Goal: Task Accomplishment & Management: Manage account settings

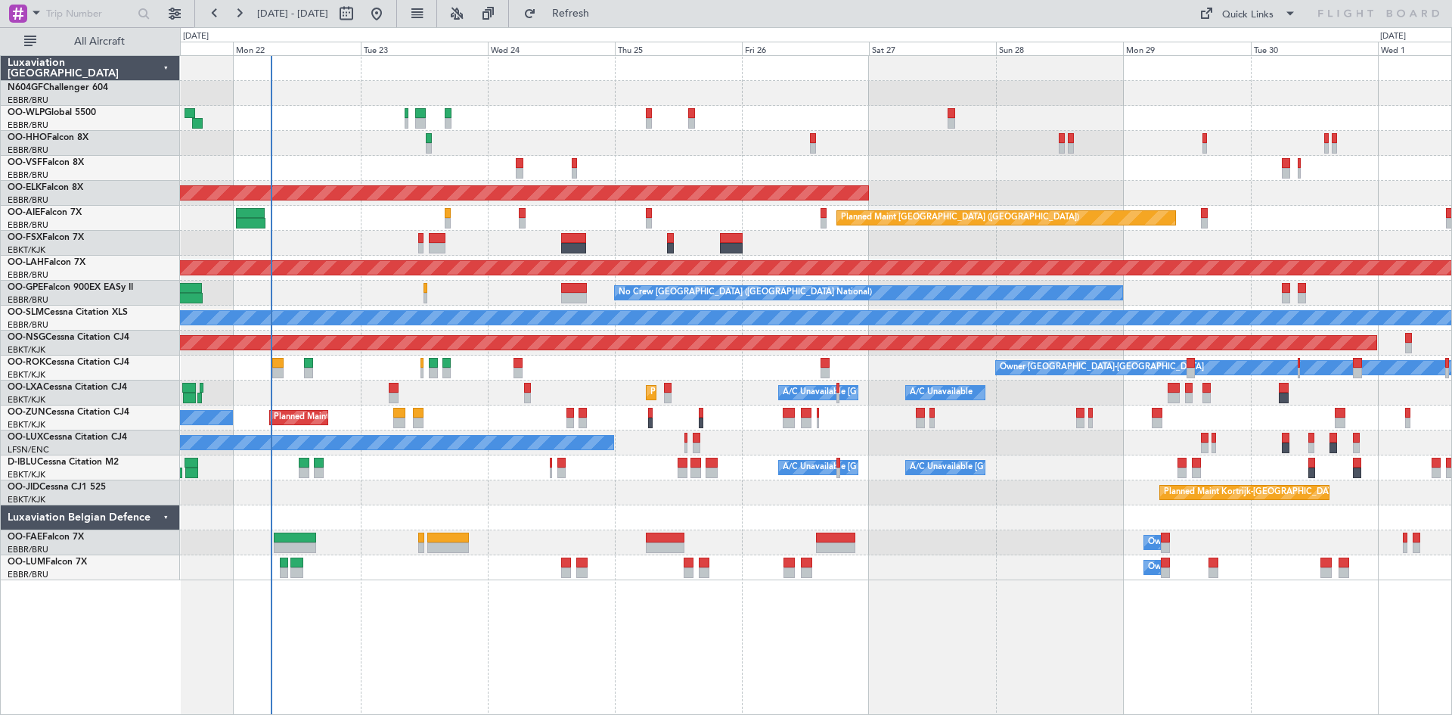
click at [990, 374] on div "Owner [GEOGRAPHIC_DATA]-[GEOGRAPHIC_DATA] Planned Maint [GEOGRAPHIC_DATA]-[GEOG…" at bounding box center [816, 368] width 1272 height 25
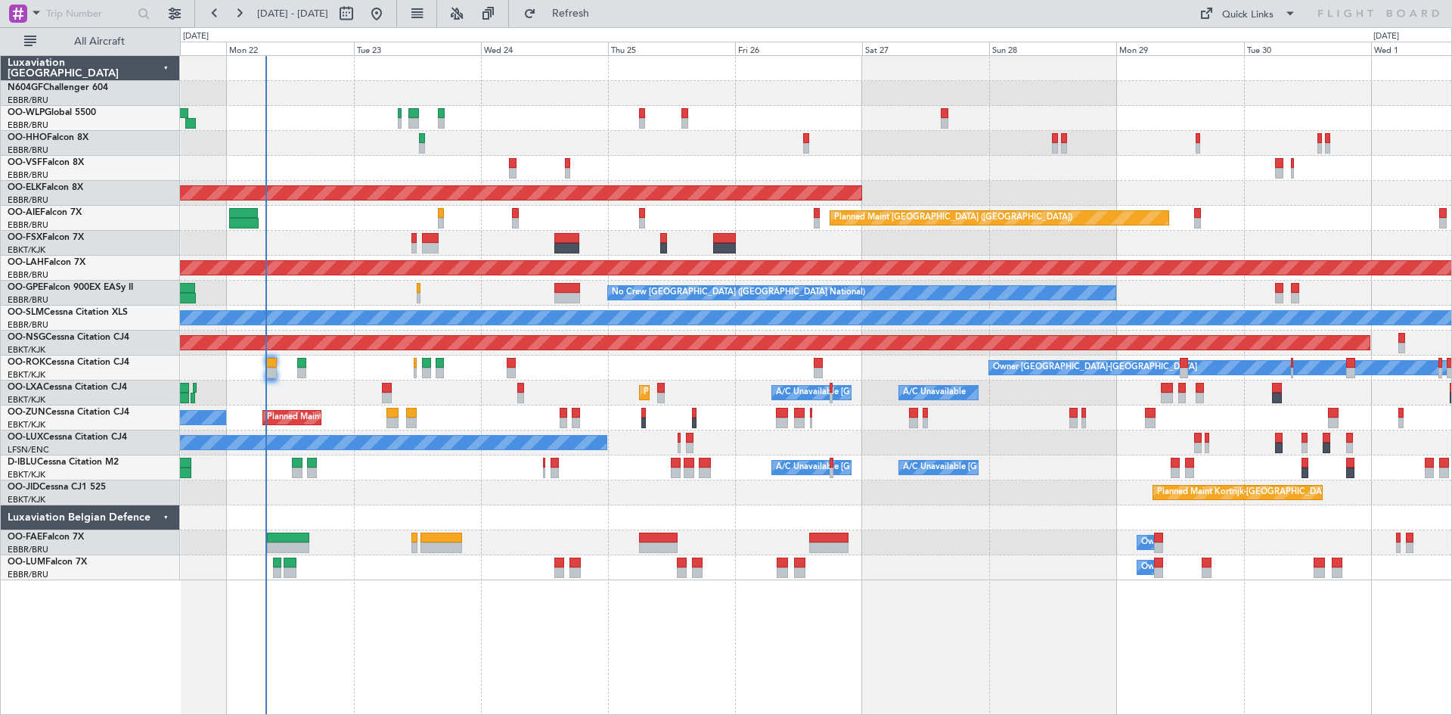
click at [453, 149] on div at bounding box center [816, 143] width 1272 height 25
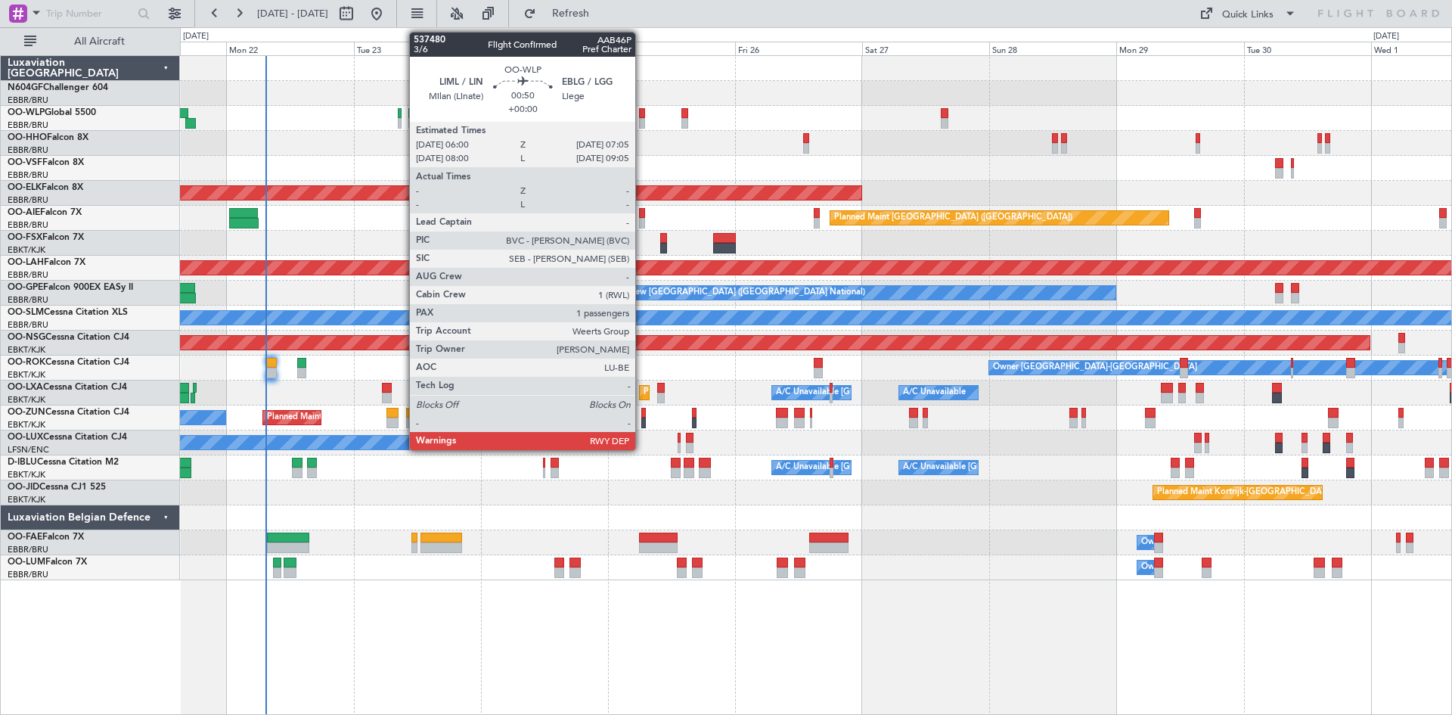
click at [642, 122] on div at bounding box center [642, 123] width 6 height 11
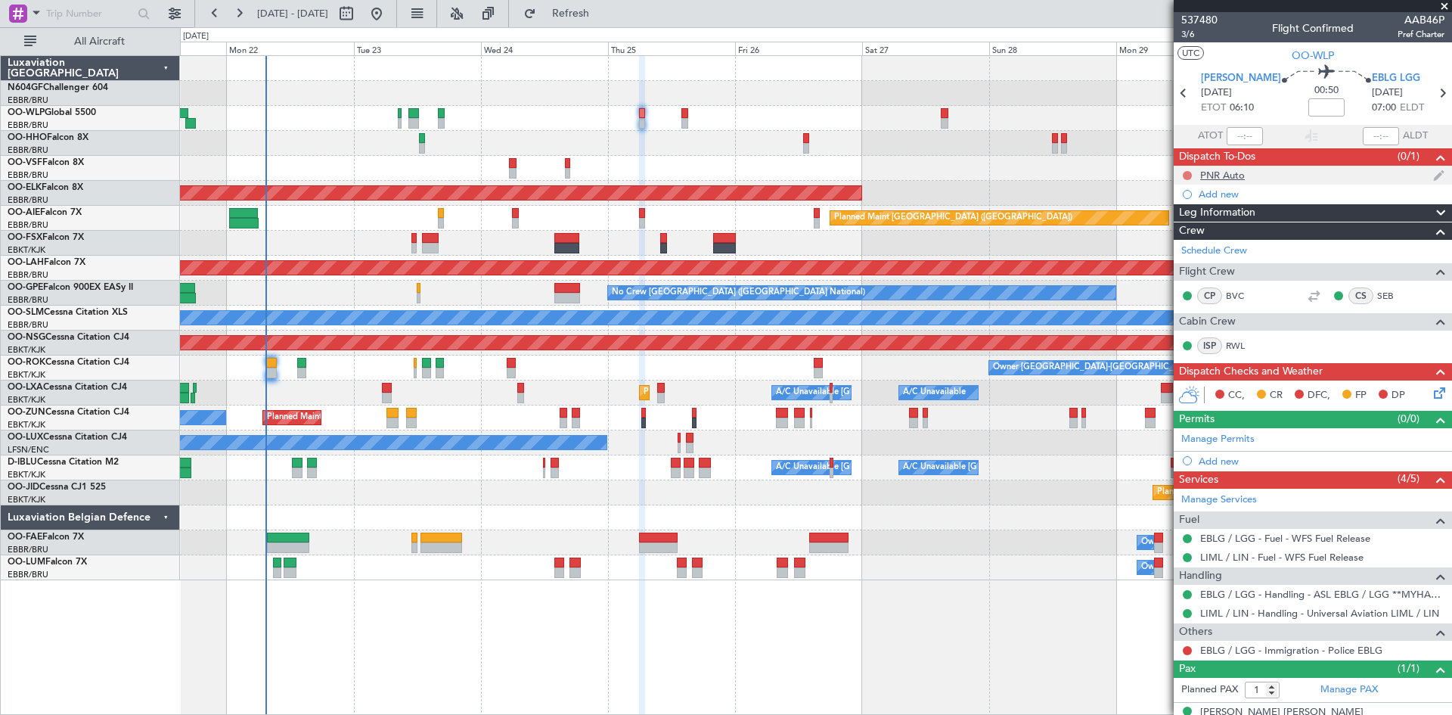
click at [1188, 178] on button at bounding box center [1187, 175] width 9 height 9
click at [1177, 242] on span "Completed" at bounding box center [1194, 241] width 50 height 15
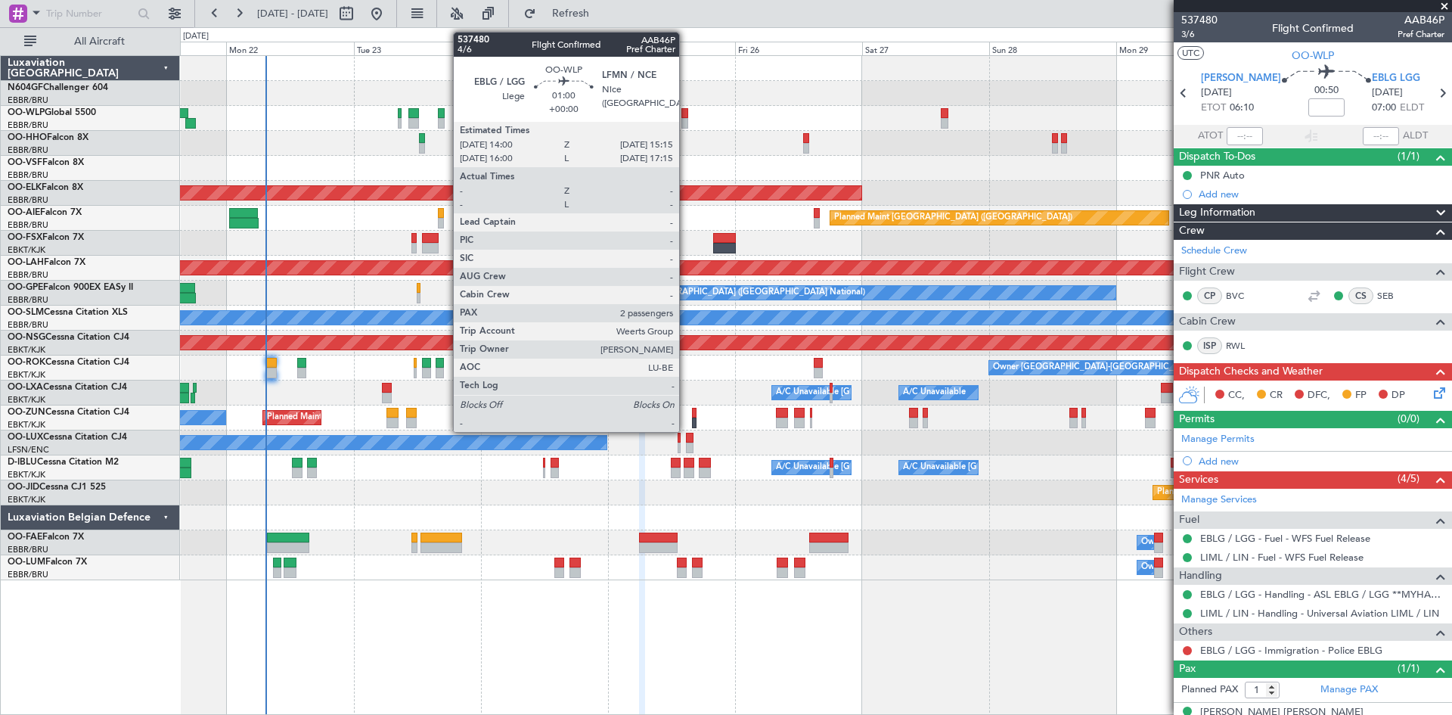
click at [686, 117] on div at bounding box center [685, 113] width 7 height 11
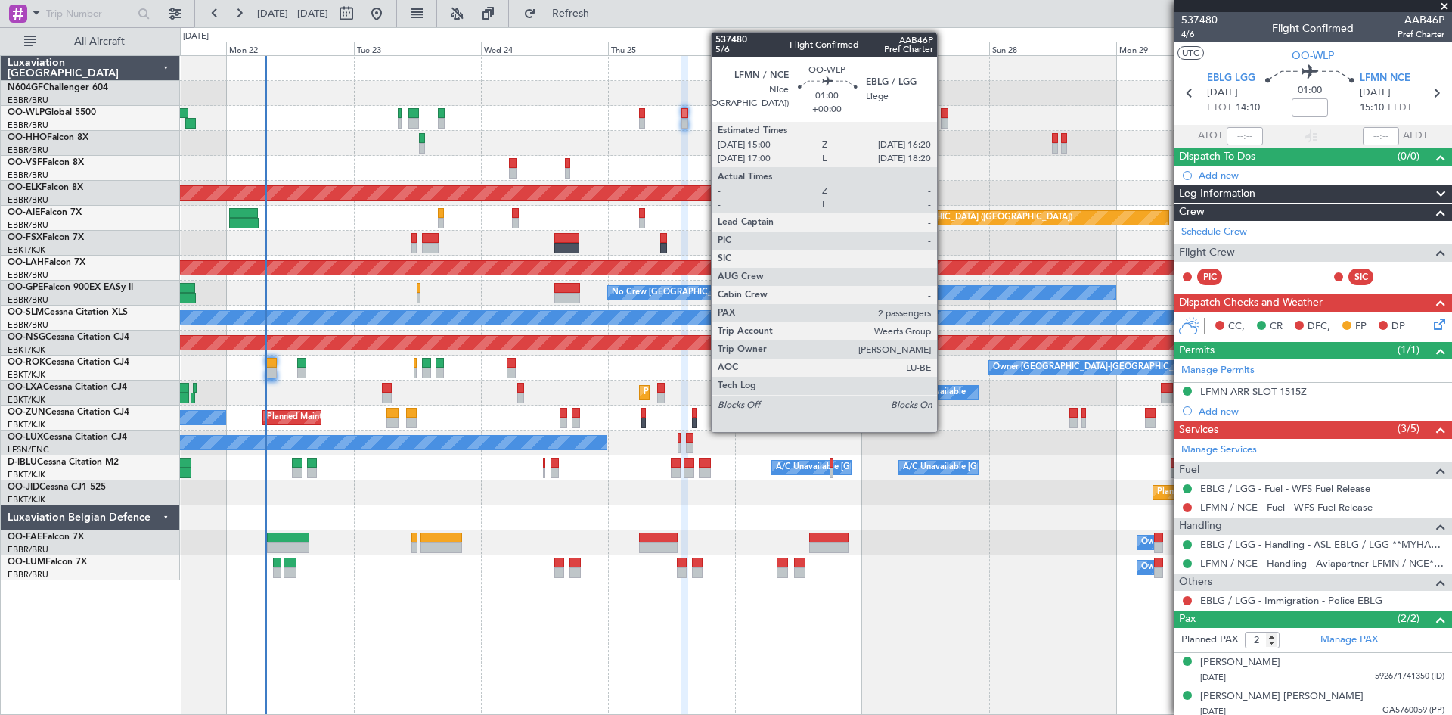
click at [943, 117] on div at bounding box center [945, 113] width 8 height 11
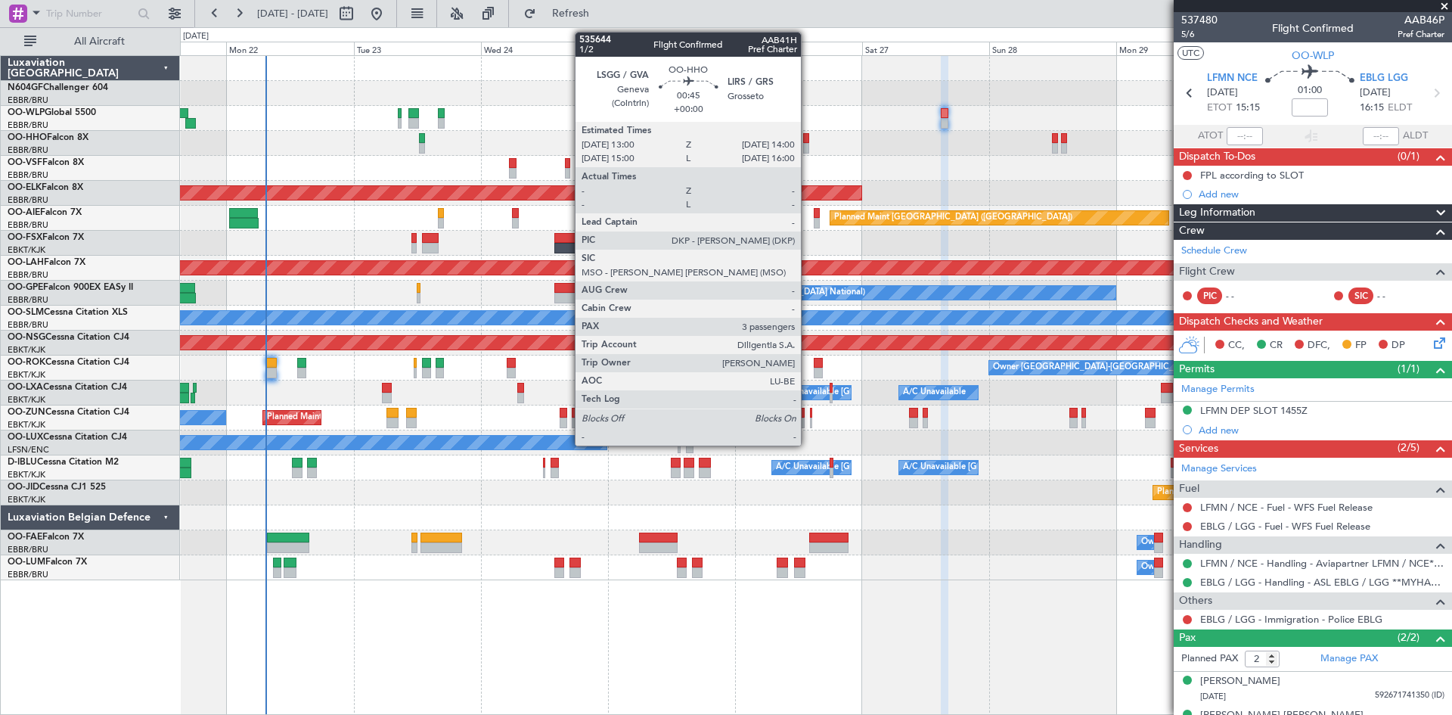
click at [808, 148] on div at bounding box center [806, 148] width 6 height 11
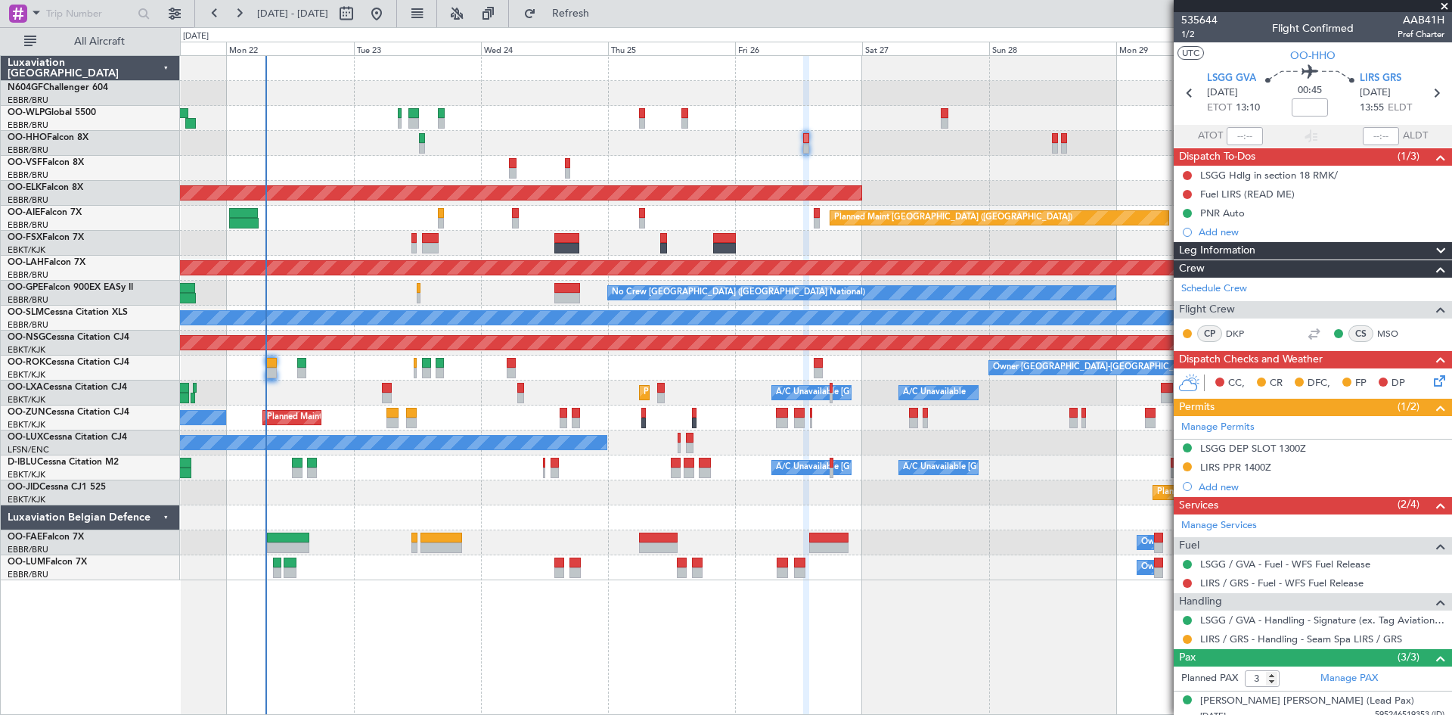
click at [1051, 142] on div at bounding box center [816, 143] width 1272 height 25
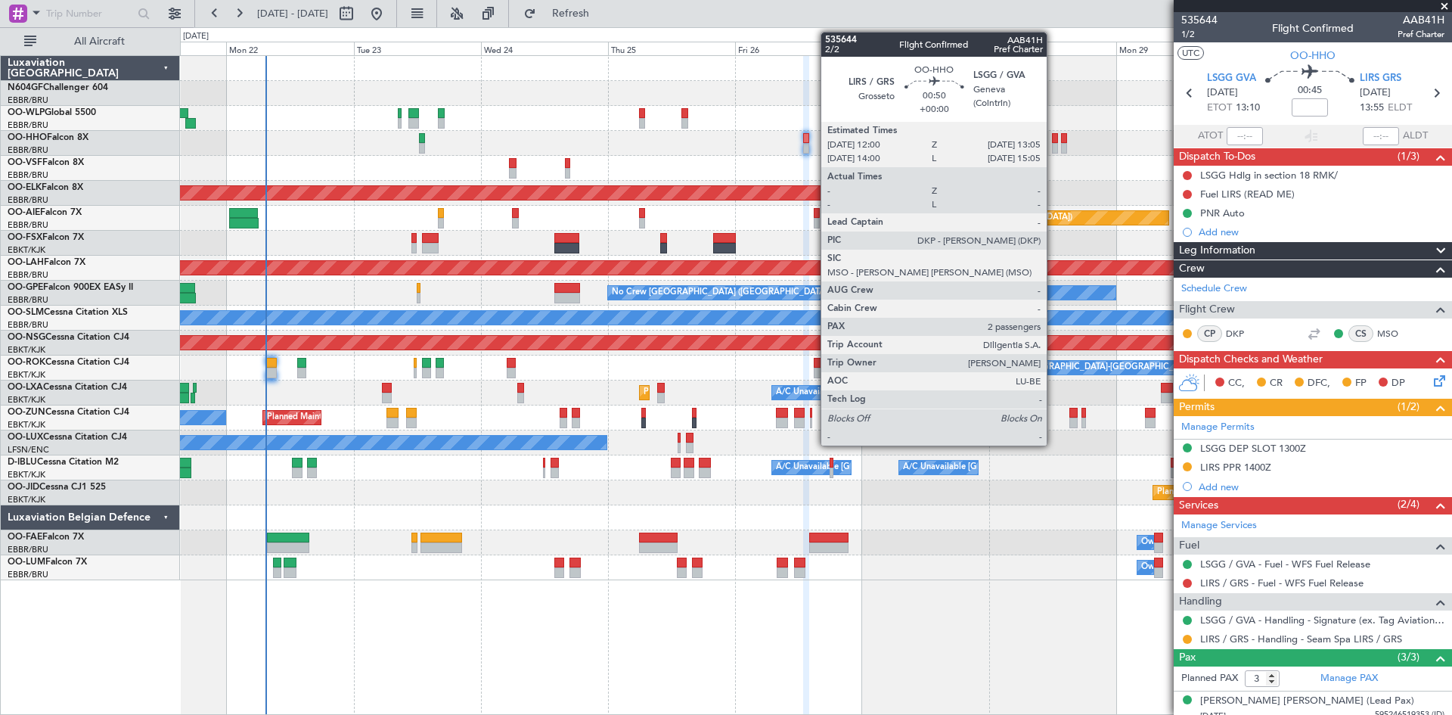
click at [1054, 147] on div at bounding box center [1055, 148] width 6 height 11
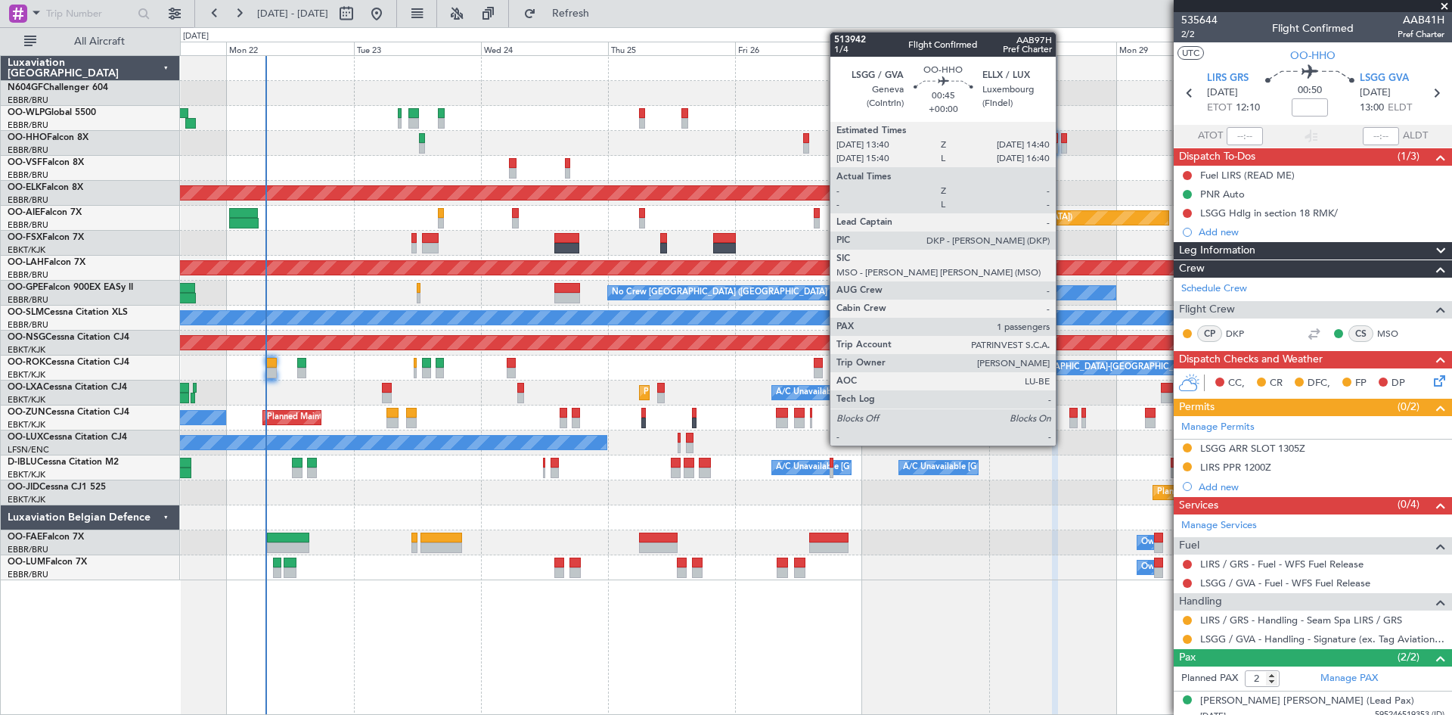
click at [1063, 148] on div at bounding box center [1064, 148] width 6 height 11
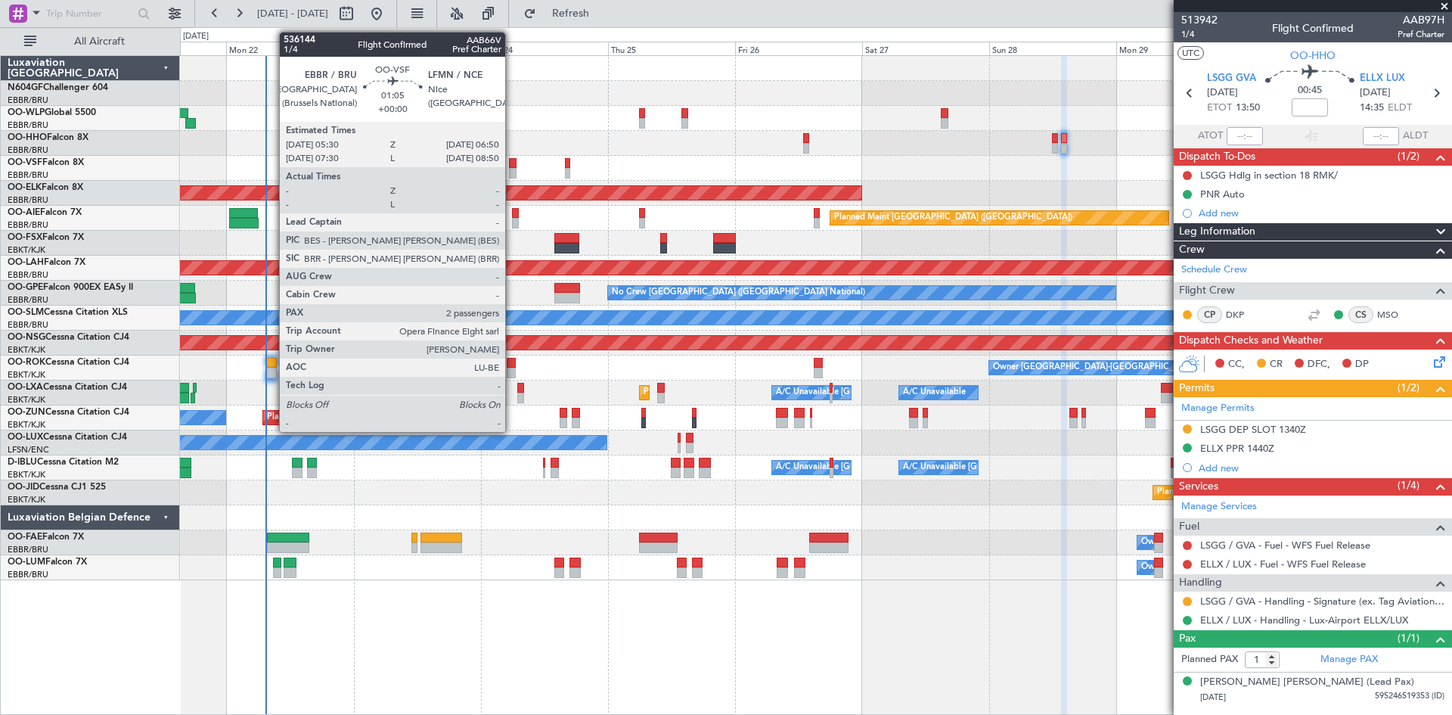
click at [512, 175] on div at bounding box center [513, 173] width 8 height 11
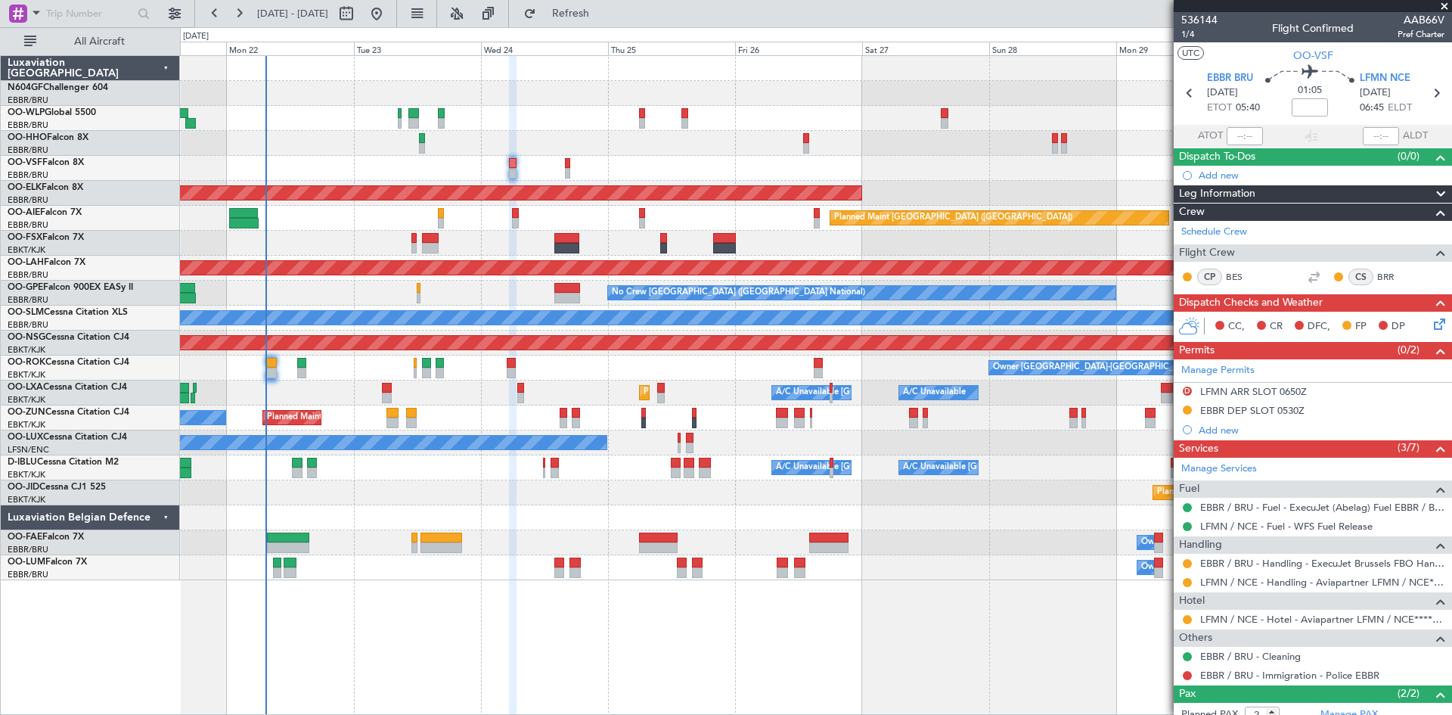
click at [747, 107] on div at bounding box center [816, 118] width 1272 height 25
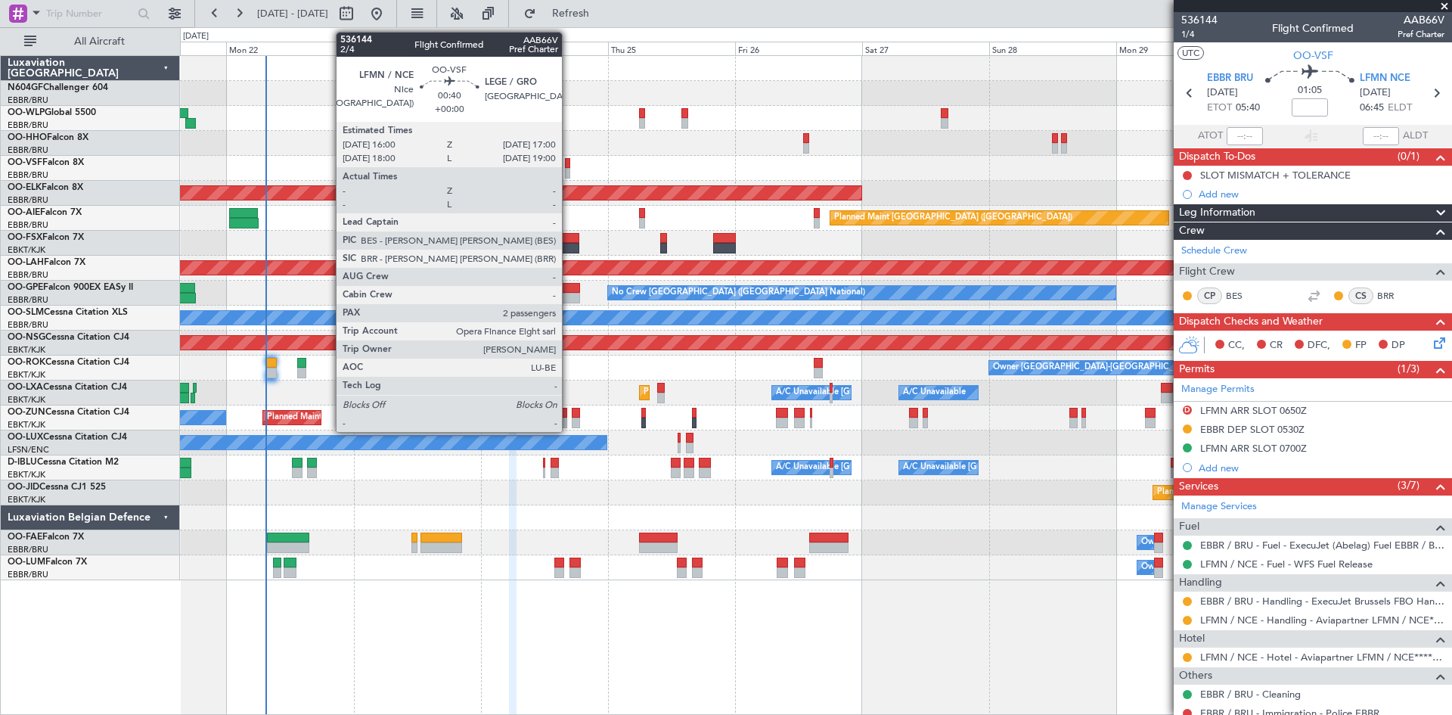
click at [569, 173] on div at bounding box center [568, 173] width 6 height 11
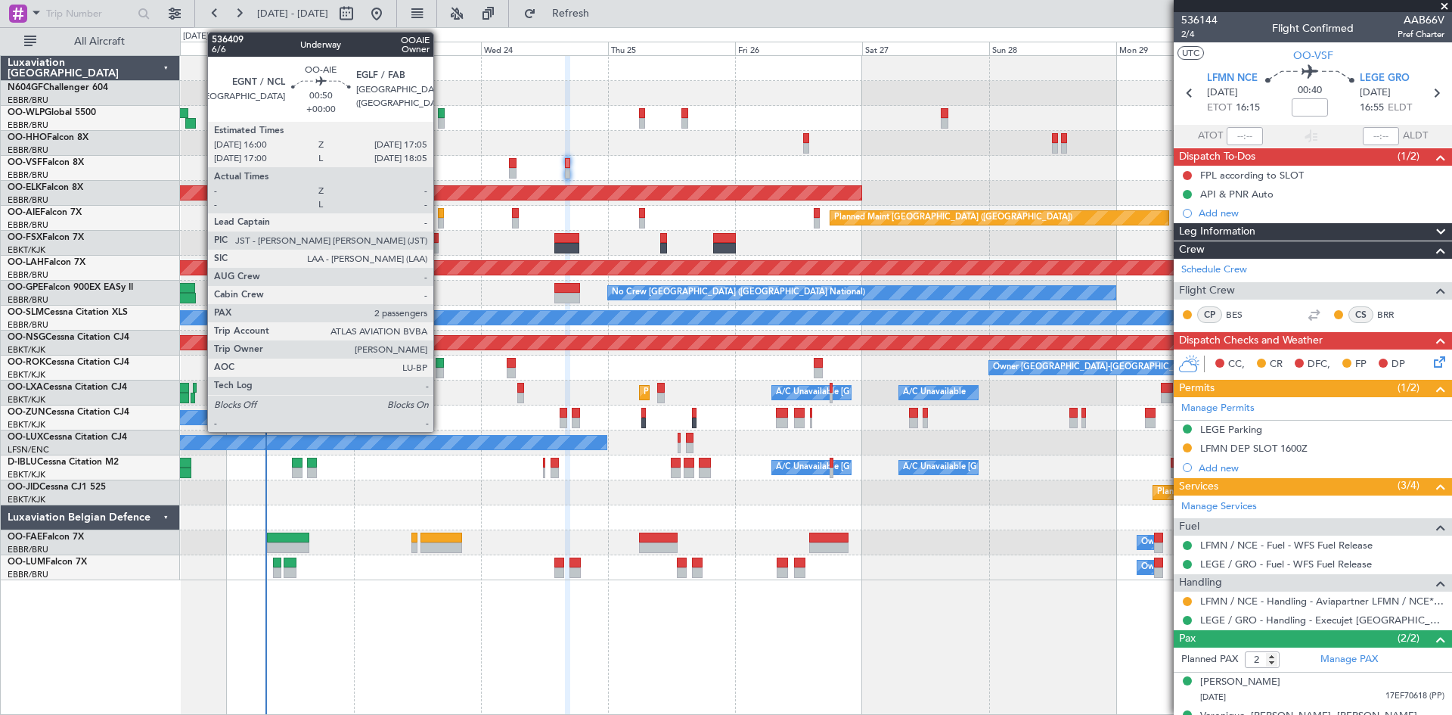
click at [440, 223] on div at bounding box center [441, 223] width 6 height 11
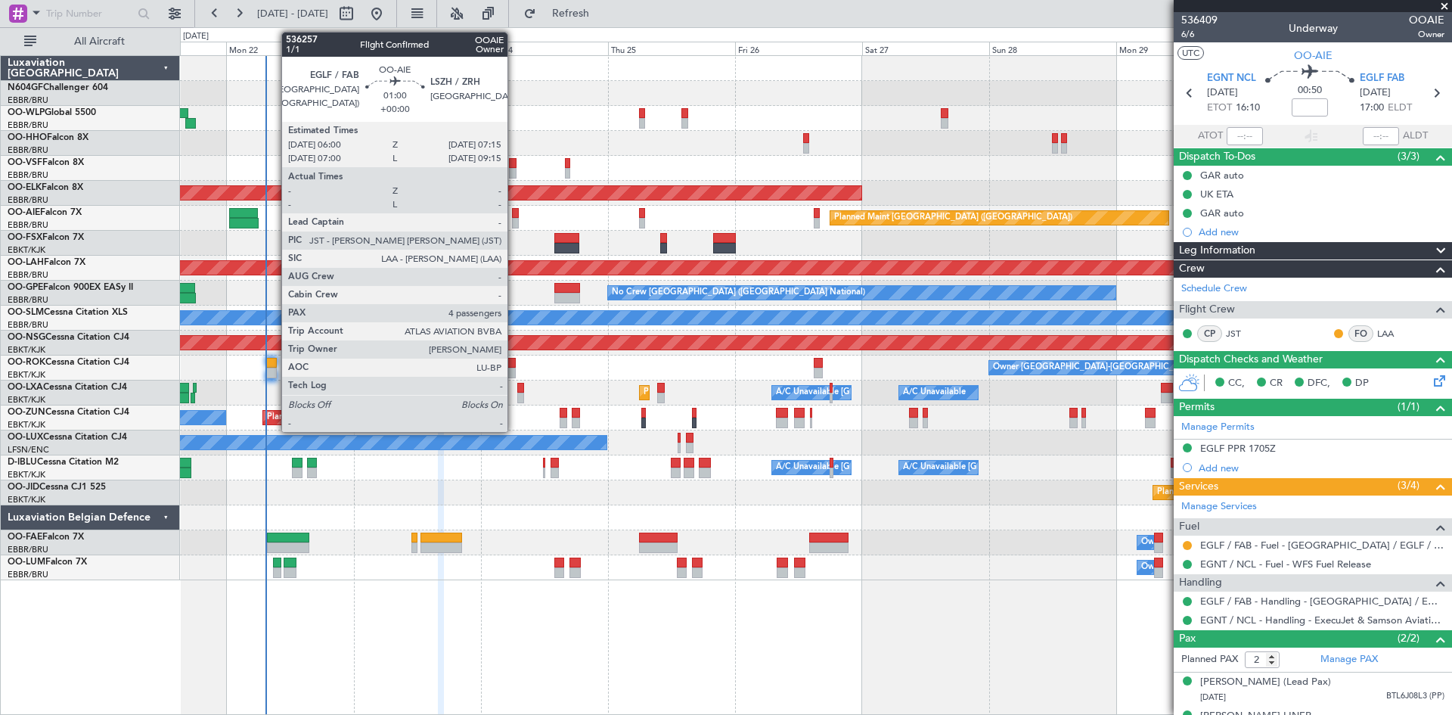
click at [514, 211] on div at bounding box center [515, 213] width 7 height 11
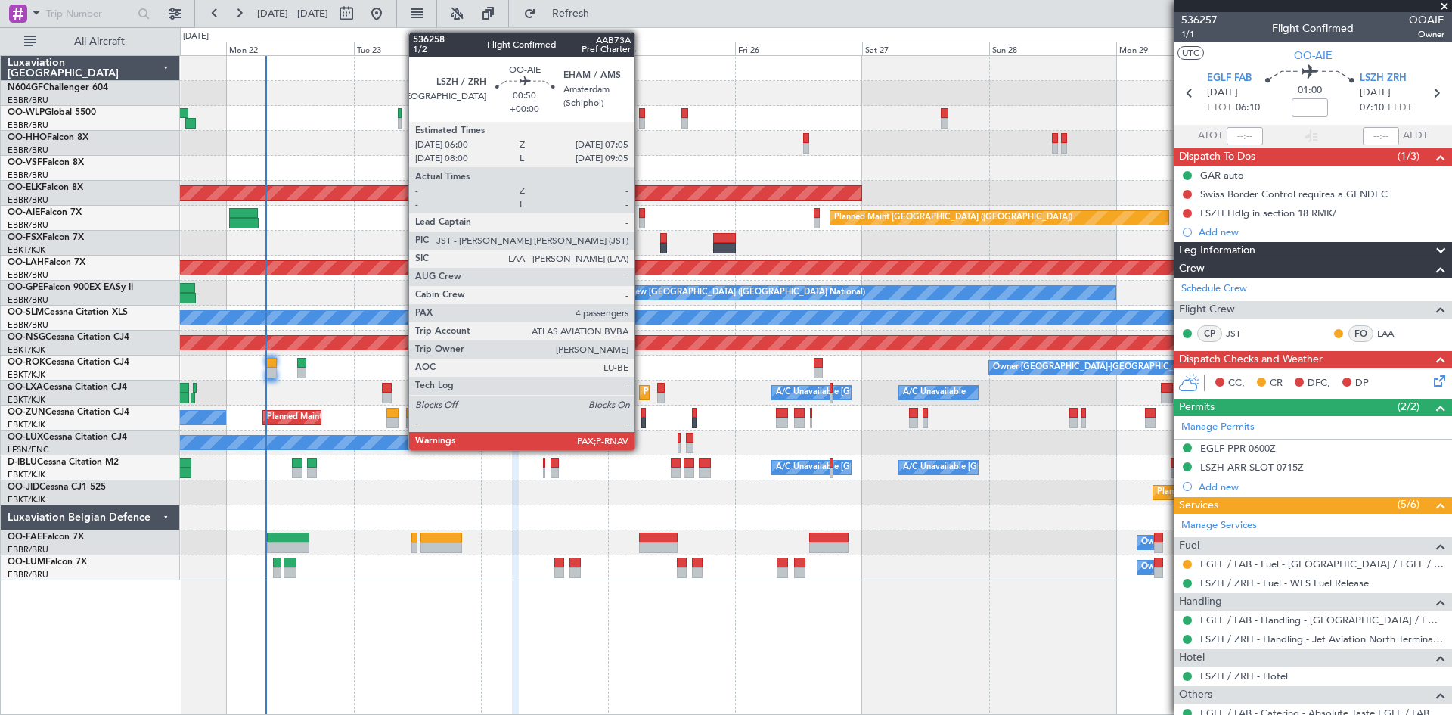
click at [641, 216] on div at bounding box center [642, 213] width 6 height 11
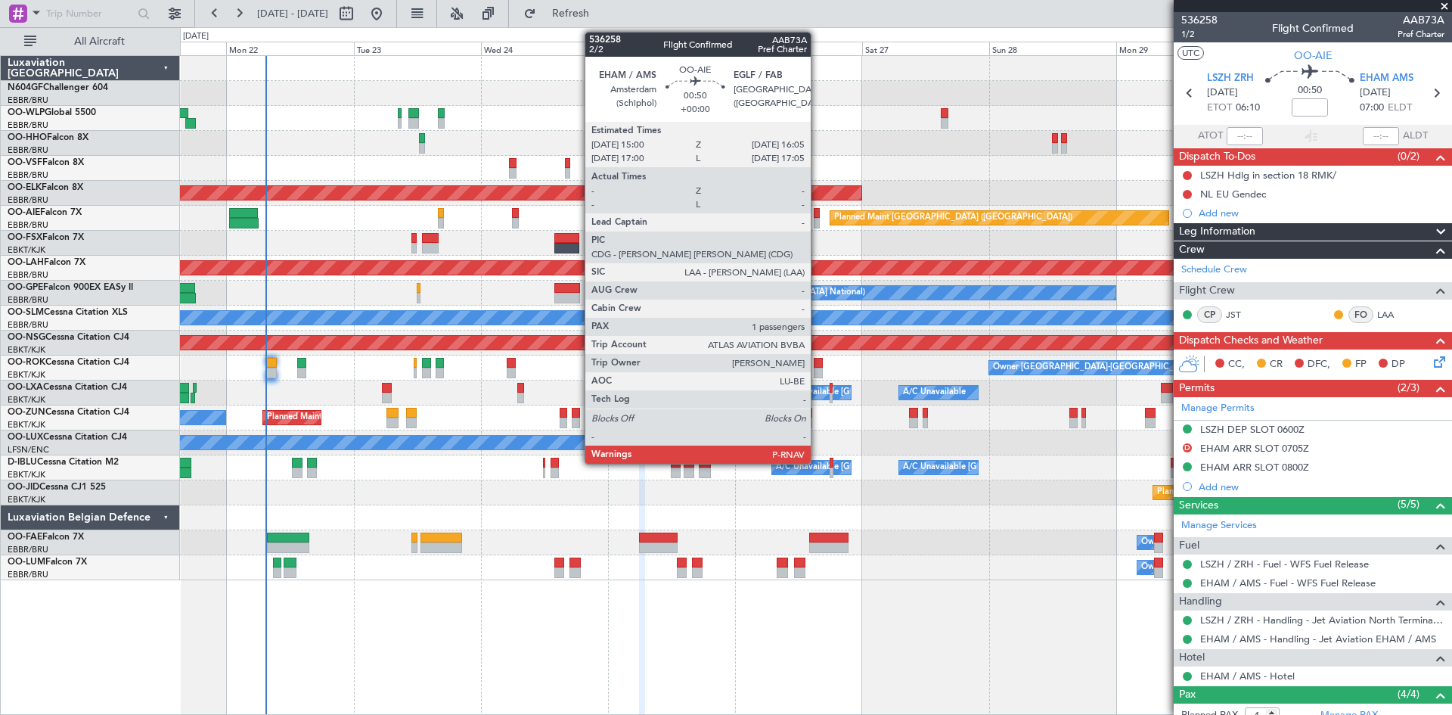
click at [818, 223] on div at bounding box center [817, 223] width 6 height 11
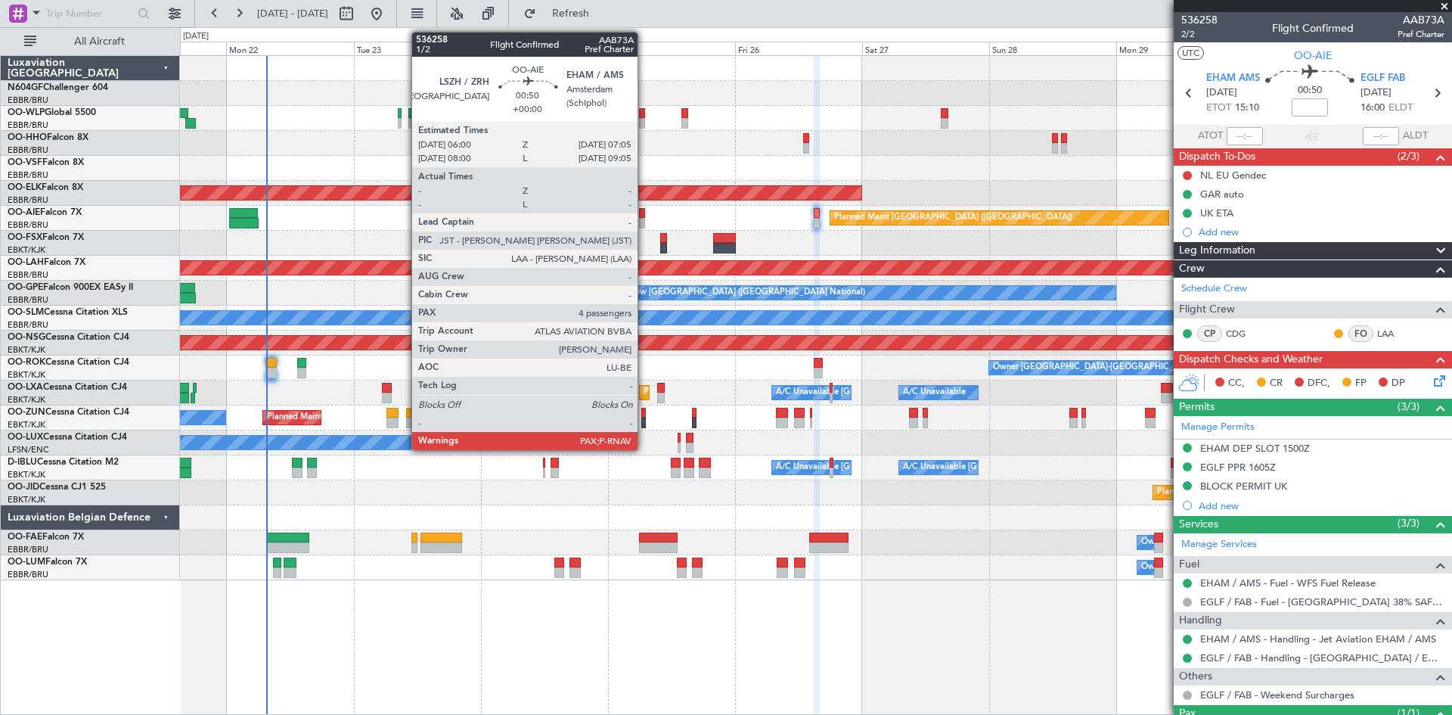
click at [644, 222] on div at bounding box center [642, 223] width 6 height 11
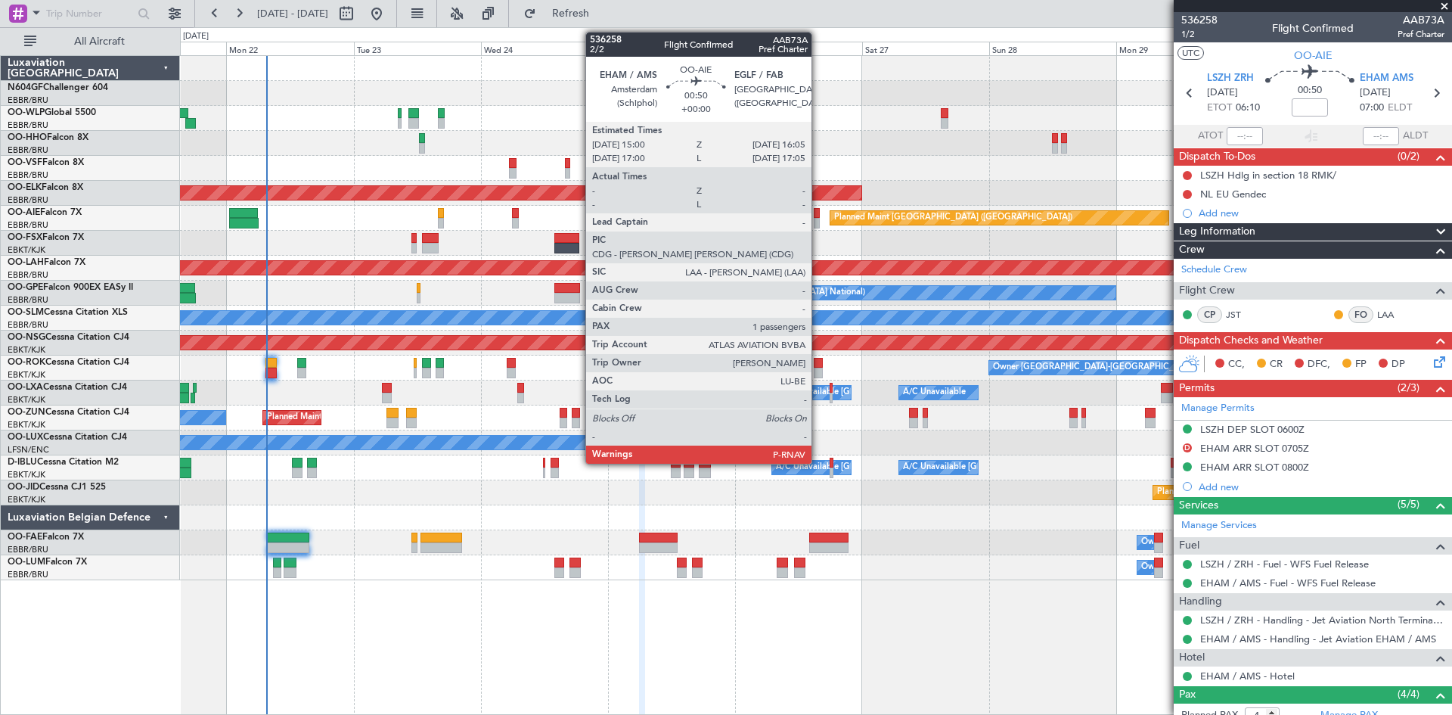
click at [818, 216] on div at bounding box center [817, 213] width 6 height 11
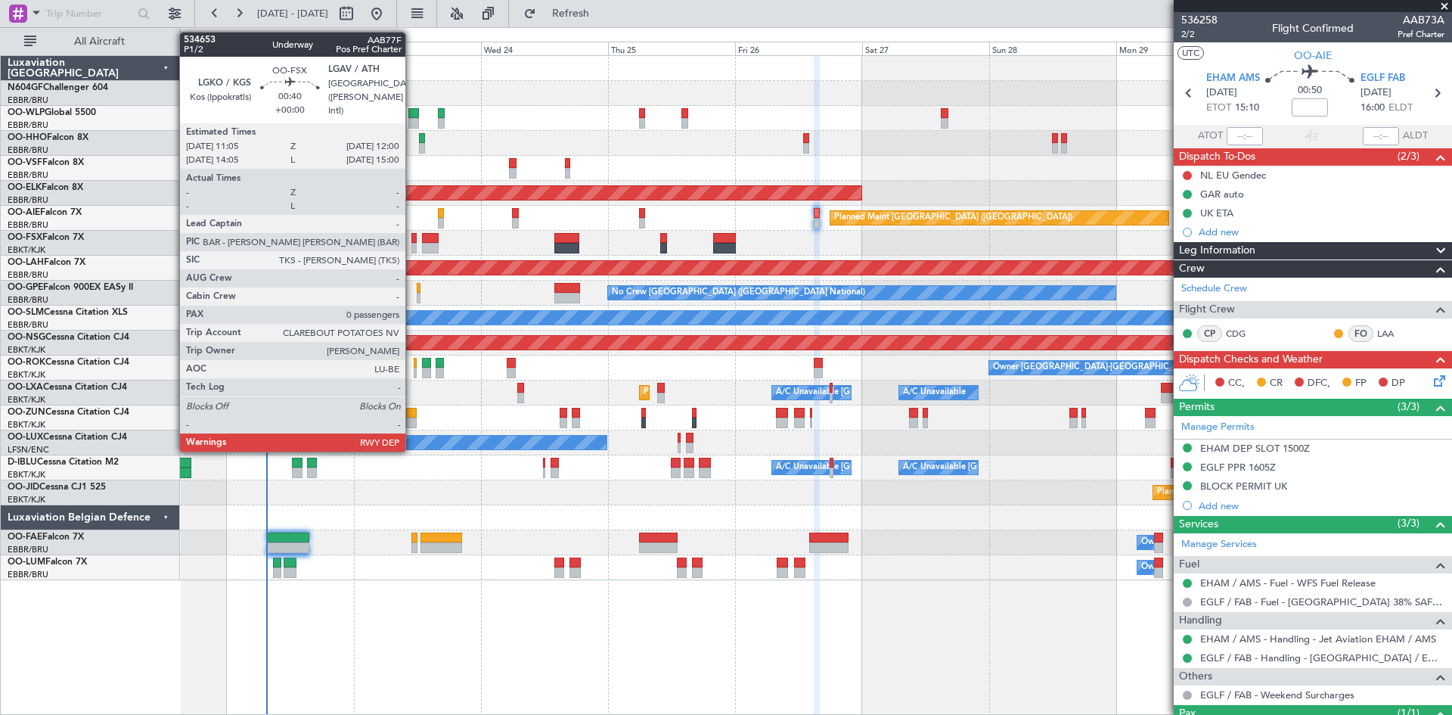
click at [412, 251] on div at bounding box center [413, 248] width 5 height 11
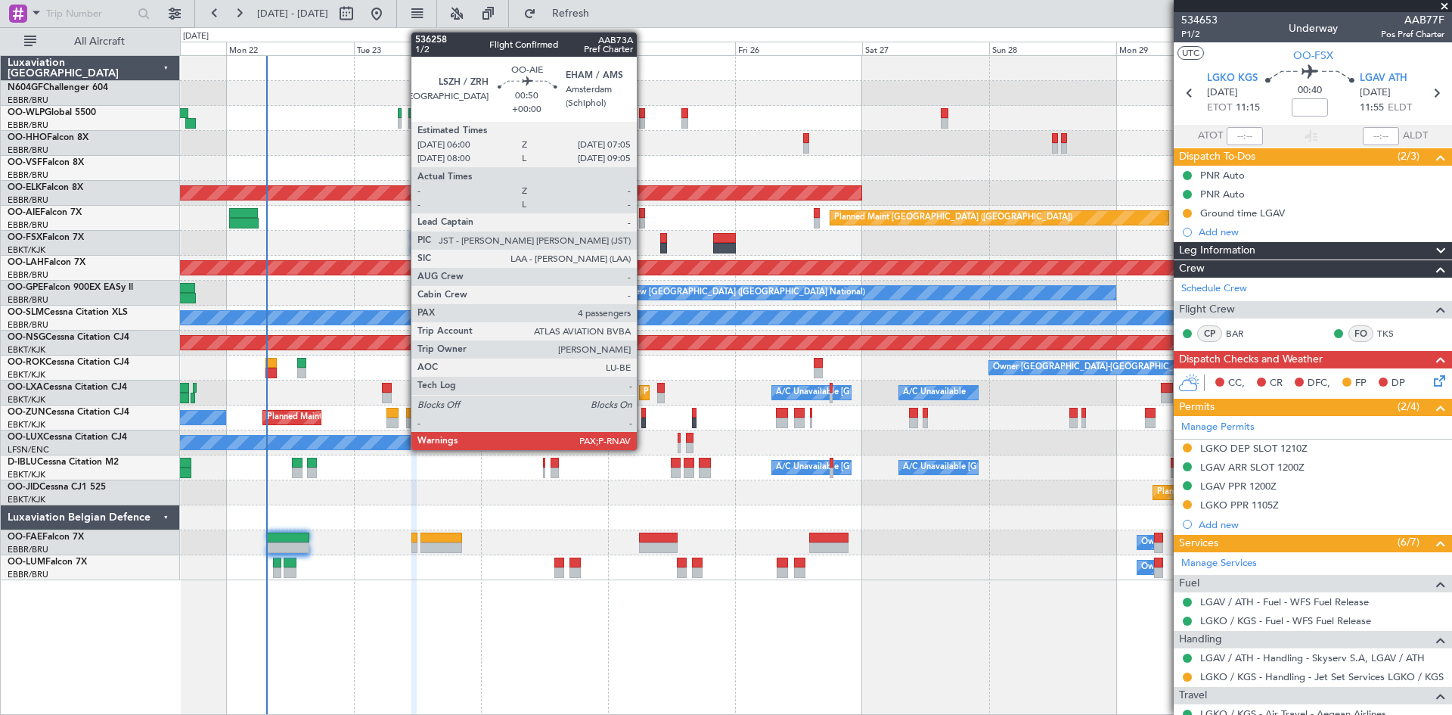
click at [644, 216] on div at bounding box center [642, 213] width 6 height 11
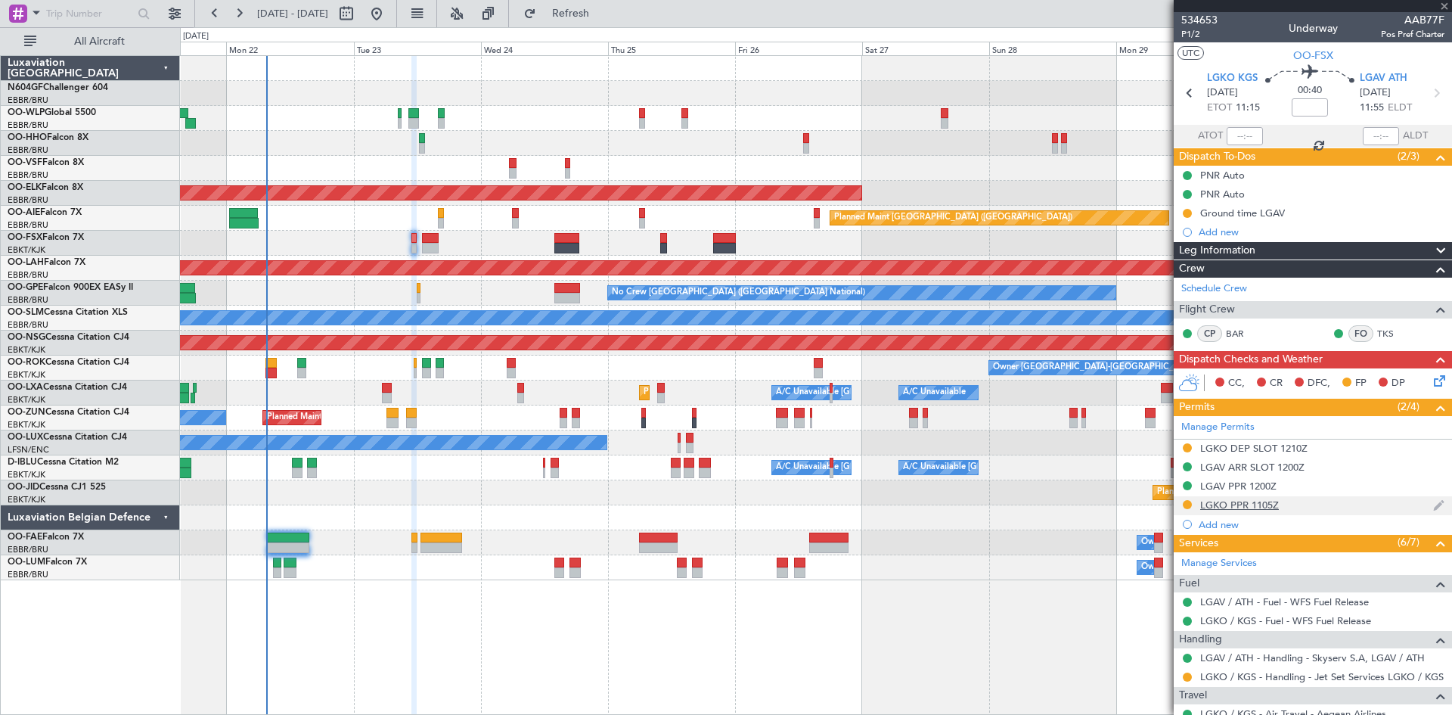
type input "4"
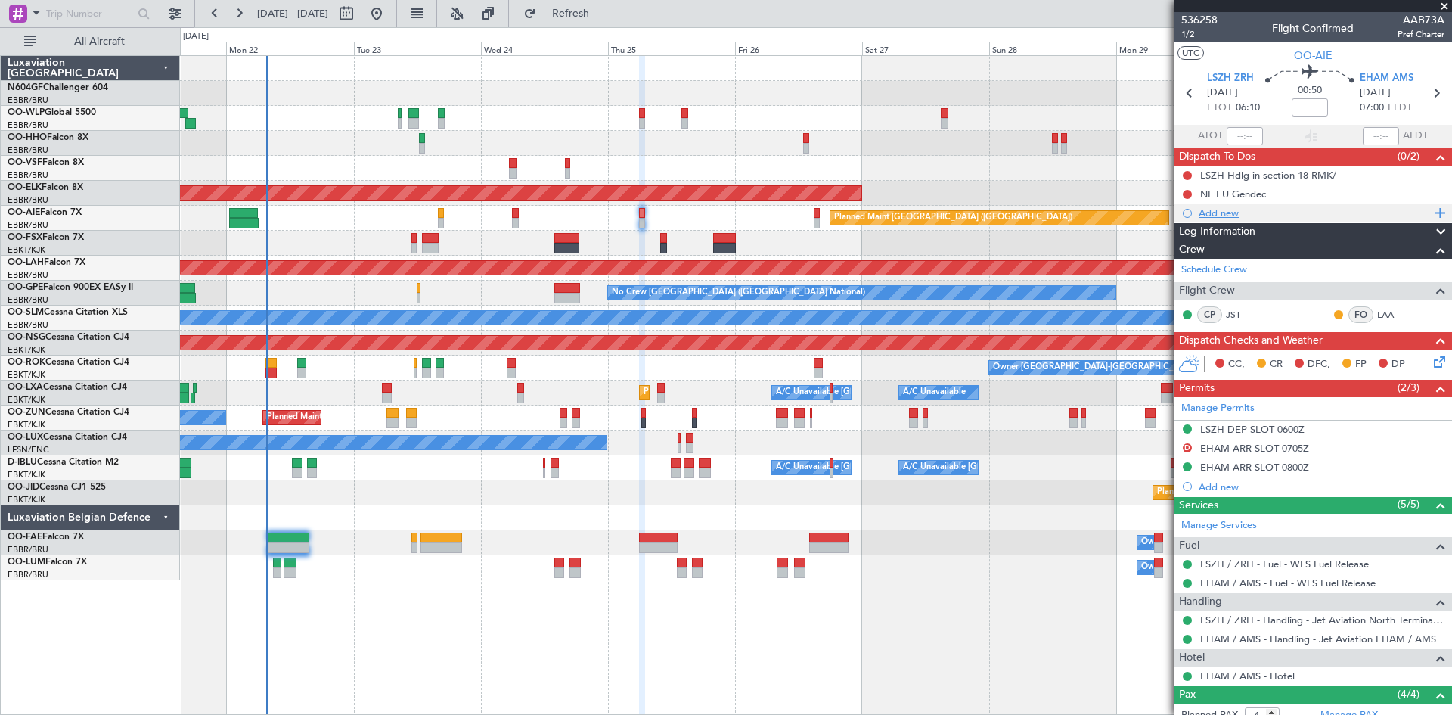
click at [1210, 208] on div "Add new" at bounding box center [1315, 213] width 232 height 13
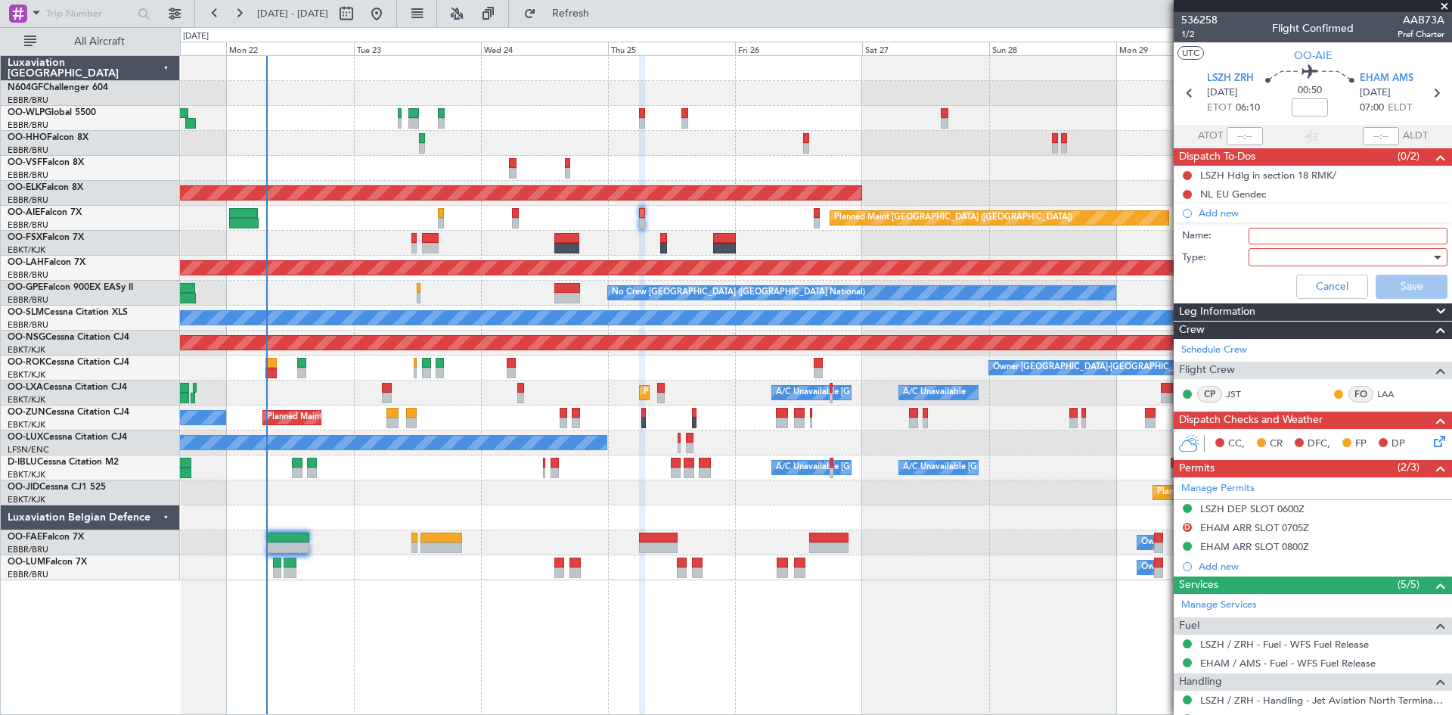
click at [1273, 232] on input "Name:" at bounding box center [1348, 236] width 199 height 17
type input "SLOT MISMATCH EHAM"
click at [1285, 250] on div at bounding box center [1343, 257] width 176 height 23
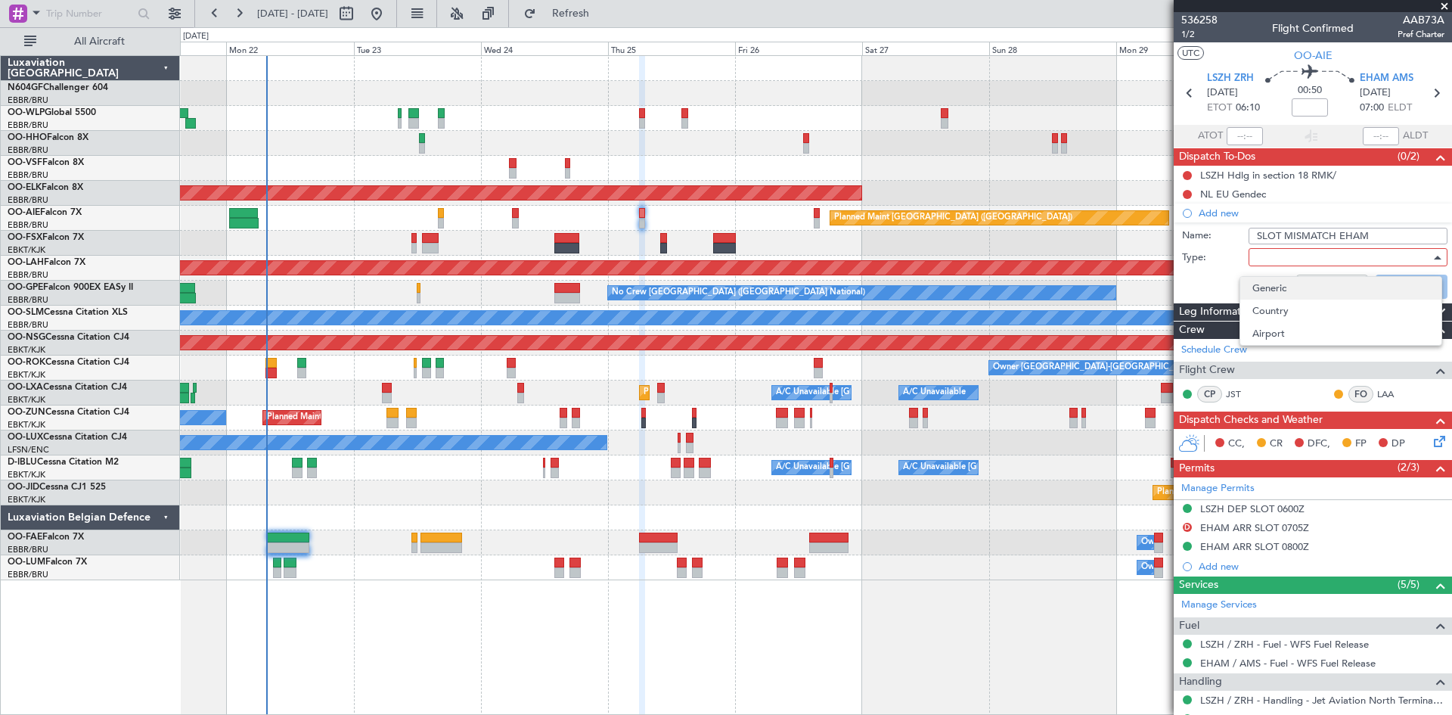
click at [1281, 280] on span "Generic" at bounding box center [1341, 288] width 177 height 23
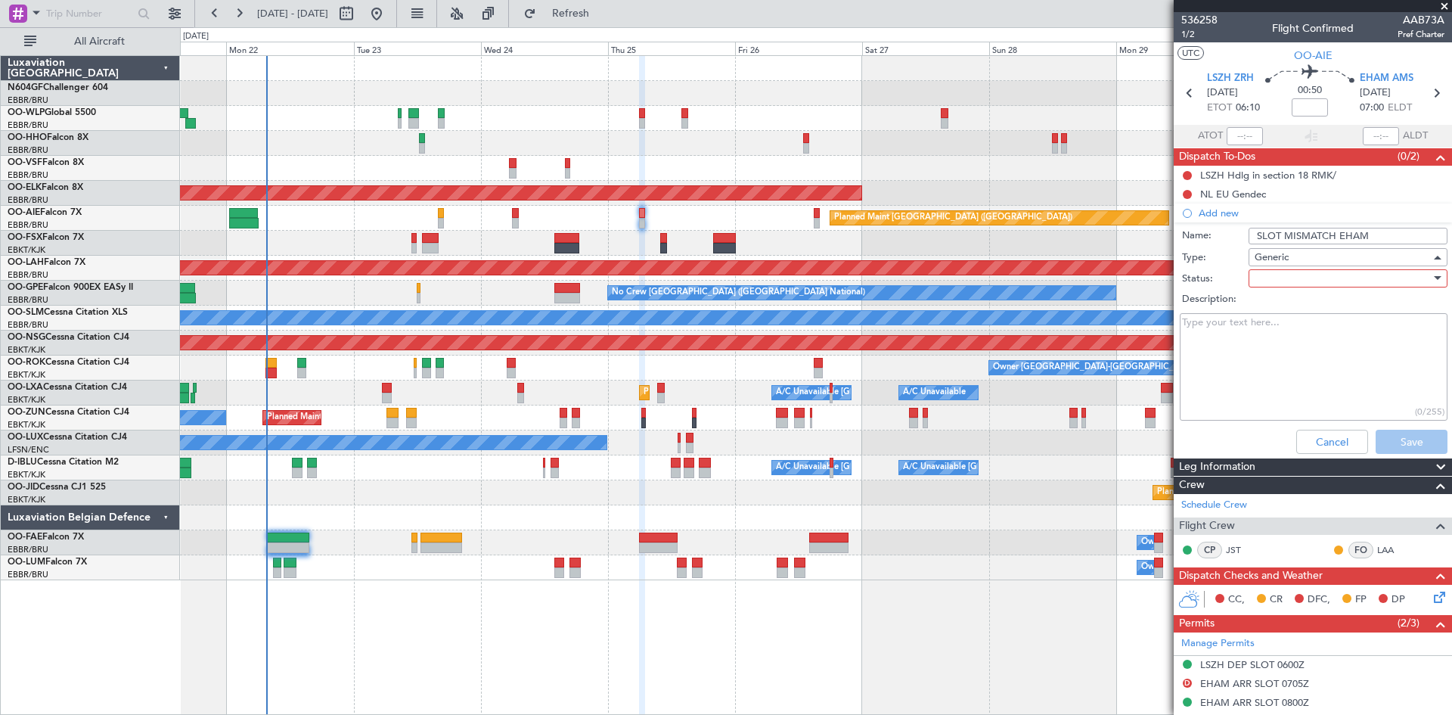
click at [1281, 280] on div at bounding box center [1343, 278] width 176 height 23
drag, startPoint x: 1284, startPoint y: 332, endPoint x: 1290, endPoint y: 352, distance: 21.5
click at [1285, 332] on span "In Progress" at bounding box center [1341, 331] width 177 height 23
click at [1416, 444] on button "Save" at bounding box center [1412, 442] width 72 height 24
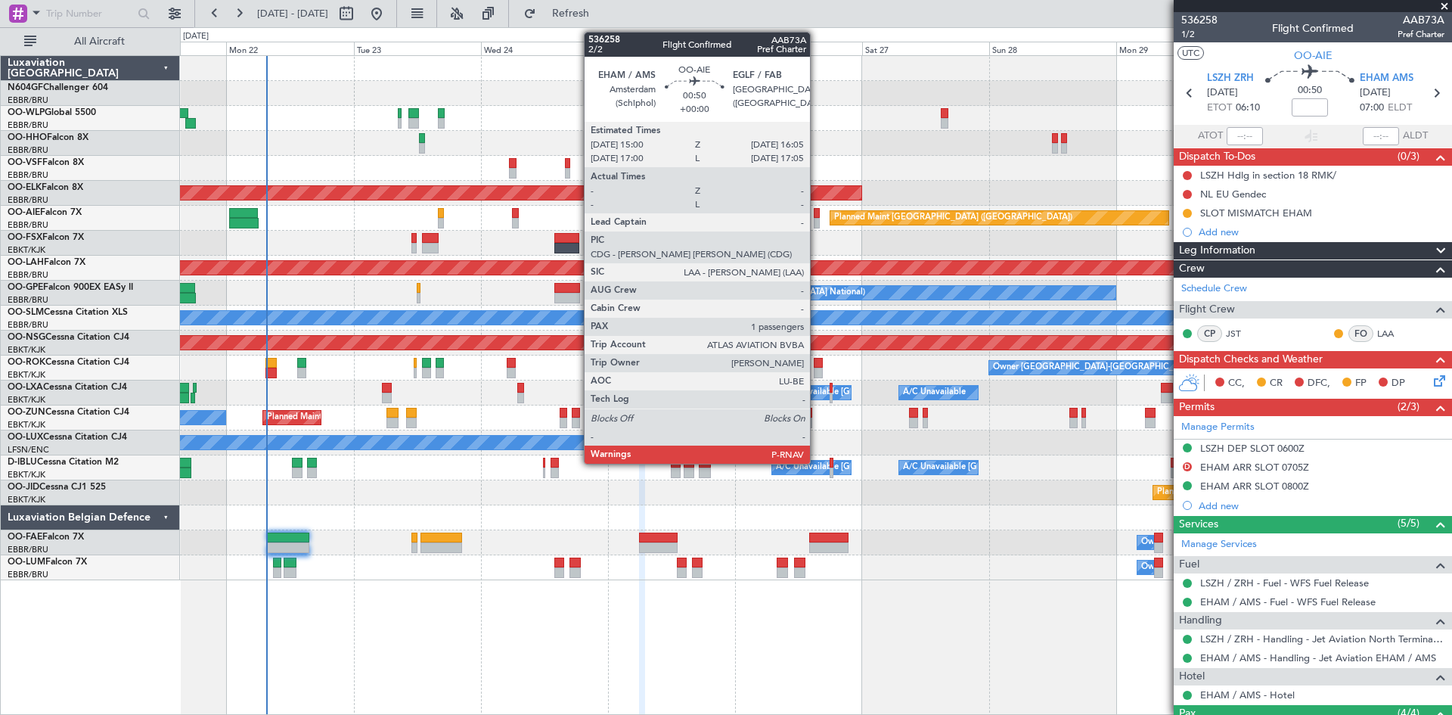
click at [817, 222] on div at bounding box center [817, 223] width 6 height 11
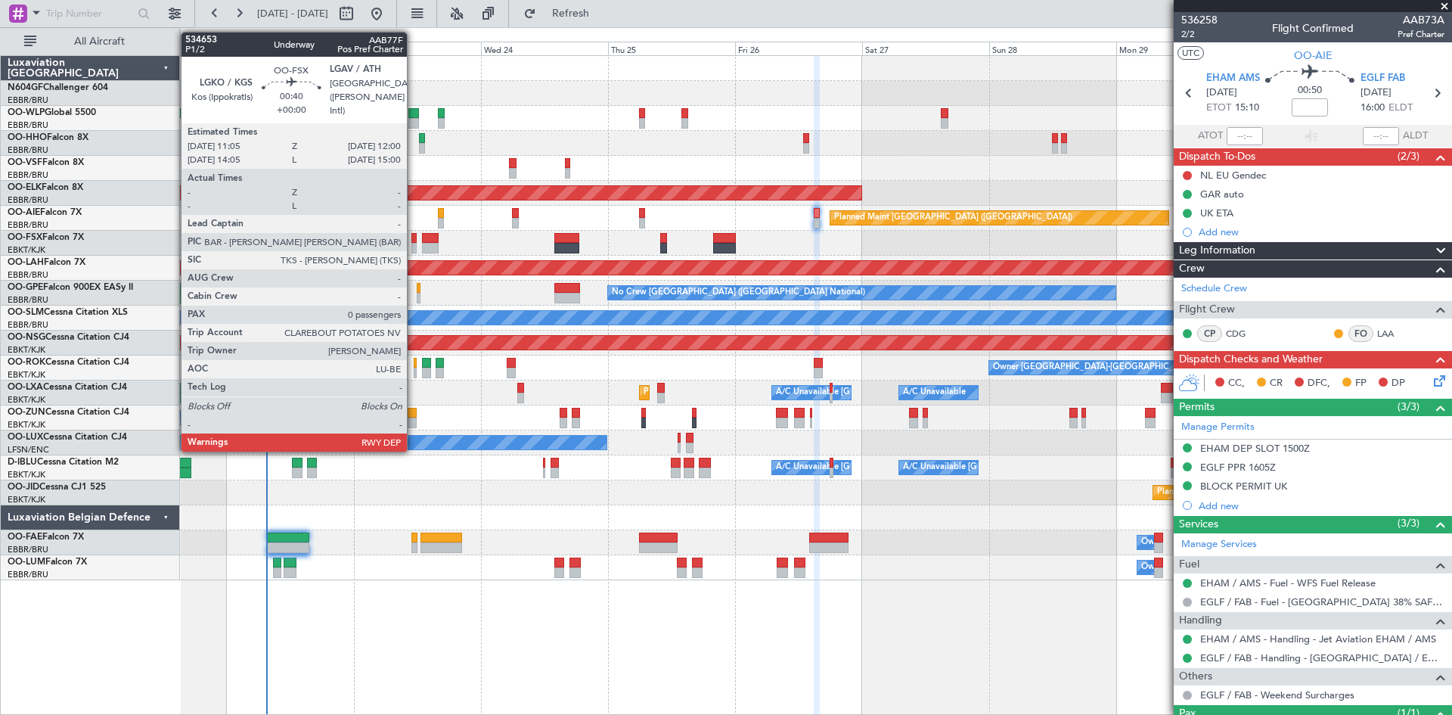
click at [414, 250] on div at bounding box center [413, 248] width 5 height 11
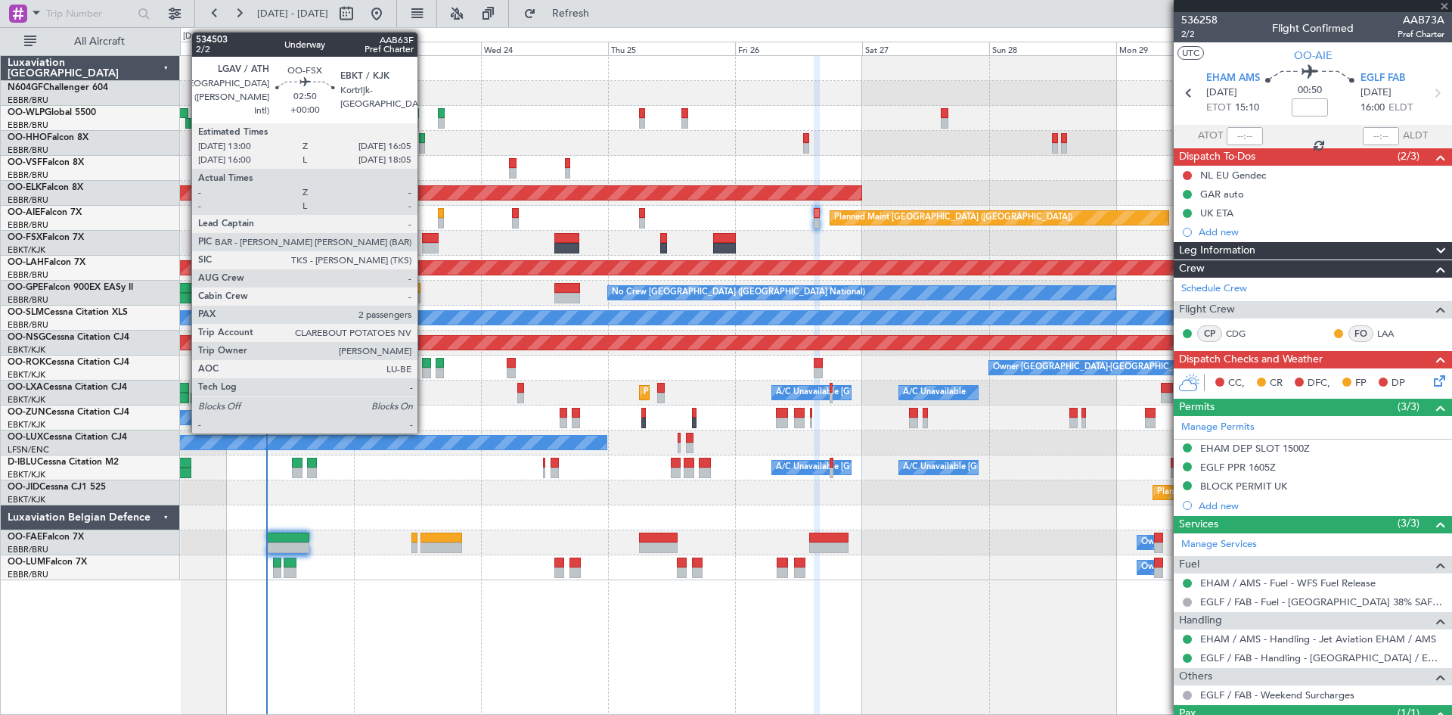
type input "0"
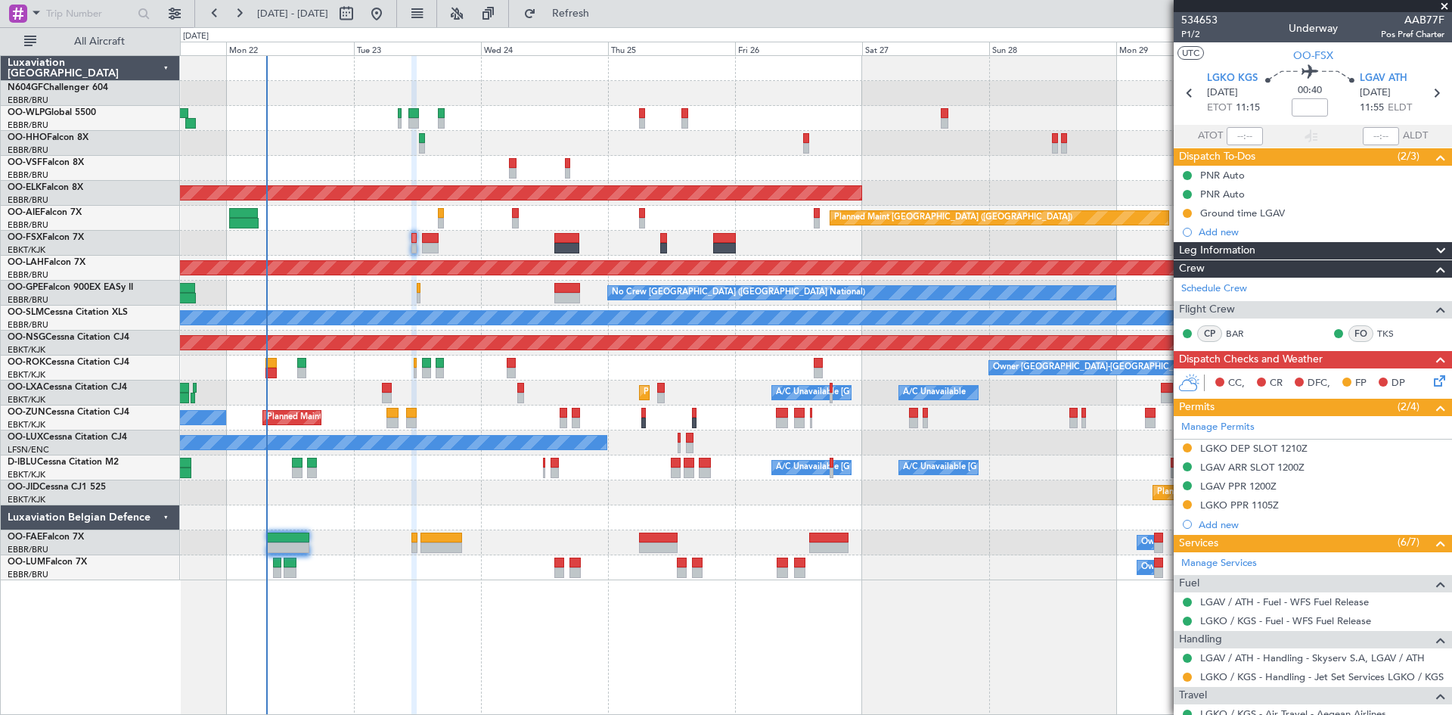
click at [1262, 222] on mat-tooltip-component "Ground time LGAV" at bounding box center [1244, 239] width 100 height 40
click at [1265, 218] on div "Ground time LGAV" at bounding box center [1242, 213] width 85 height 13
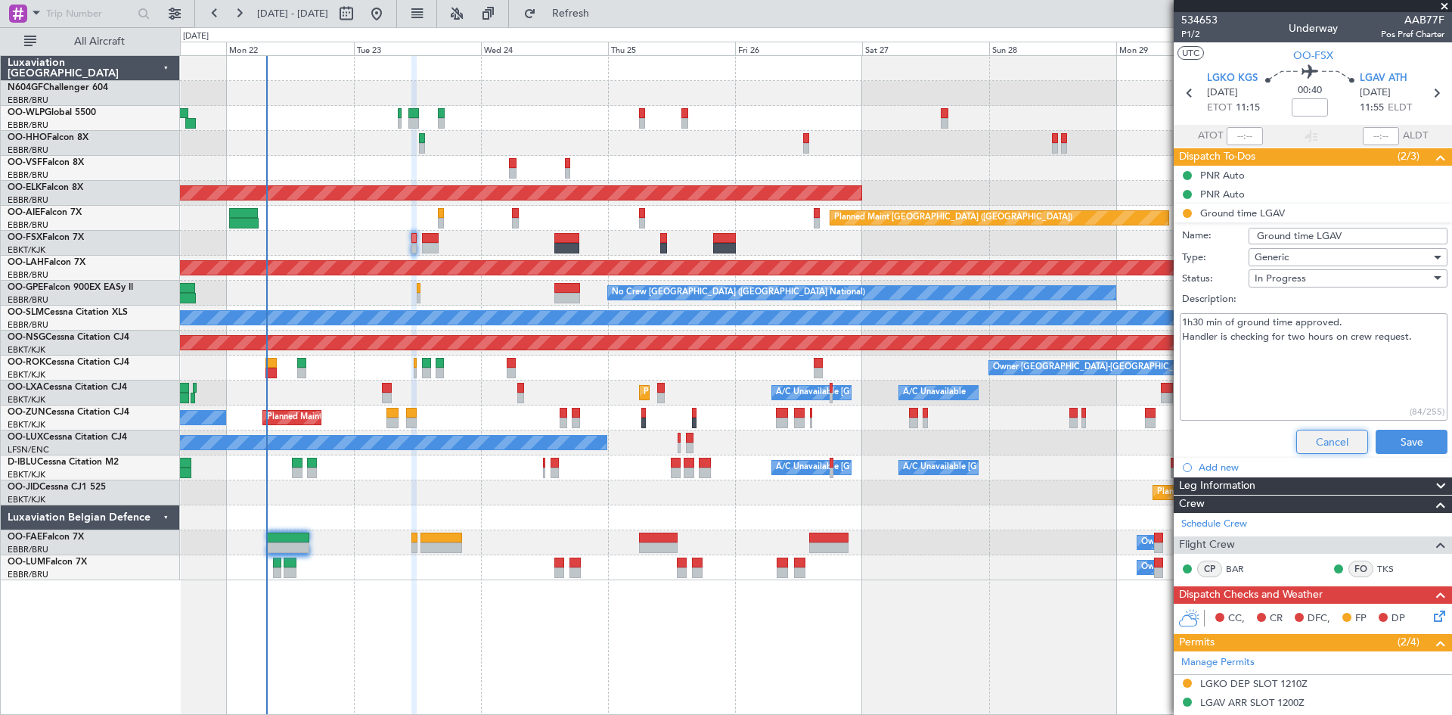
click at [1309, 435] on button "Cancel" at bounding box center [1333, 442] width 72 height 24
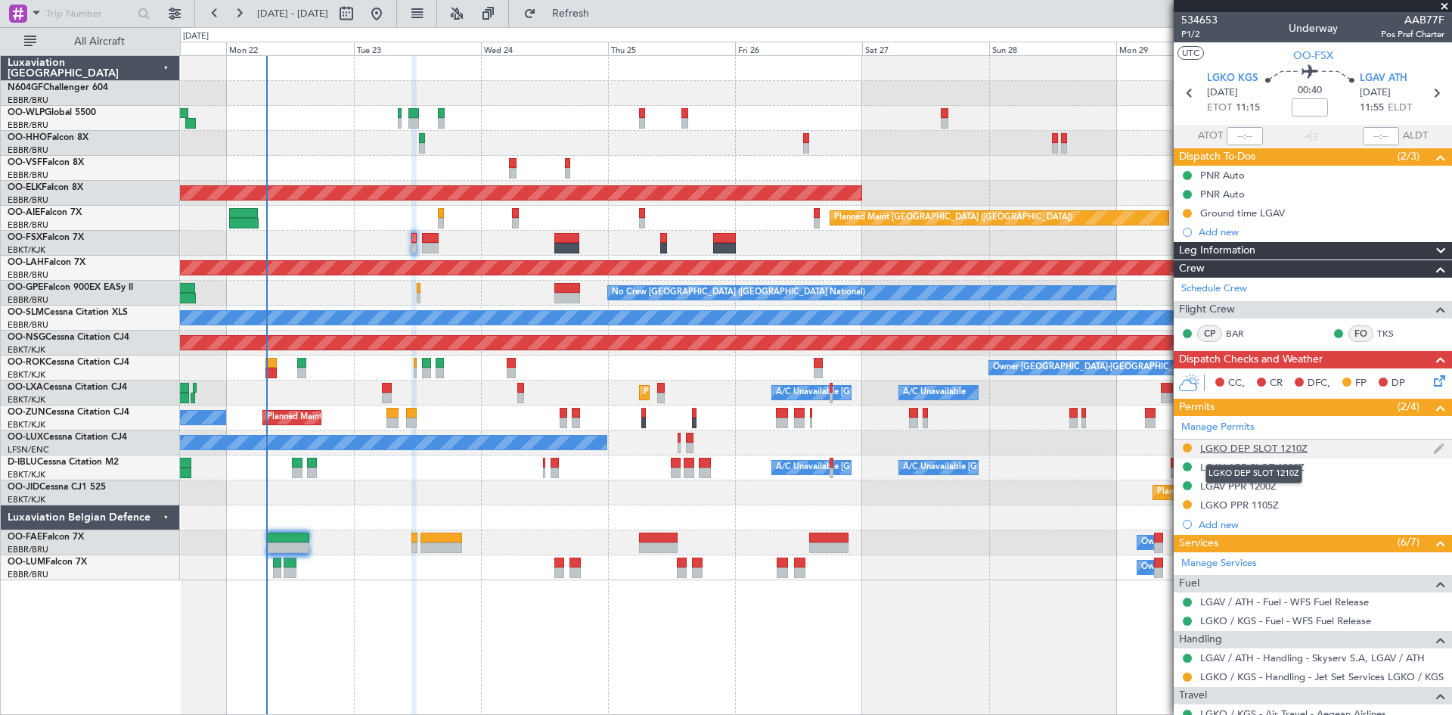
click at [1257, 448] on div "LGKO DEP SLOT 1210Z" at bounding box center [1253, 448] width 107 height 13
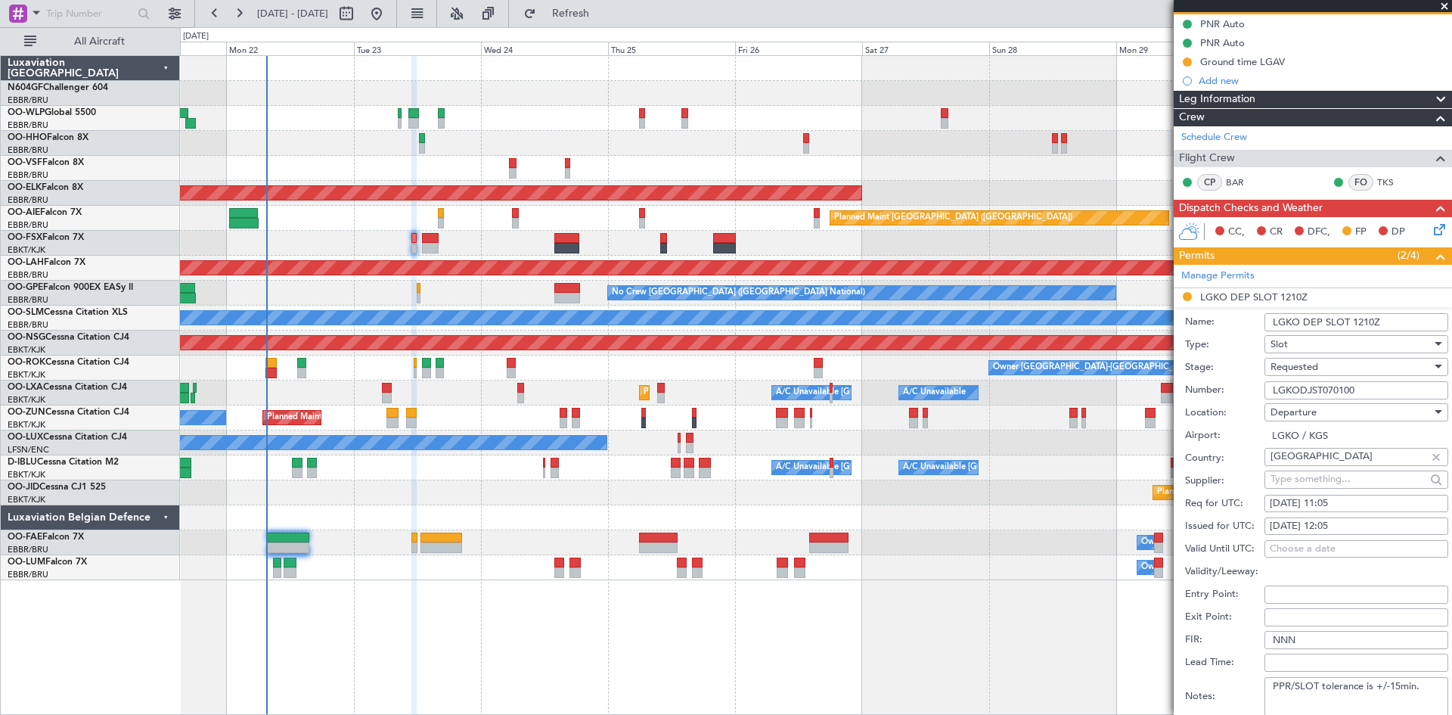
scroll to position [378, 0]
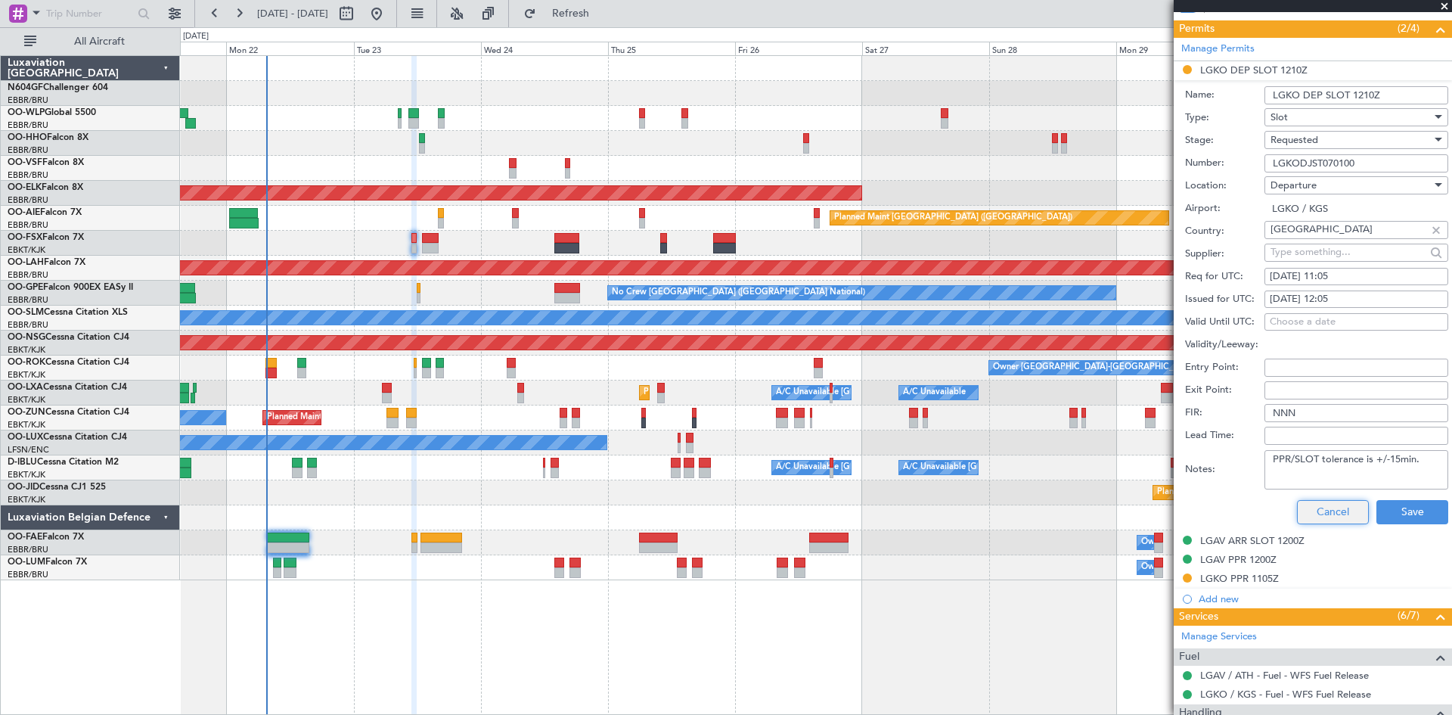
click at [1328, 508] on button "Cancel" at bounding box center [1333, 512] width 72 height 24
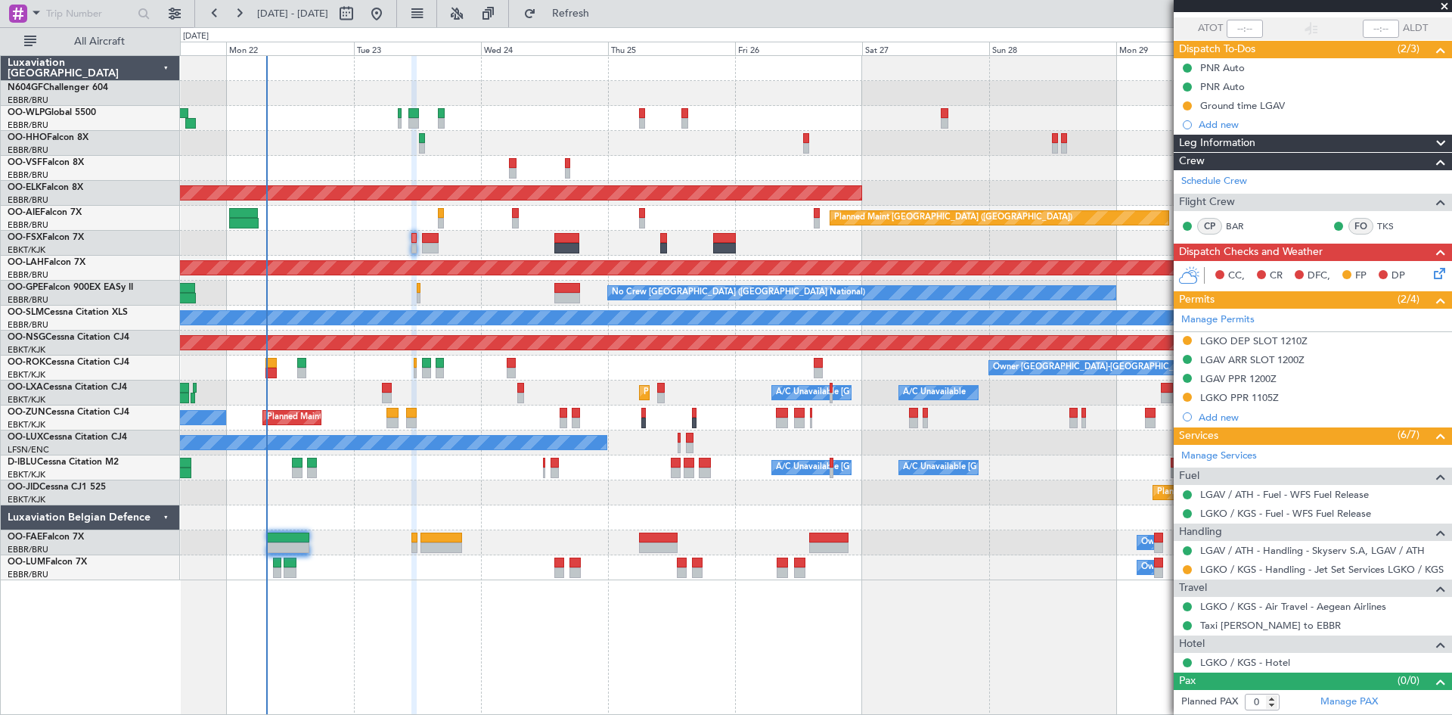
scroll to position [107, 0]
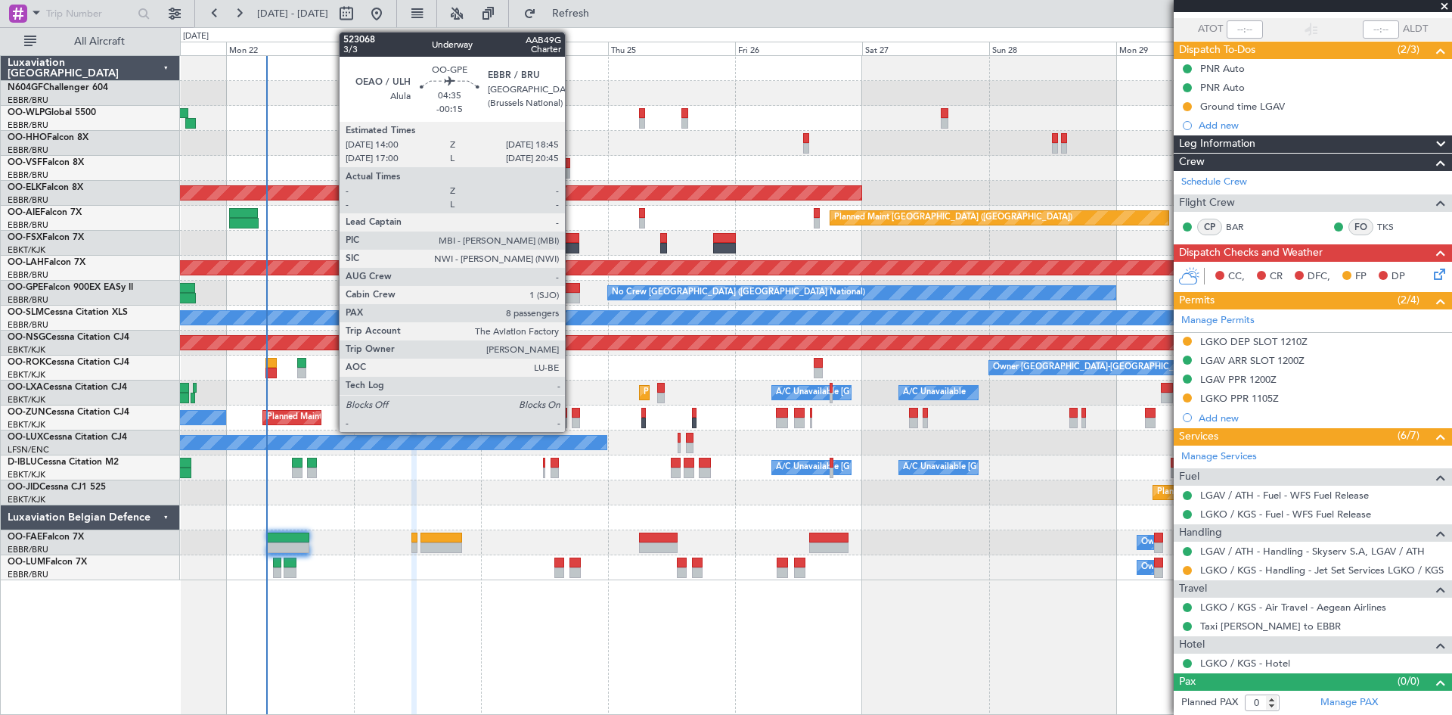
click at [572, 293] on div at bounding box center [567, 298] width 26 height 11
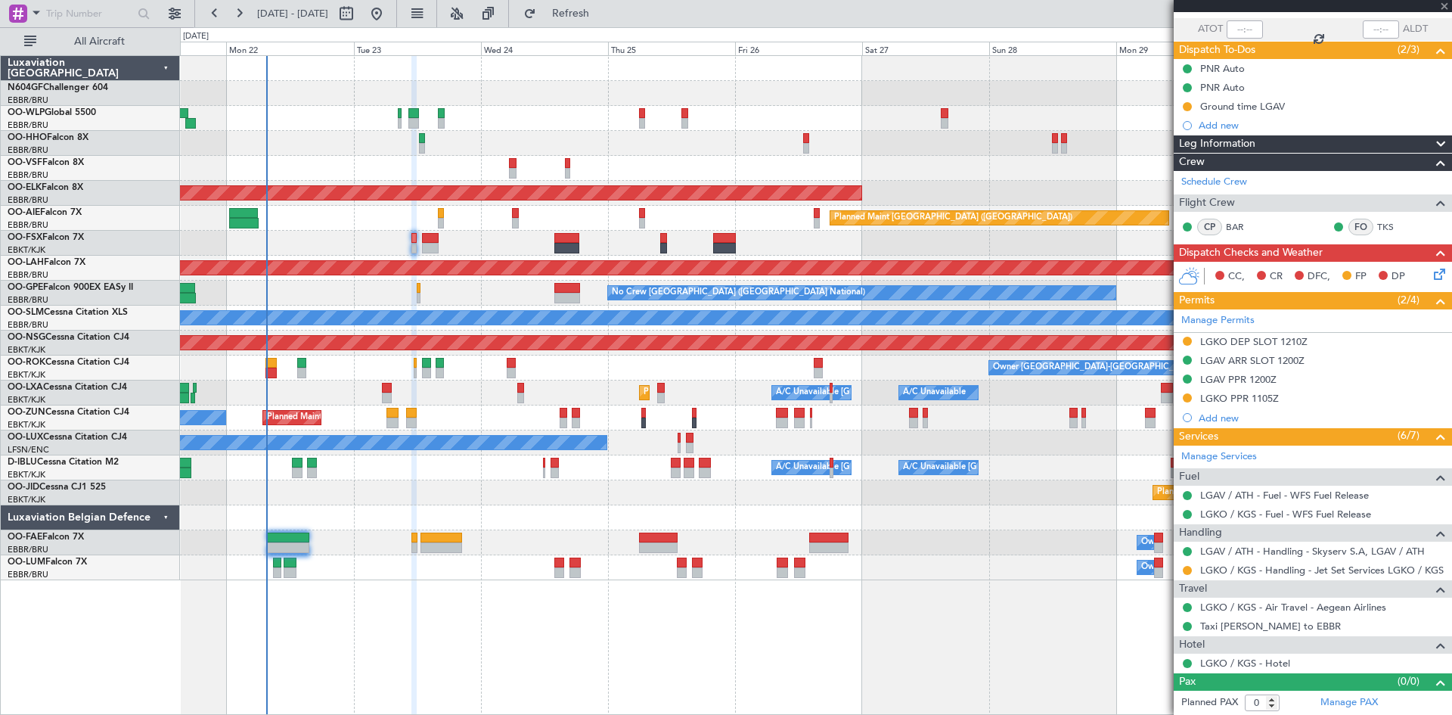
type input "-00:15"
type input "8"
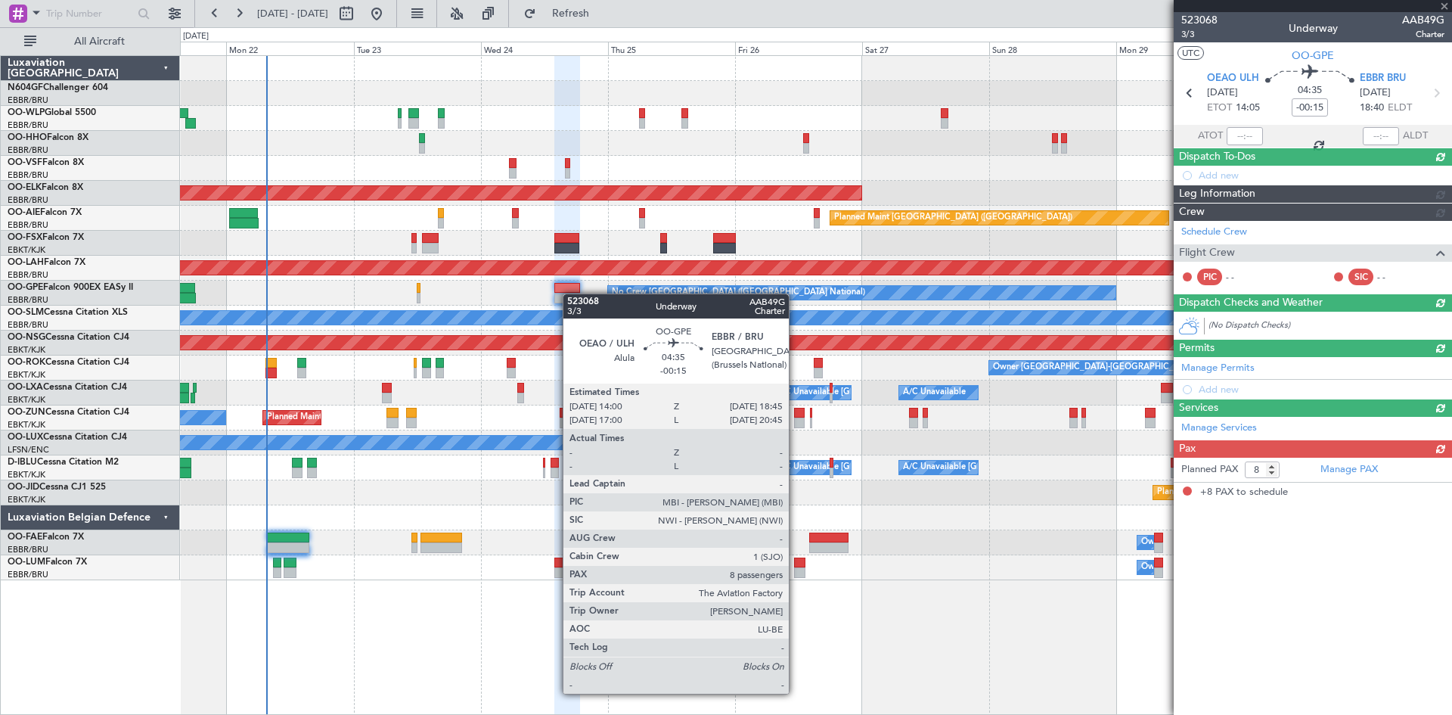
scroll to position [0, 0]
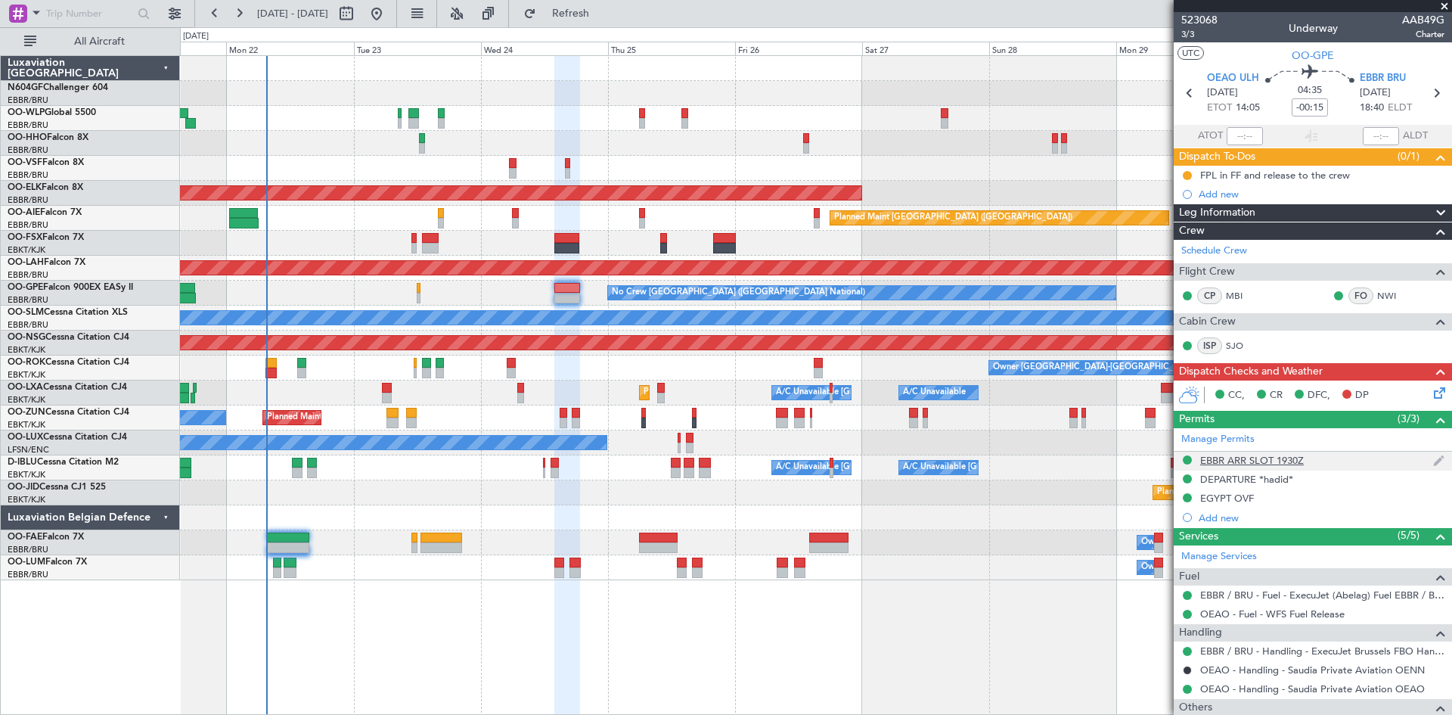
click at [1305, 465] on div "EBBR ARR SLOT 1930Z" at bounding box center [1313, 461] width 278 height 19
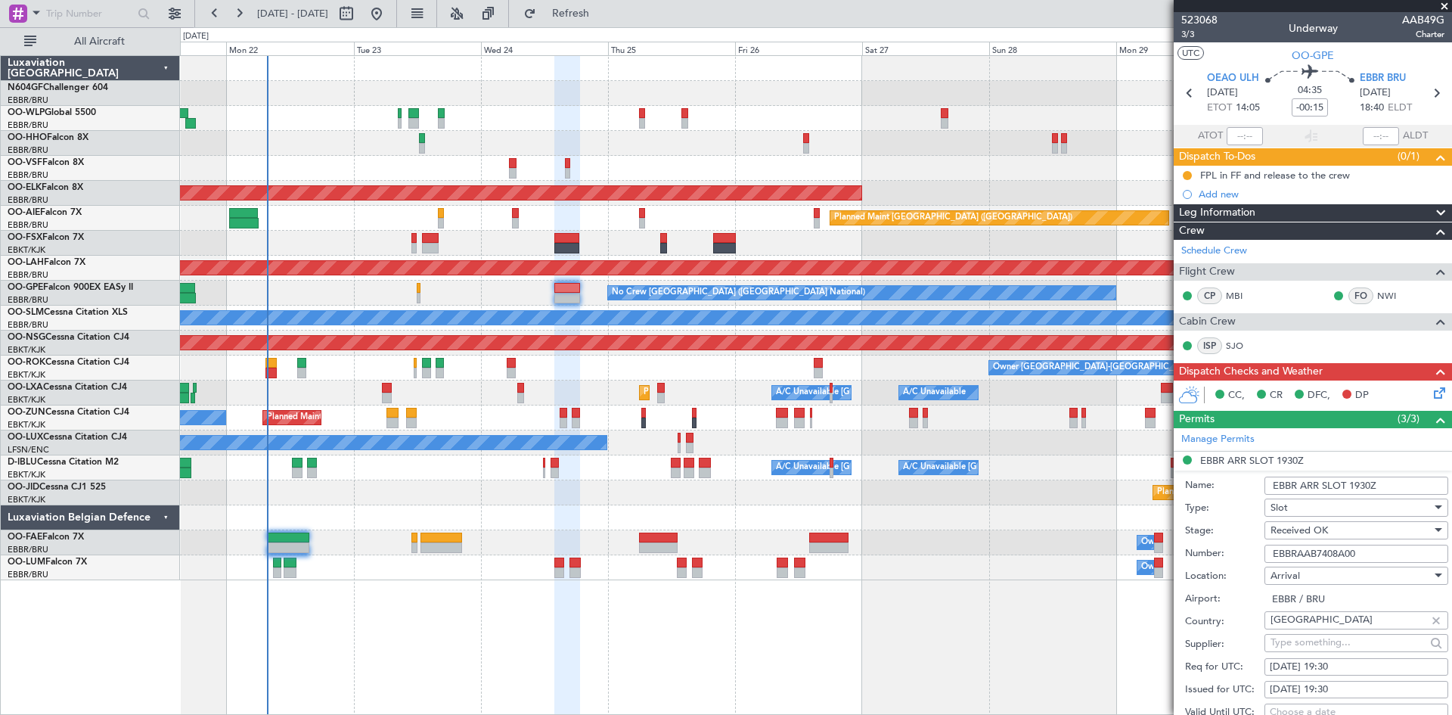
click at [1188, 32] on mat-tooltip-component "Trip Number" at bounding box center [1199, 48] width 75 height 40
click at [1205, 33] on span "3/3" at bounding box center [1200, 34] width 36 height 13
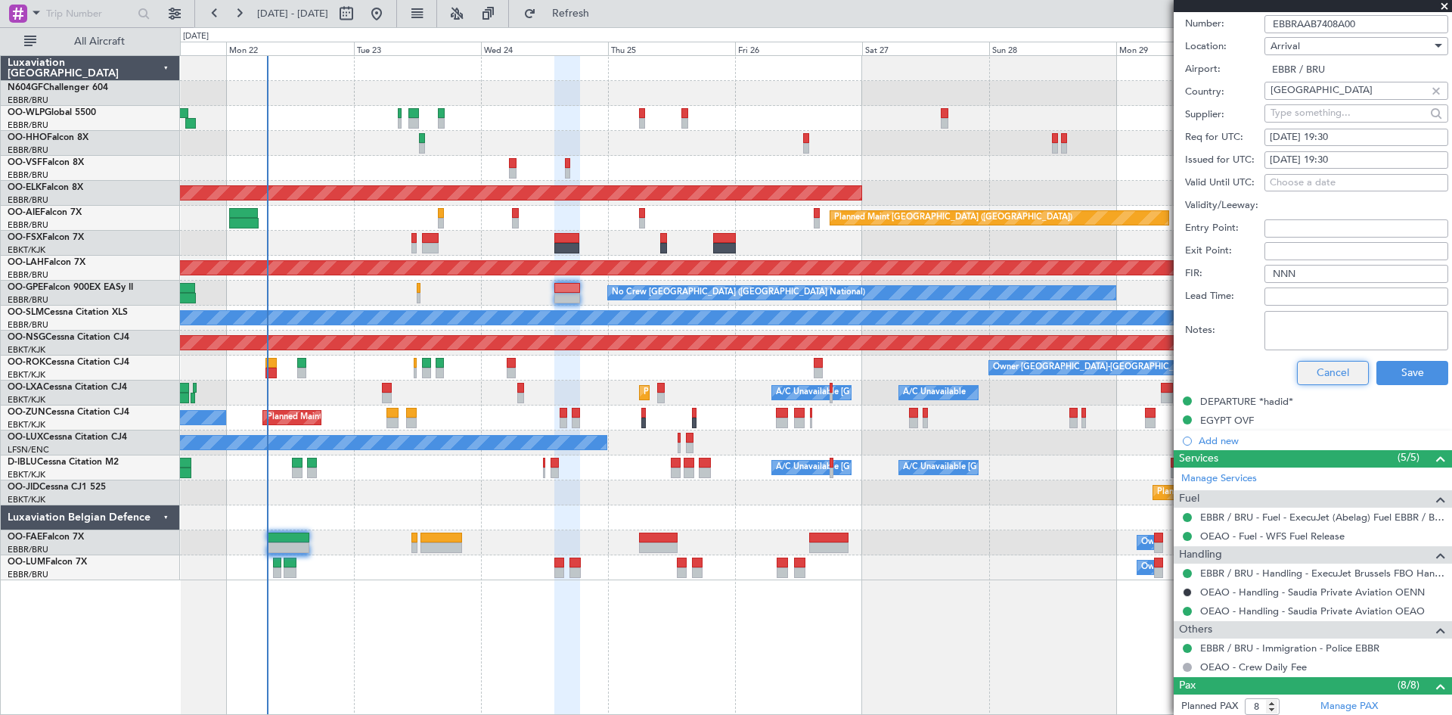
click at [1327, 374] on button "Cancel" at bounding box center [1333, 373] width 72 height 24
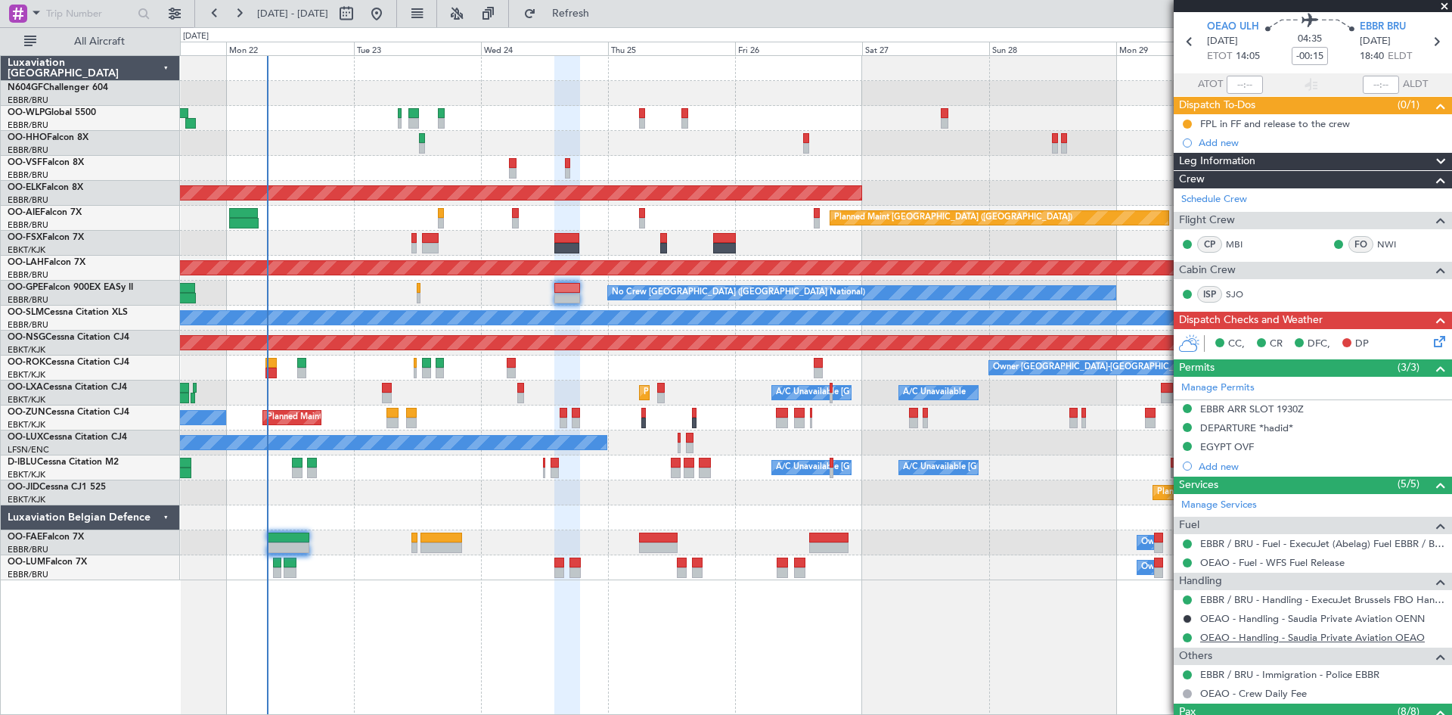
scroll to position [203, 0]
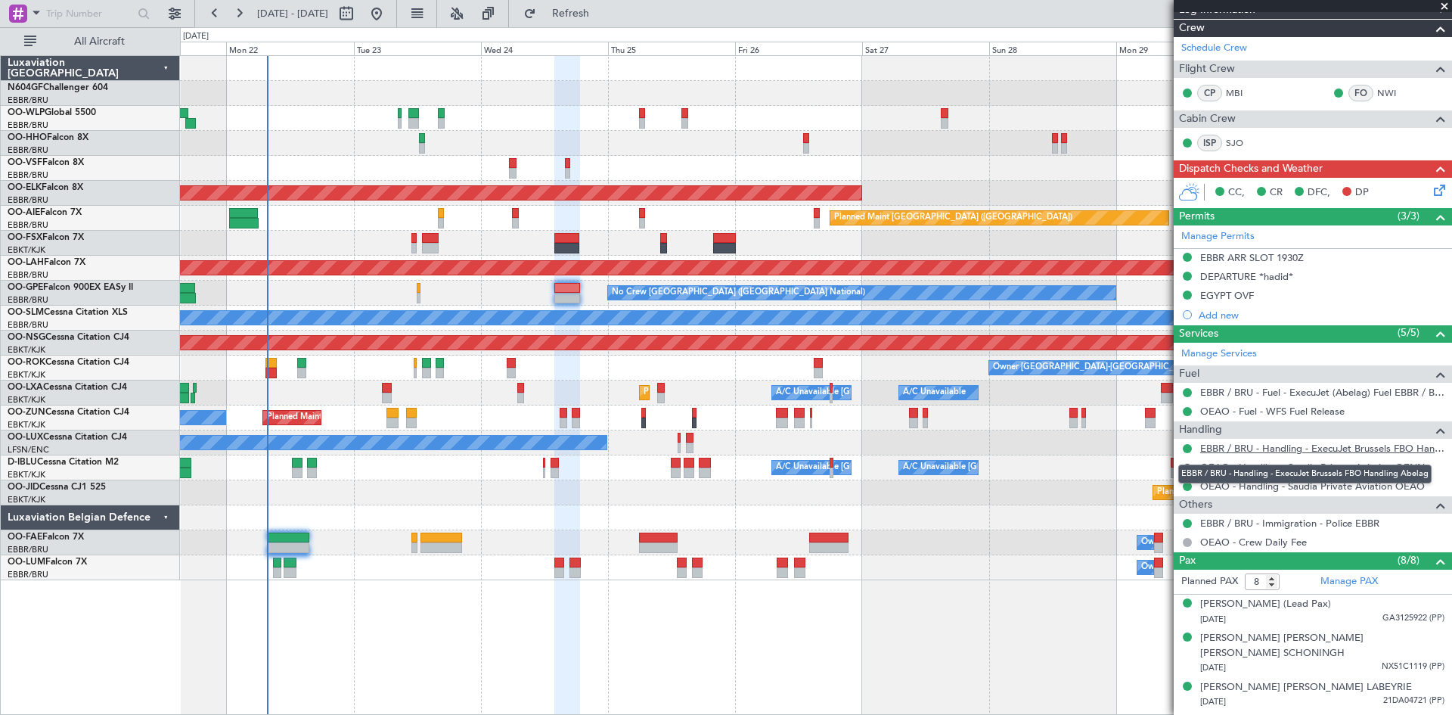
click at [1239, 449] on link "EBBR / BRU - Handling - ExecuJet Brussels FBO Handling Abelag" at bounding box center [1322, 448] width 244 height 13
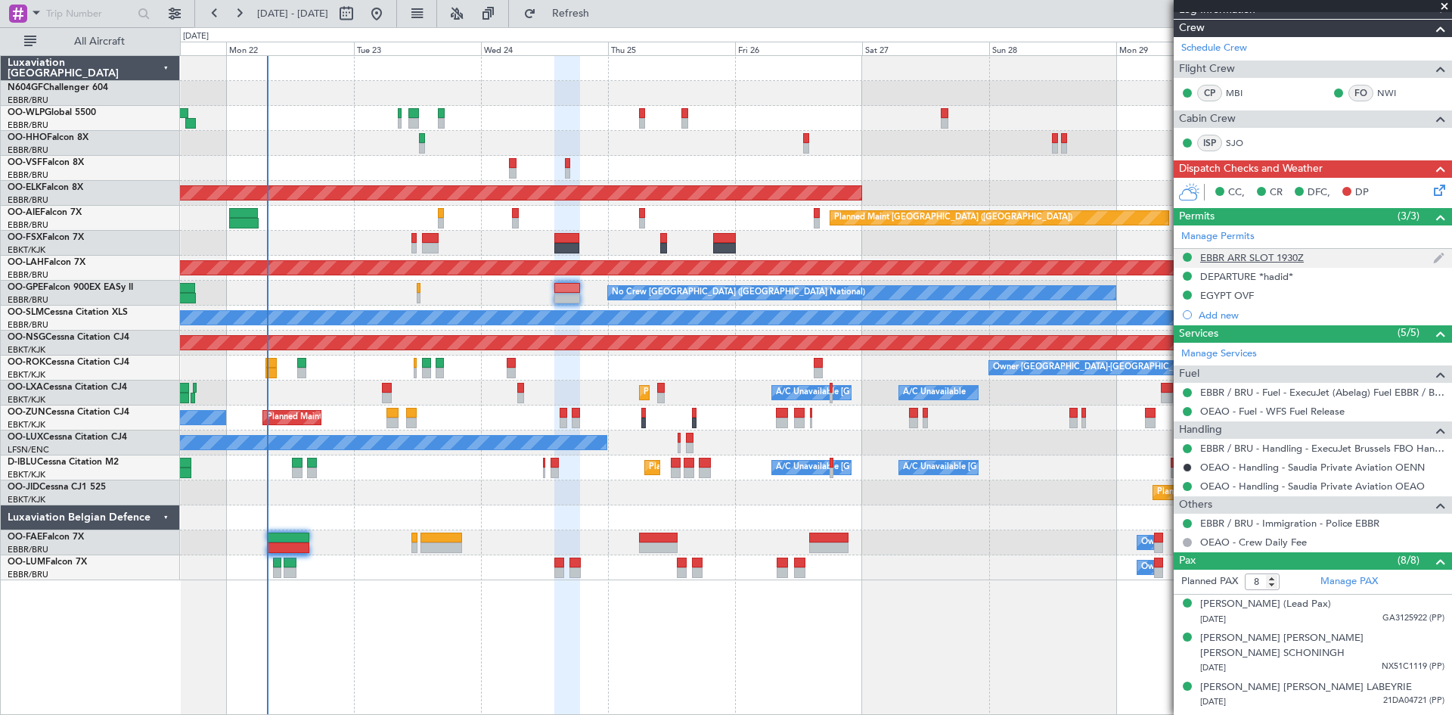
click at [1230, 263] on mat-tooltip-component "EBBR ARR SLOT 1930Z" at bounding box center [1253, 283] width 116 height 40
click at [1243, 255] on div "EBBR ARR SLOT 1930Z" at bounding box center [1252, 257] width 104 height 13
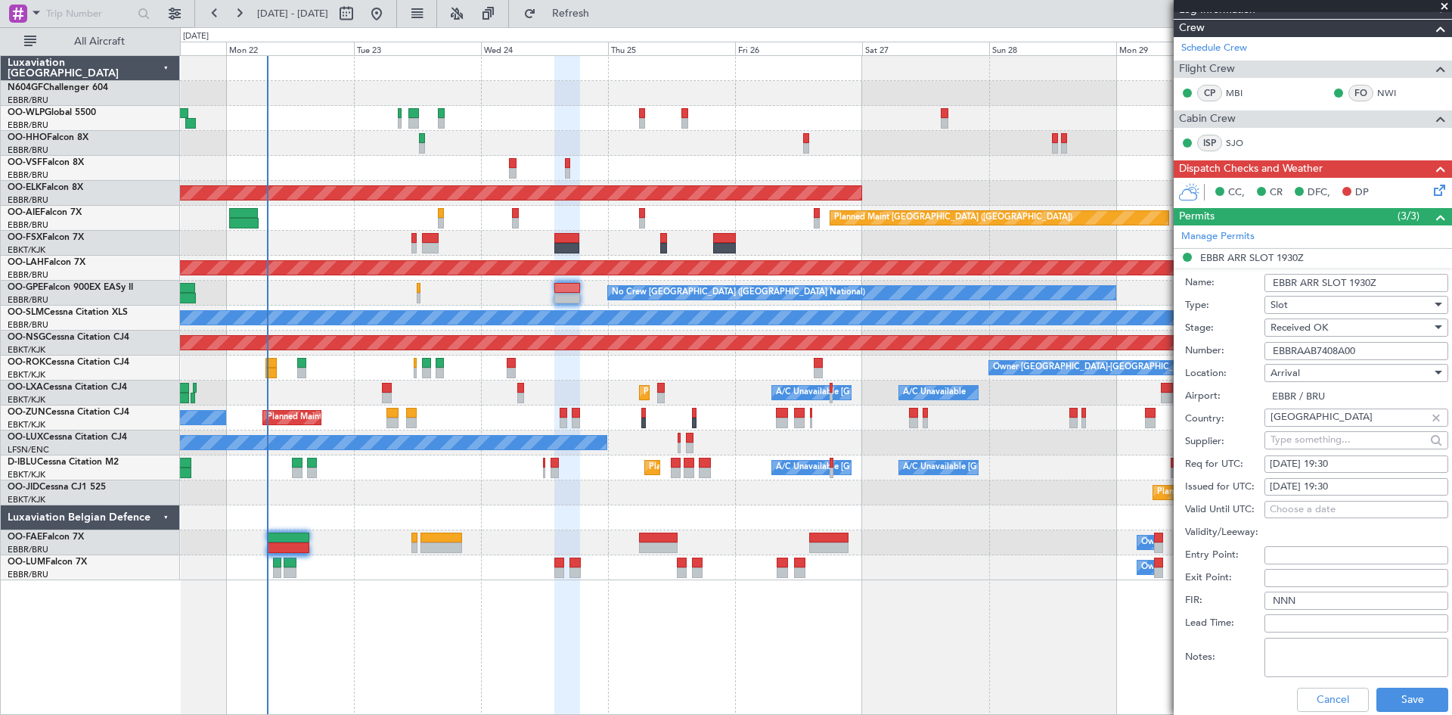
click at [1339, 460] on div "[DATE] 19:30" at bounding box center [1356, 464] width 173 height 15
select select "9"
select select "2025"
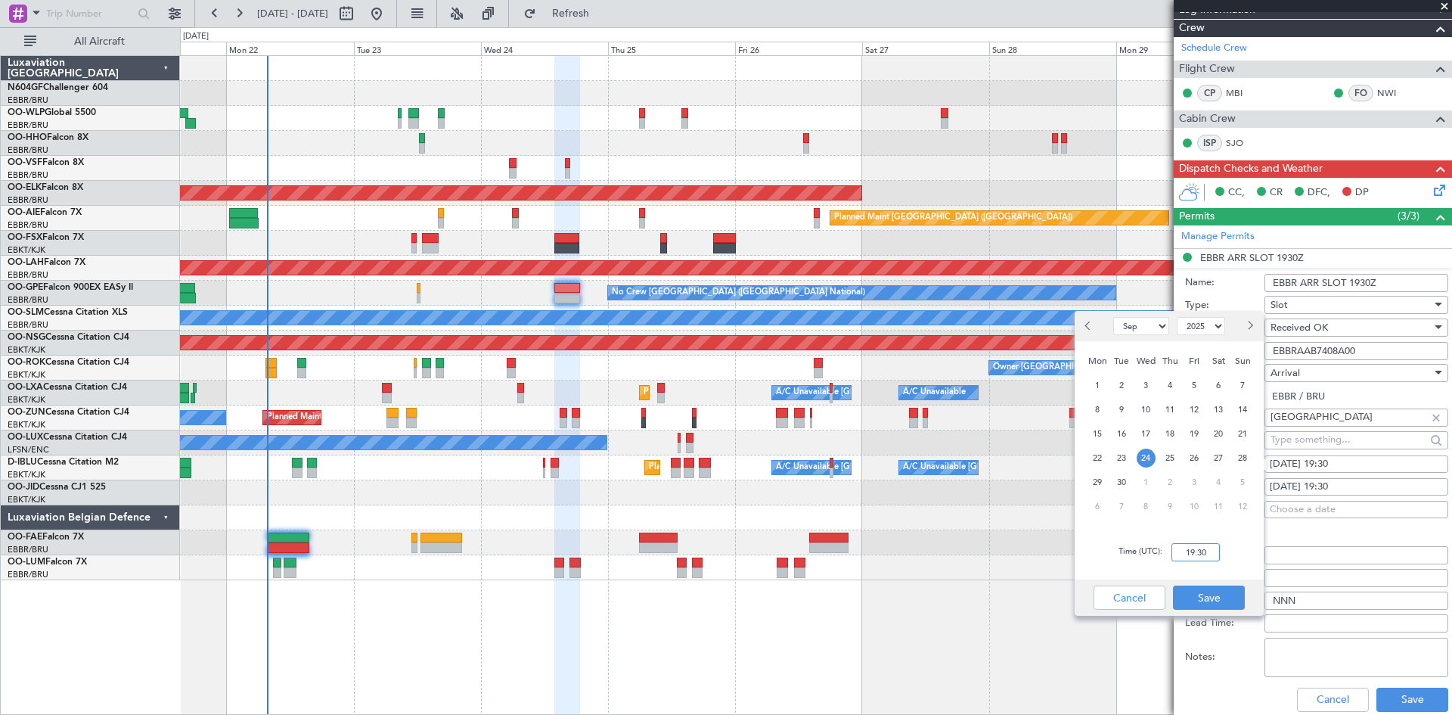
click at [1189, 557] on input "19:30" at bounding box center [1196, 552] width 48 height 18
type input "18:45"
click at [1217, 600] on button "Save" at bounding box center [1209, 597] width 72 height 24
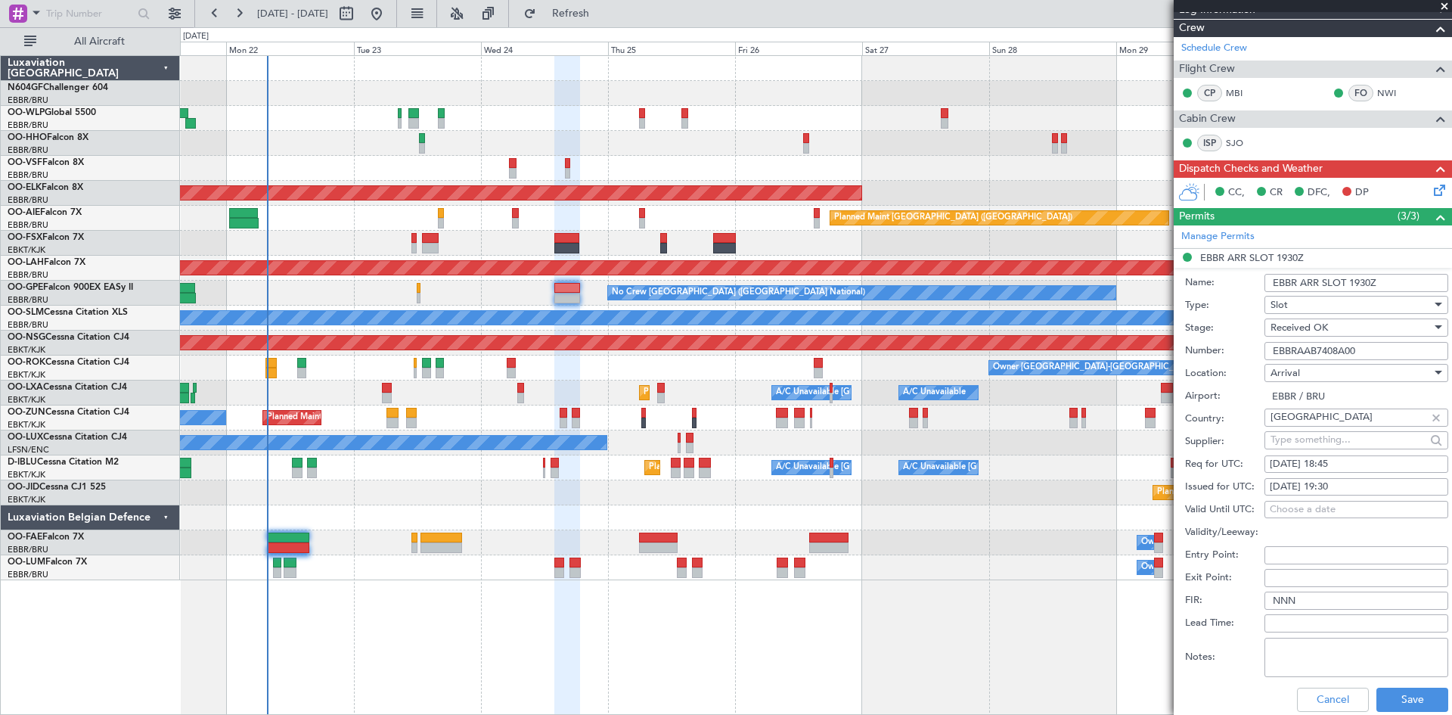
click at [1291, 486] on div "[DATE] 19:30" at bounding box center [1356, 487] width 173 height 15
select select "9"
select select "2025"
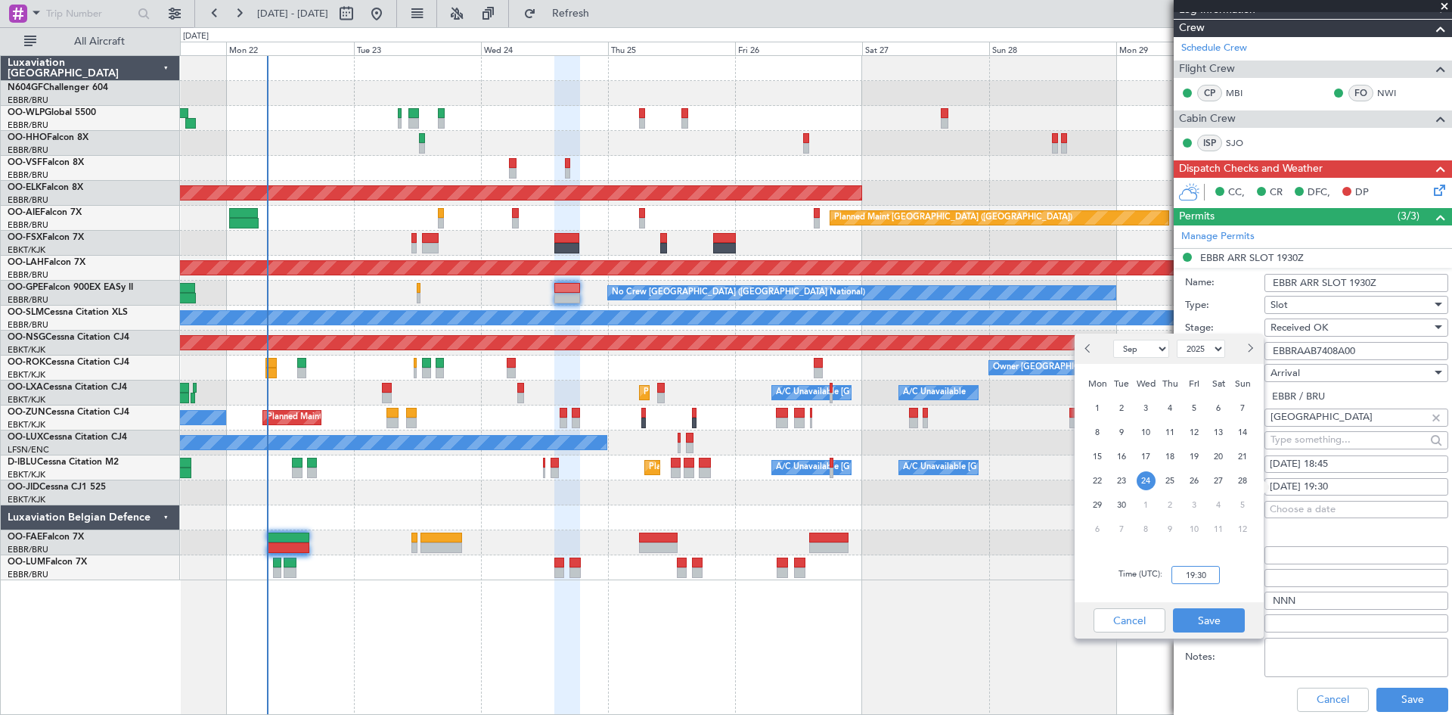
click at [1203, 579] on input "19:30" at bounding box center [1196, 575] width 48 height 18
type input "18:45"
click at [1221, 623] on button "Save" at bounding box center [1209, 620] width 72 height 24
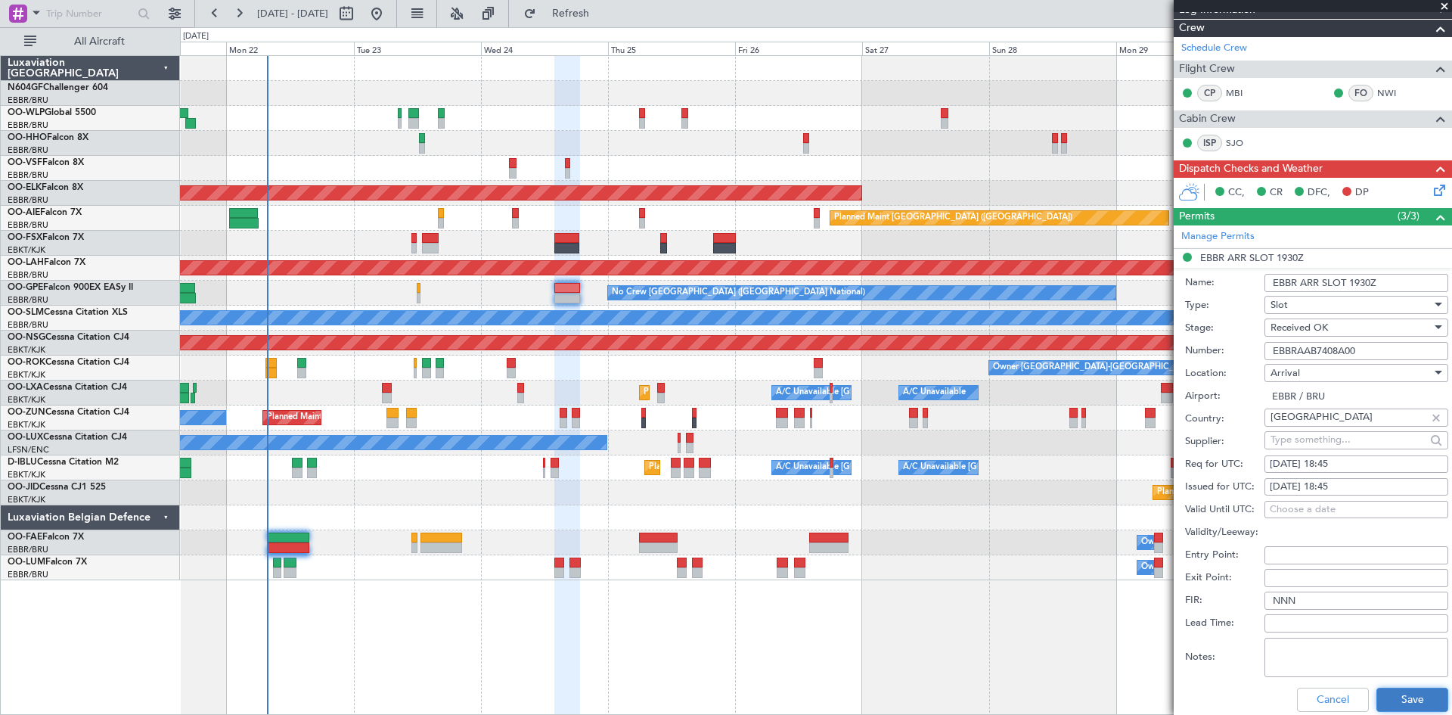
click at [1402, 700] on button "Save" at bounding box center [1413, 700] width 72 height 24
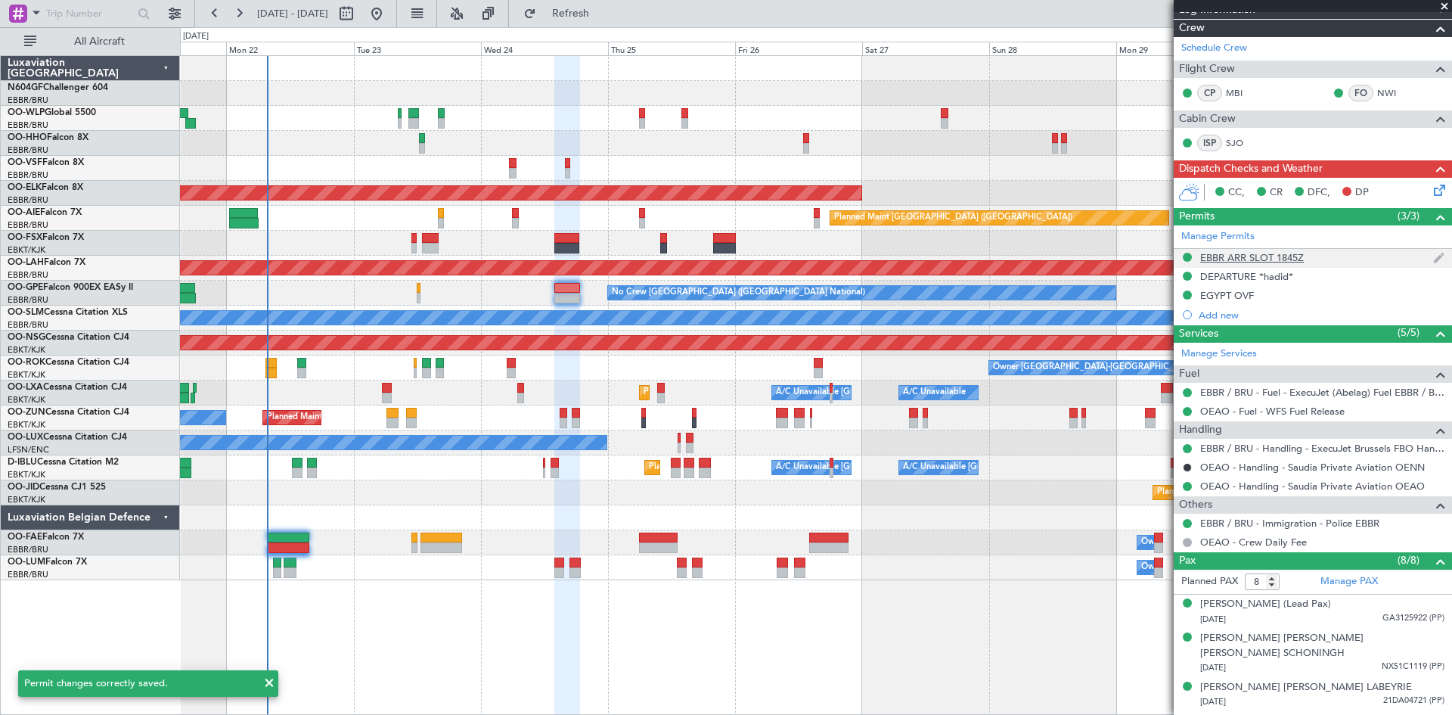
click at [1191, 260] on div at bounding box center [1188, 257] width 12 height 12
click at [1188, 256] on button at bounding box center [1187, 257] width 9 height 9
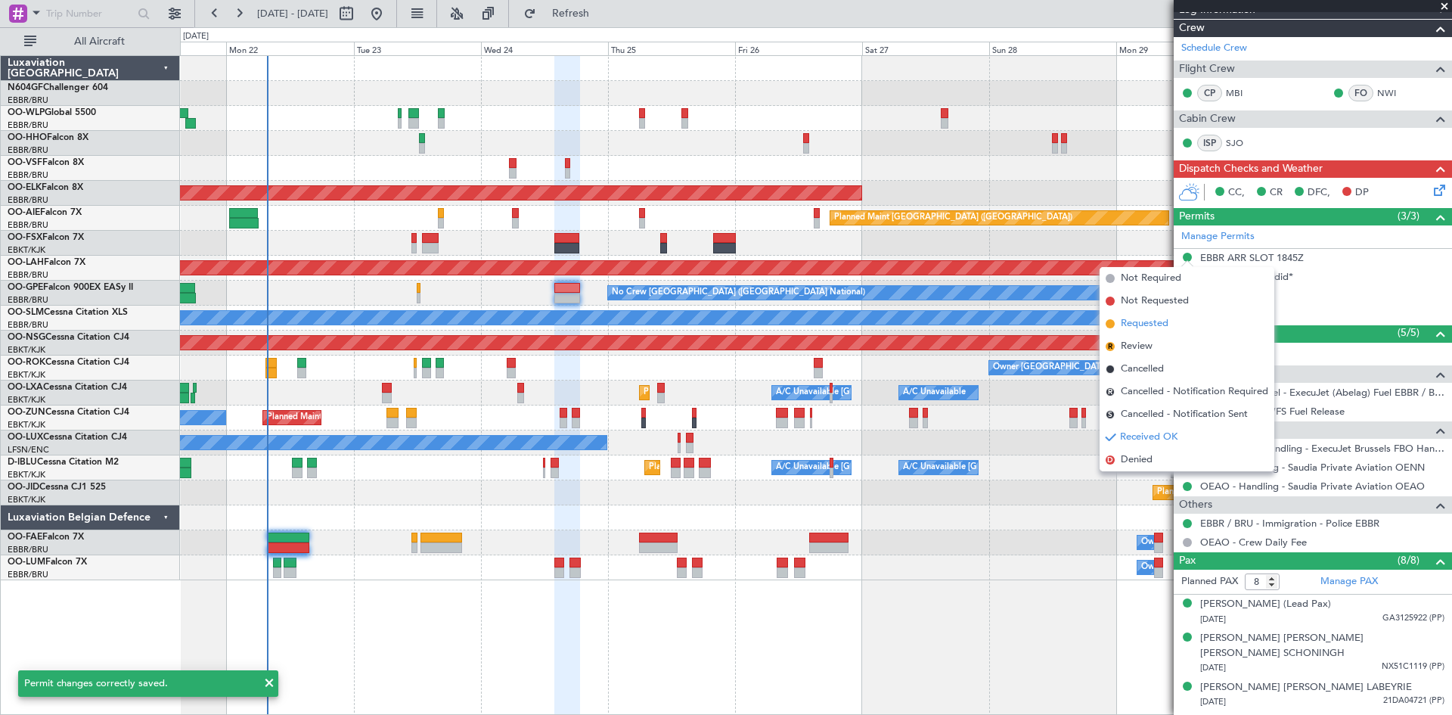
click at [1175, 325] on li "Requested" at bounding box center [1187, 323] width 175 height 23
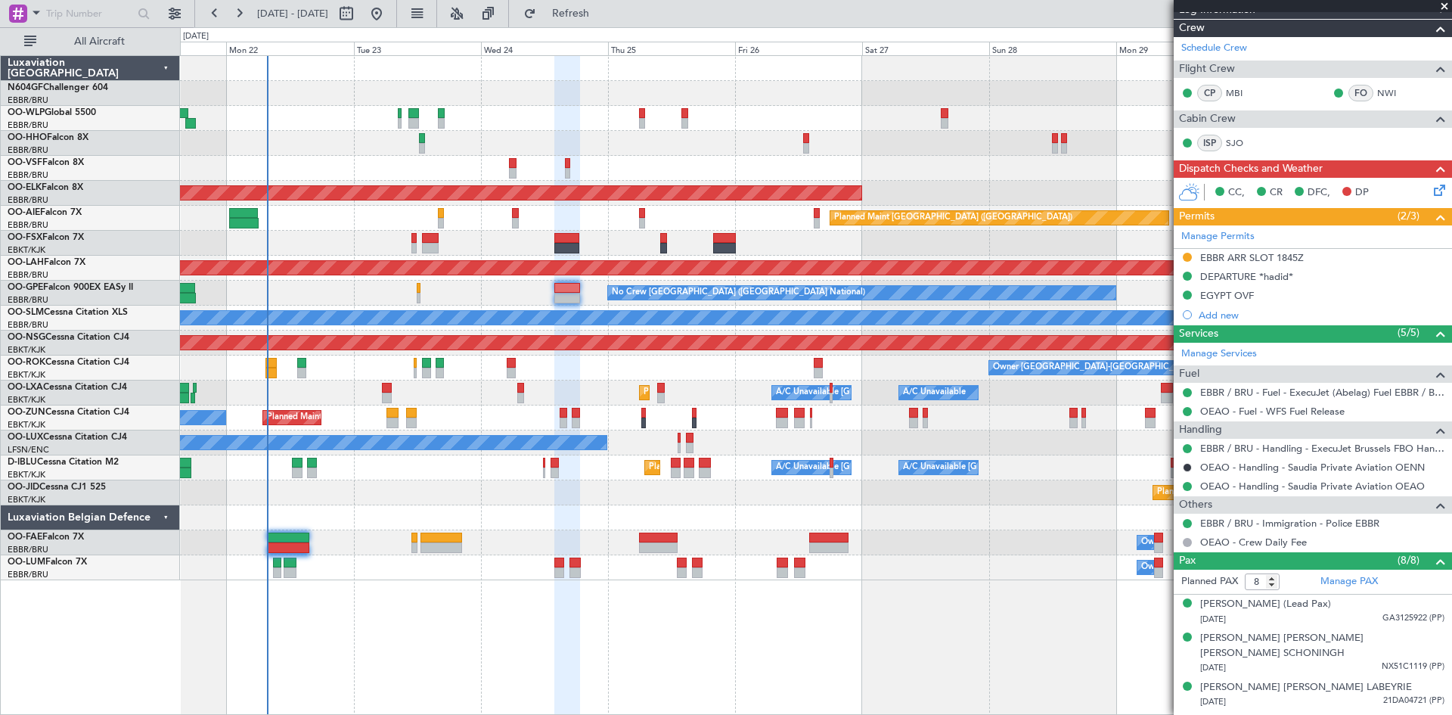
scroll to position [0, 0]
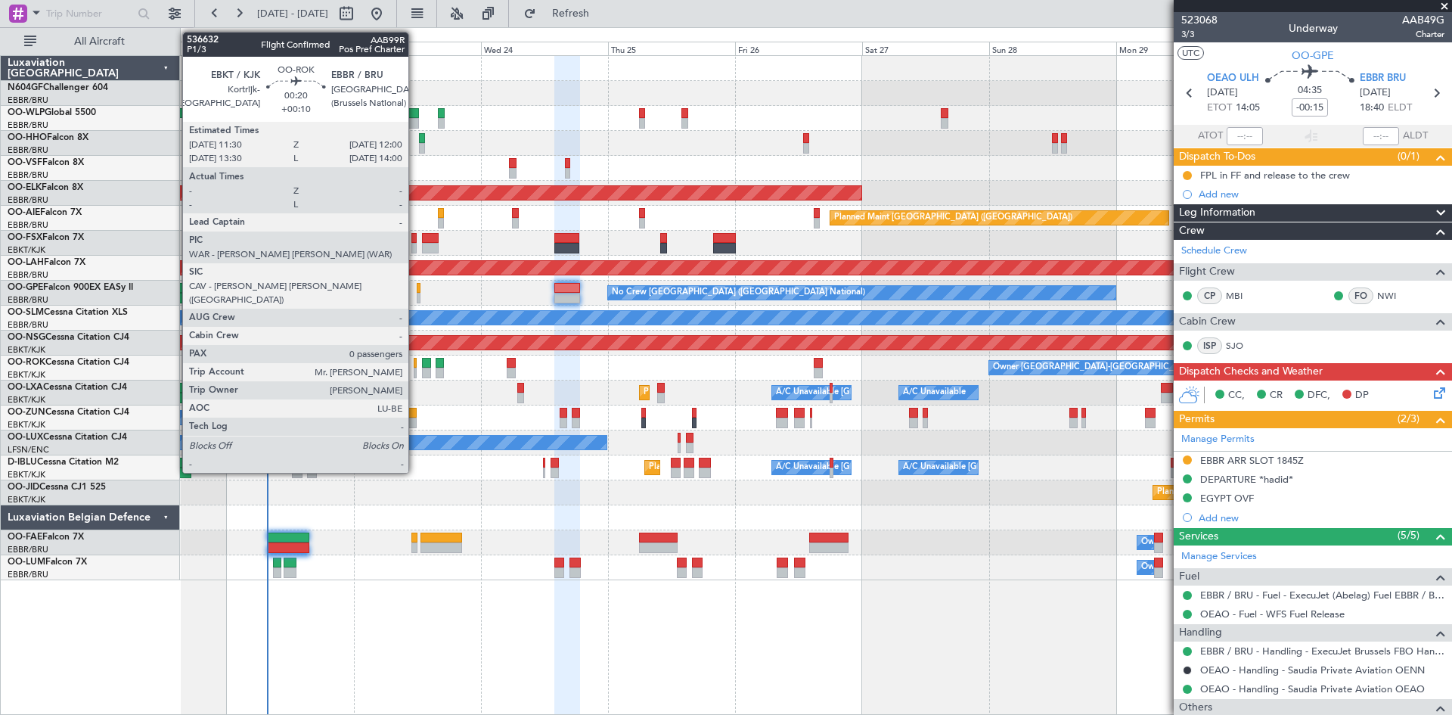
click at [415, 376] on div at bounding box center [415, 373] width 3 height 11
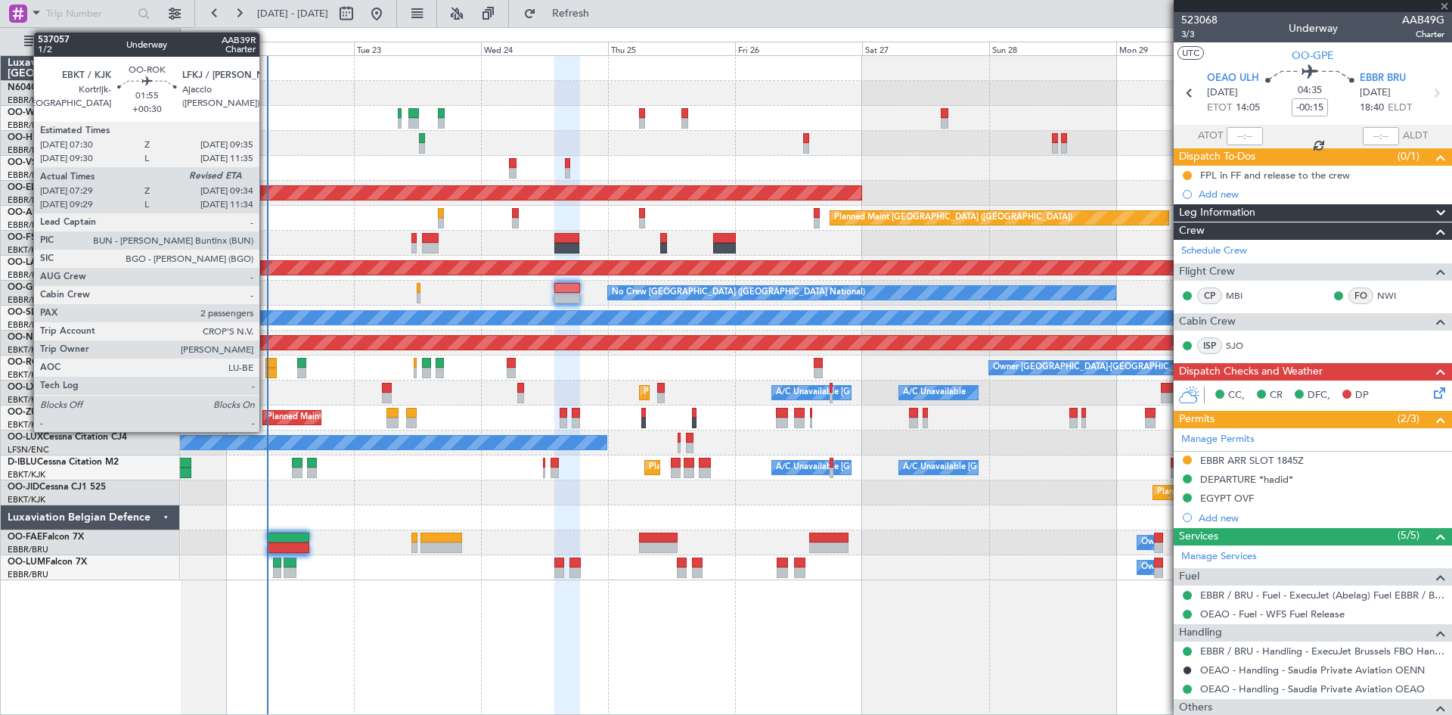
type input "+00:10"
type input "0"
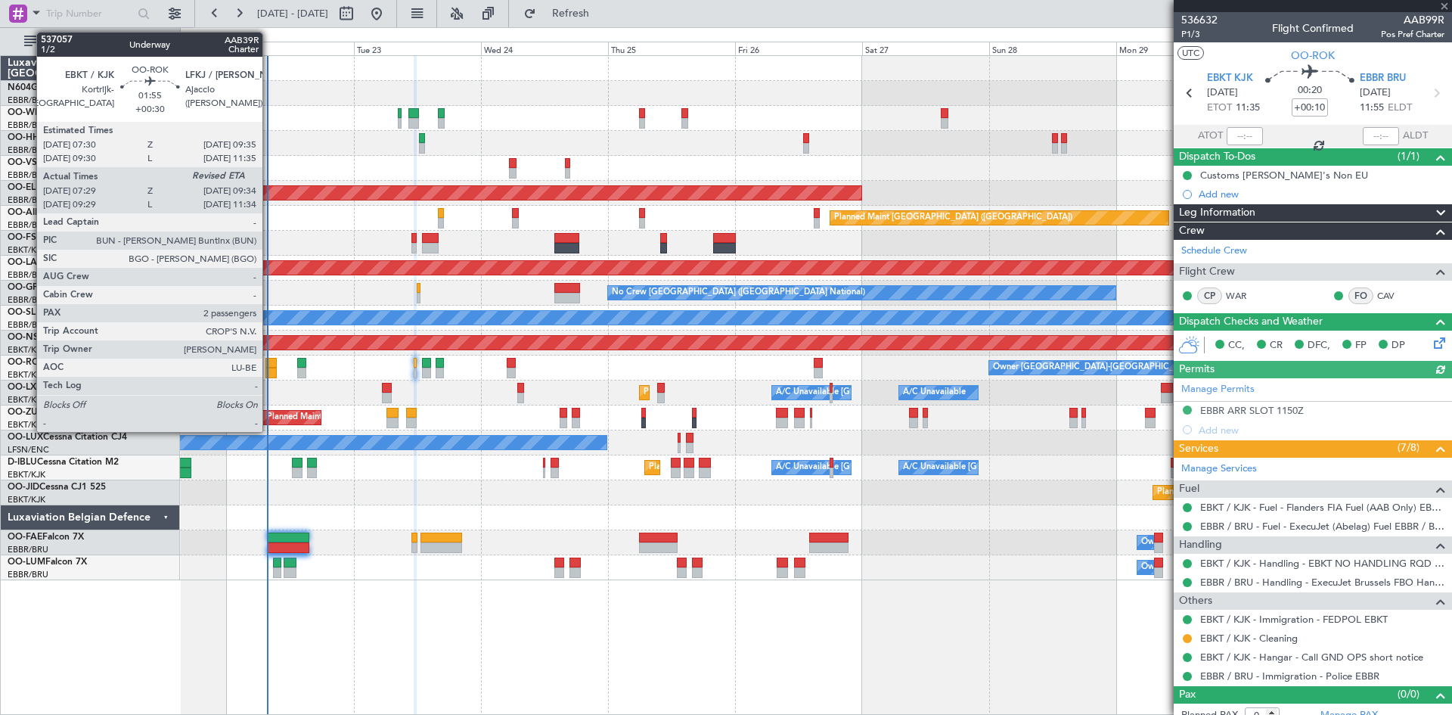
click at [269, 369] on div at bounding box center [271, 373] width 11 height 11
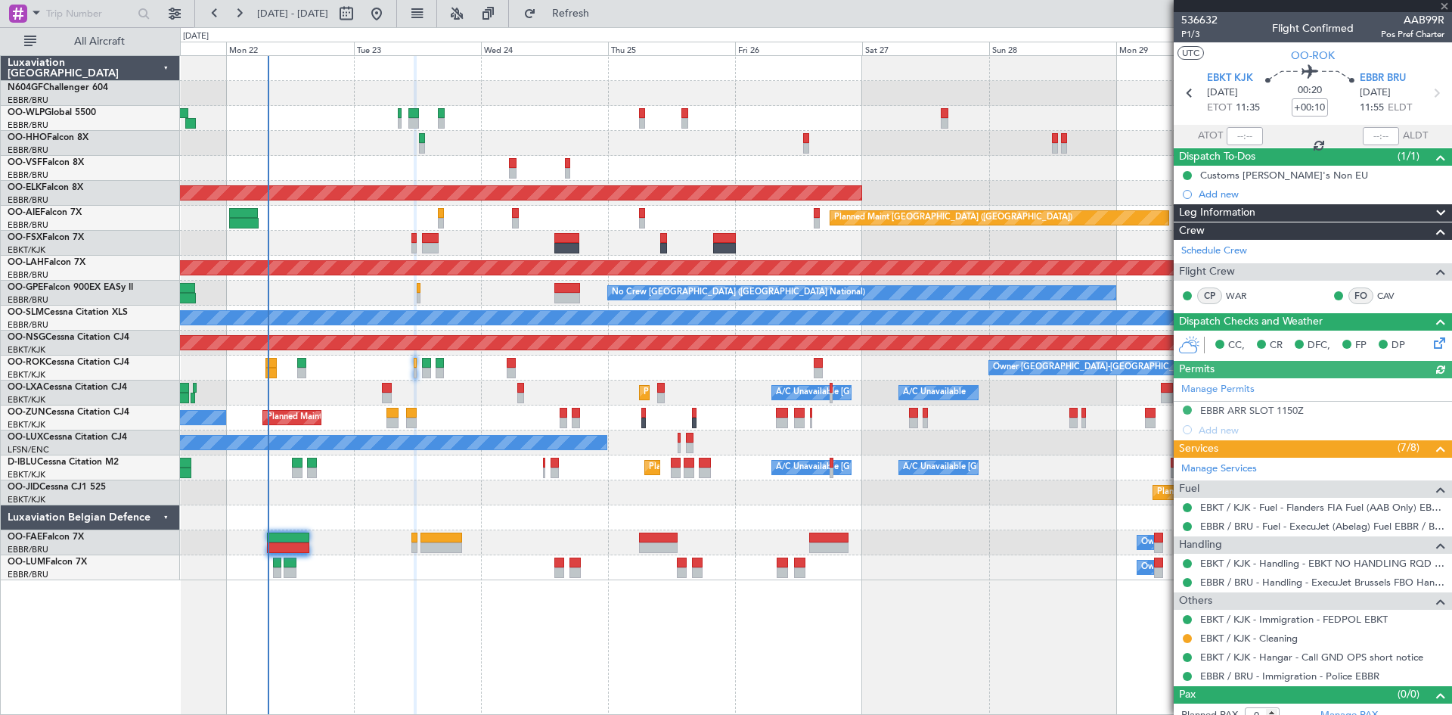
type input "+00:30"
type input "07:34"
type input "2"
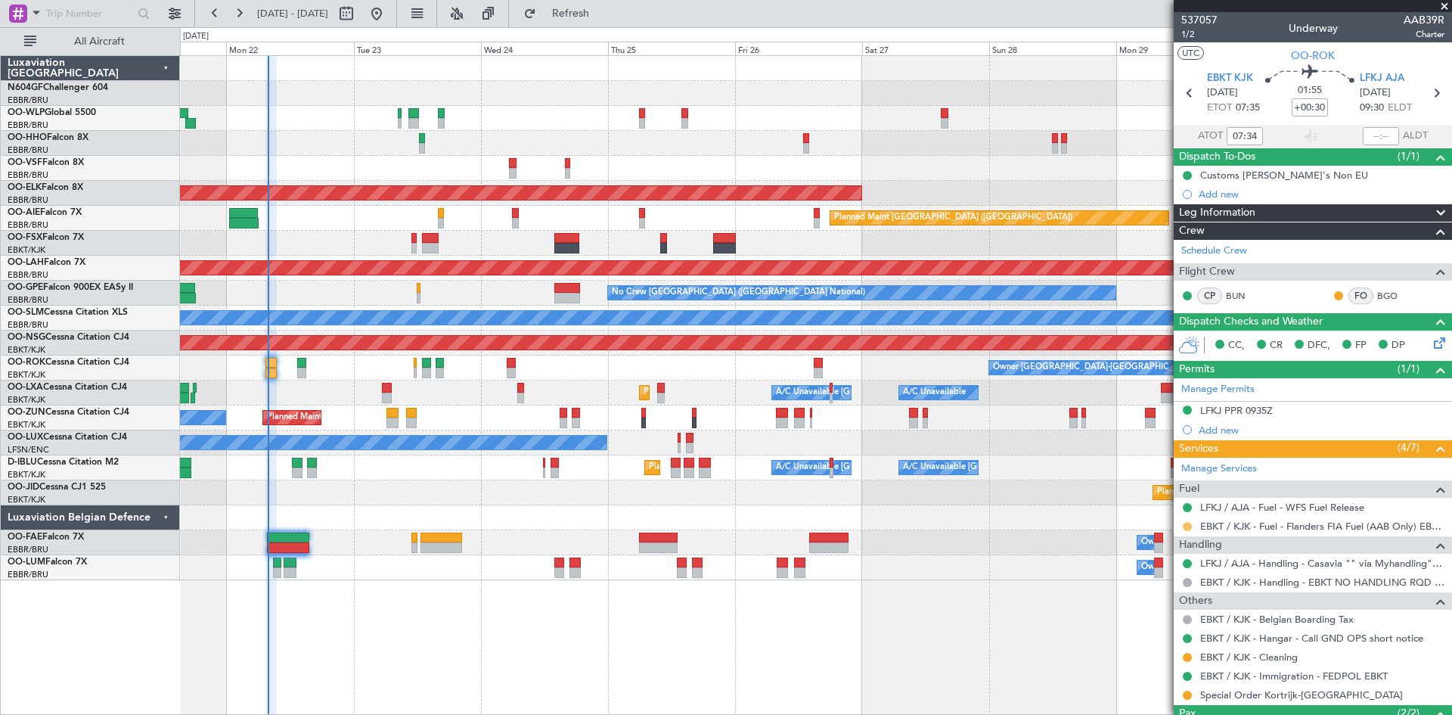
click at [1191, 523] on button at bounding box center [1187, 526] width 9 height 9
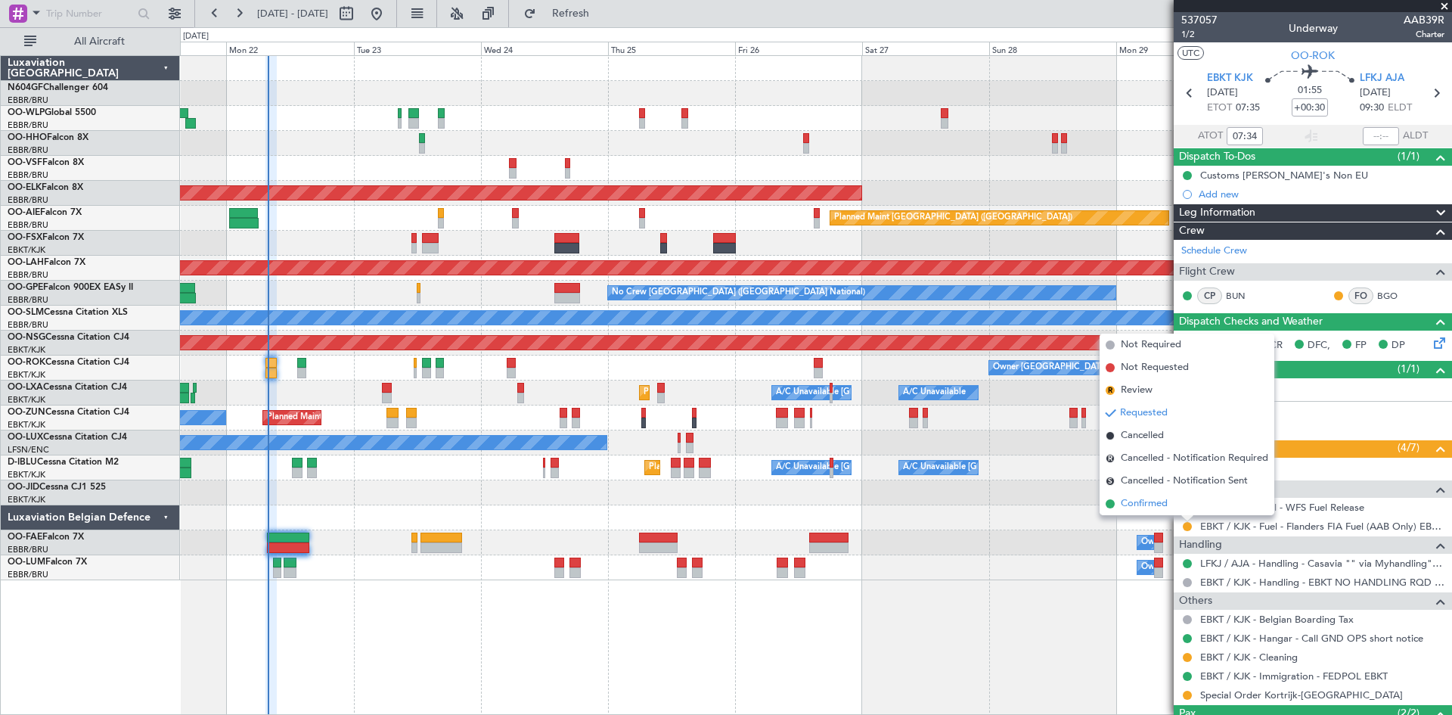
click at [1177, 504] on li "Confirmed" at bounding box center [1187, 503] width 175 height 23
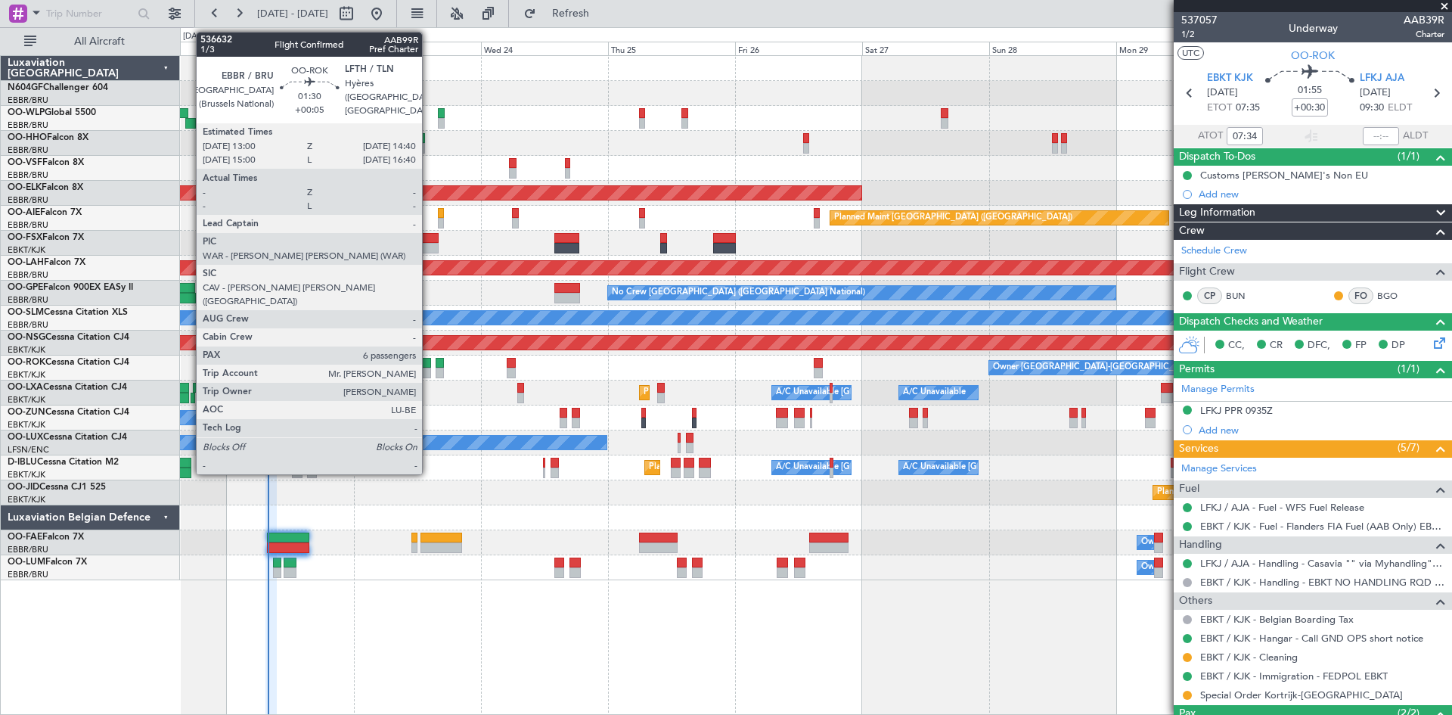
click at [429, 372] on div at bounding box center [426, 373] width 9 height 11
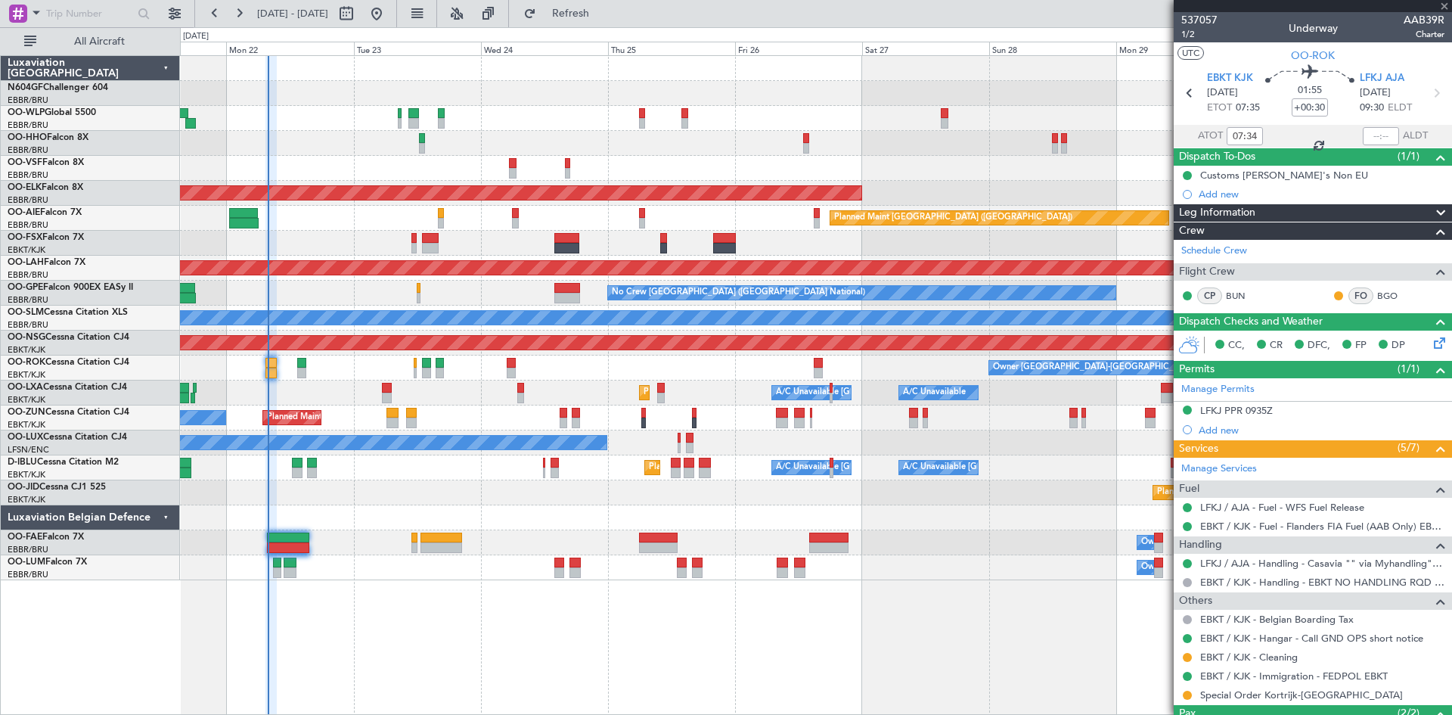
type input "+00:05"
type input "6"
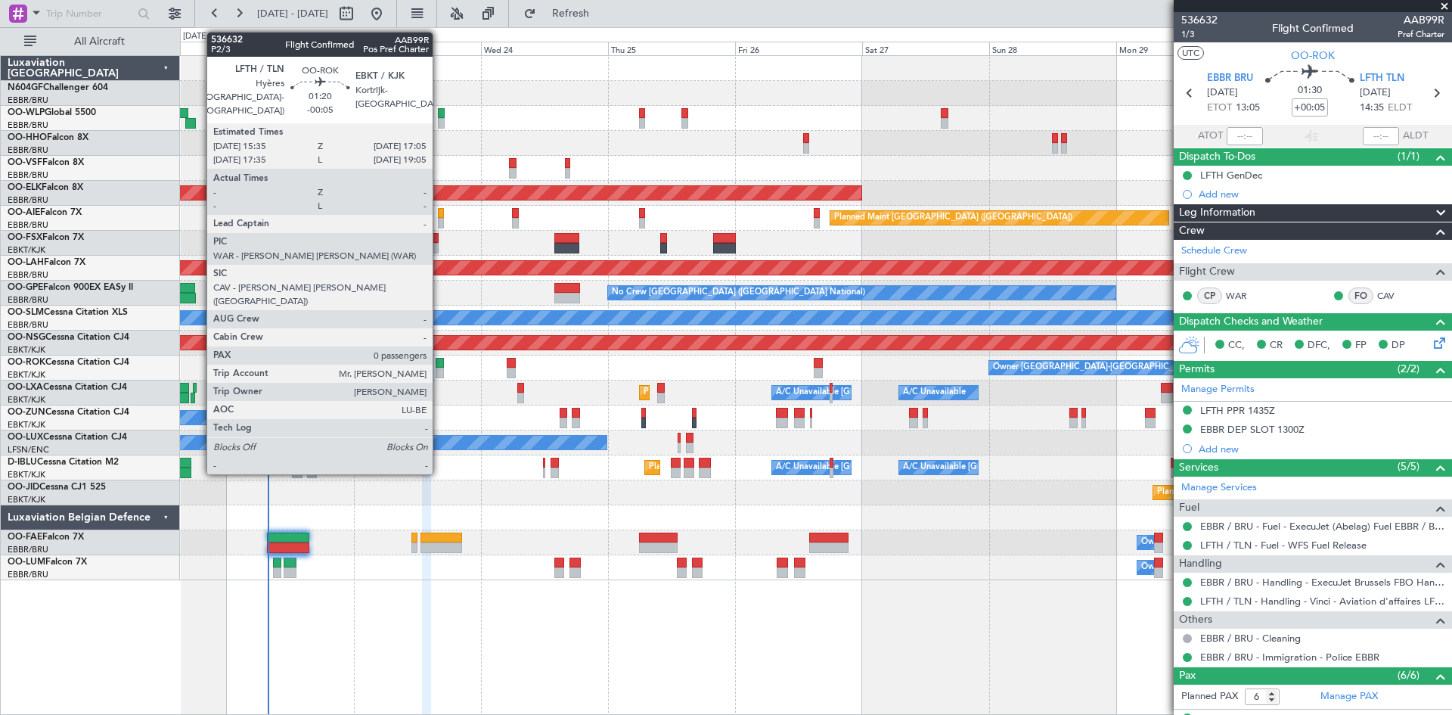
click at [439, 368] on div at bounding box center [440, 373] width 8 height 11
type input "-00:05"
type input "0"
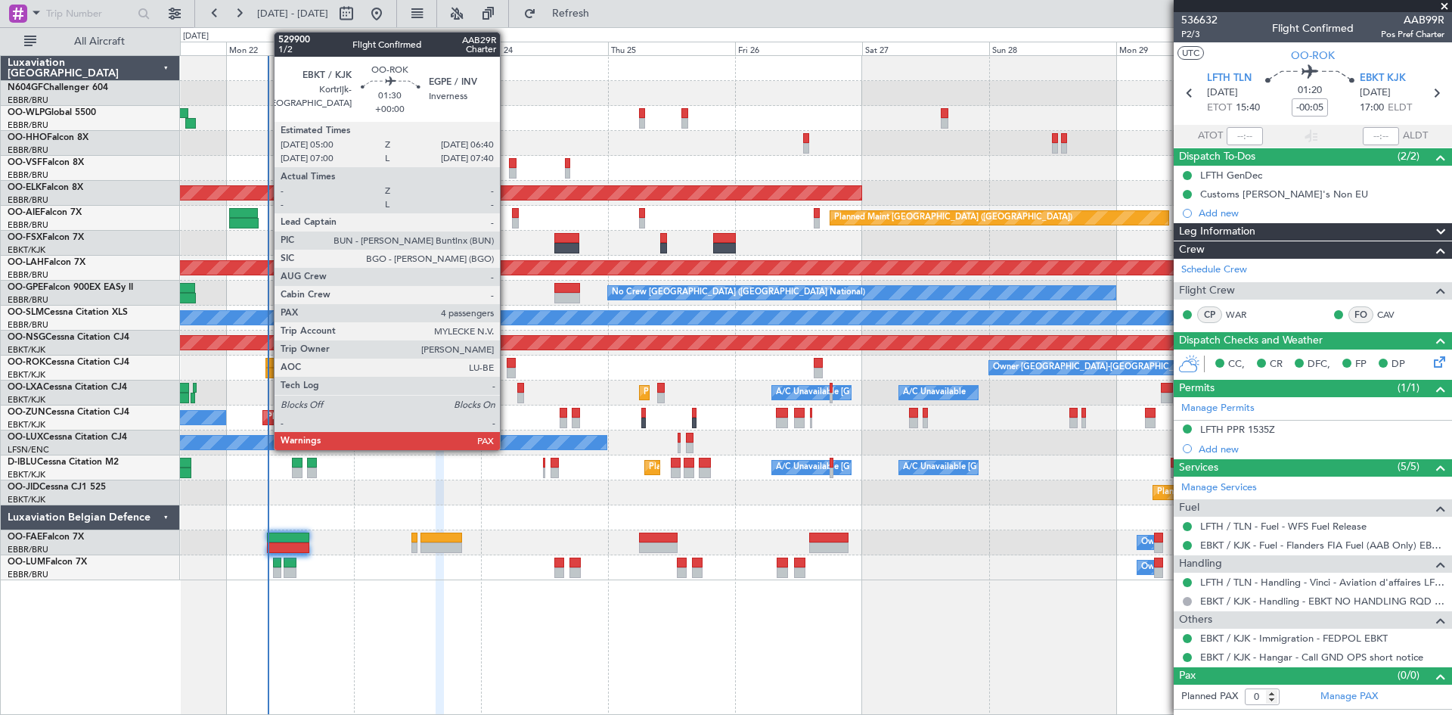
click at [507, 374] on div at bounding box center [511, 373] width 9 height 11
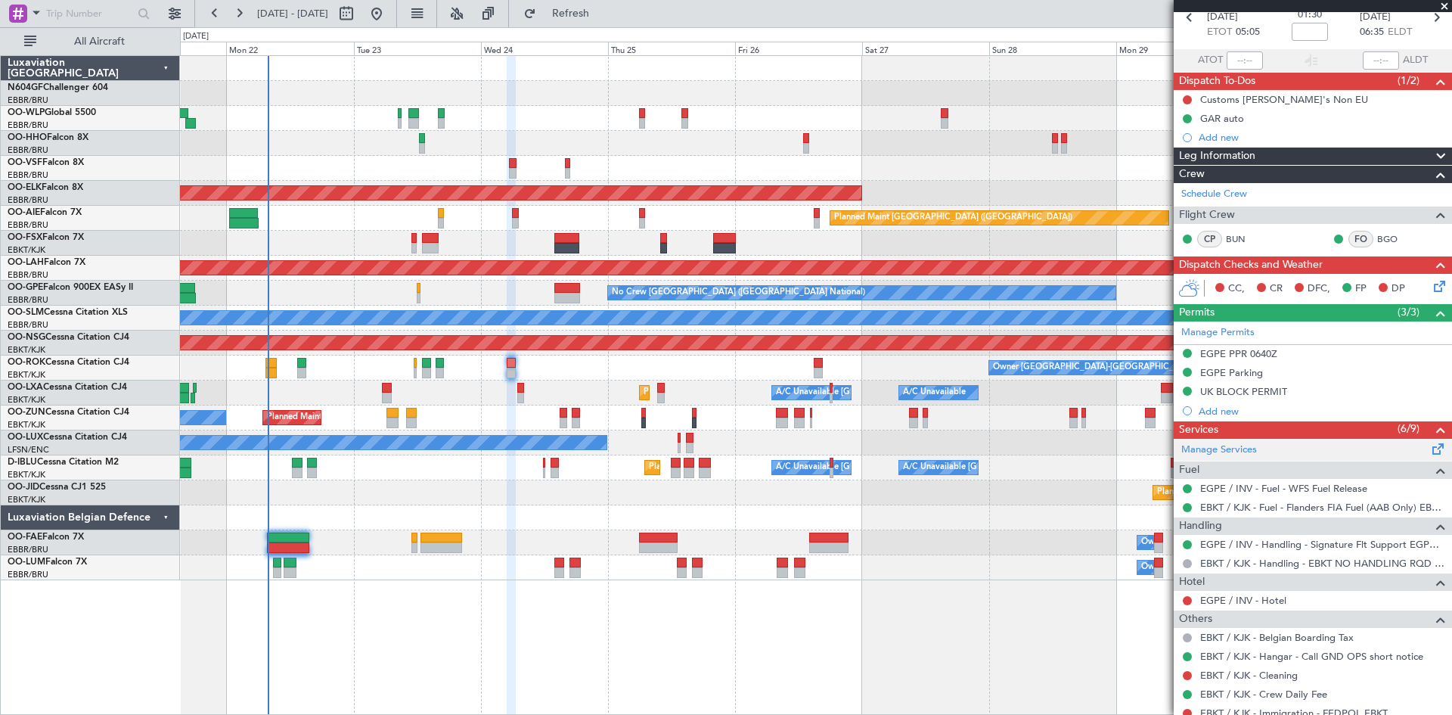
scroll to position [151, 0]
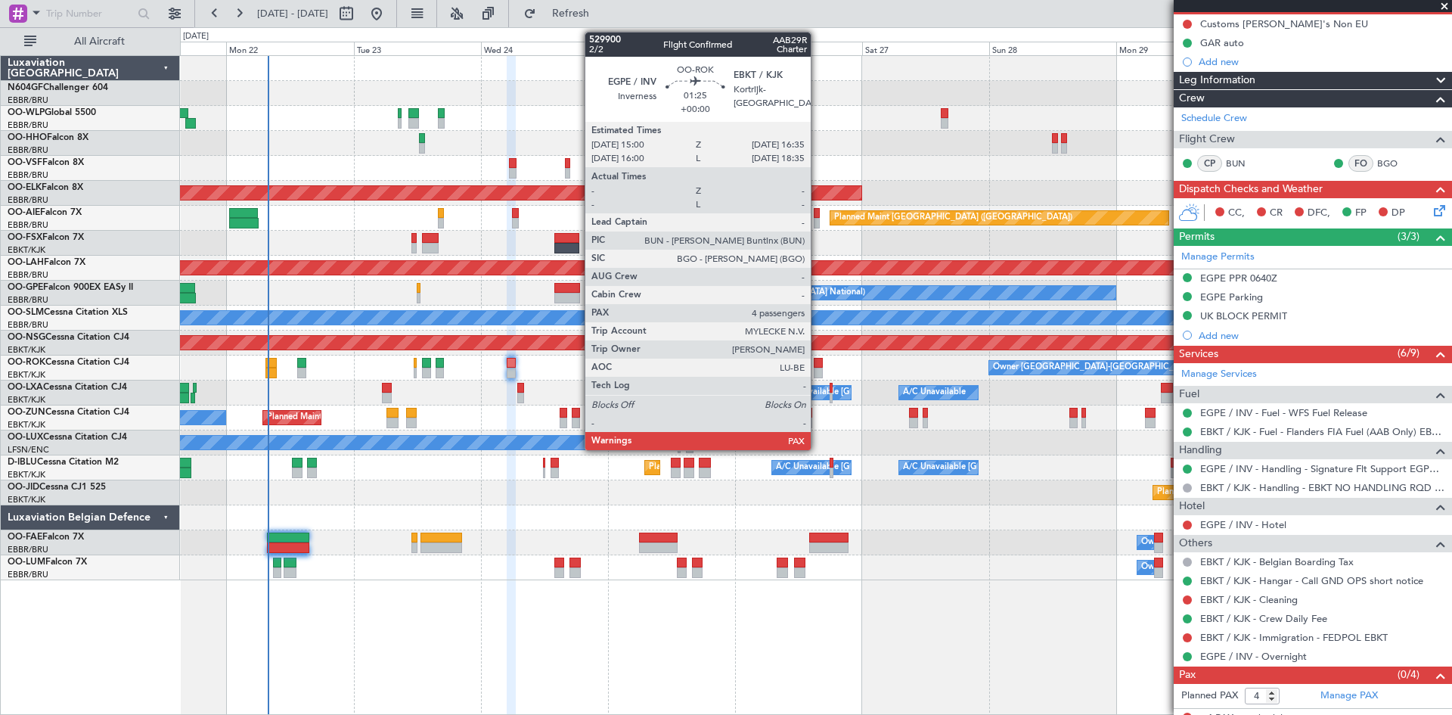
click at [818, 375] on div at bounding box center [818, 373] width 9 height 11
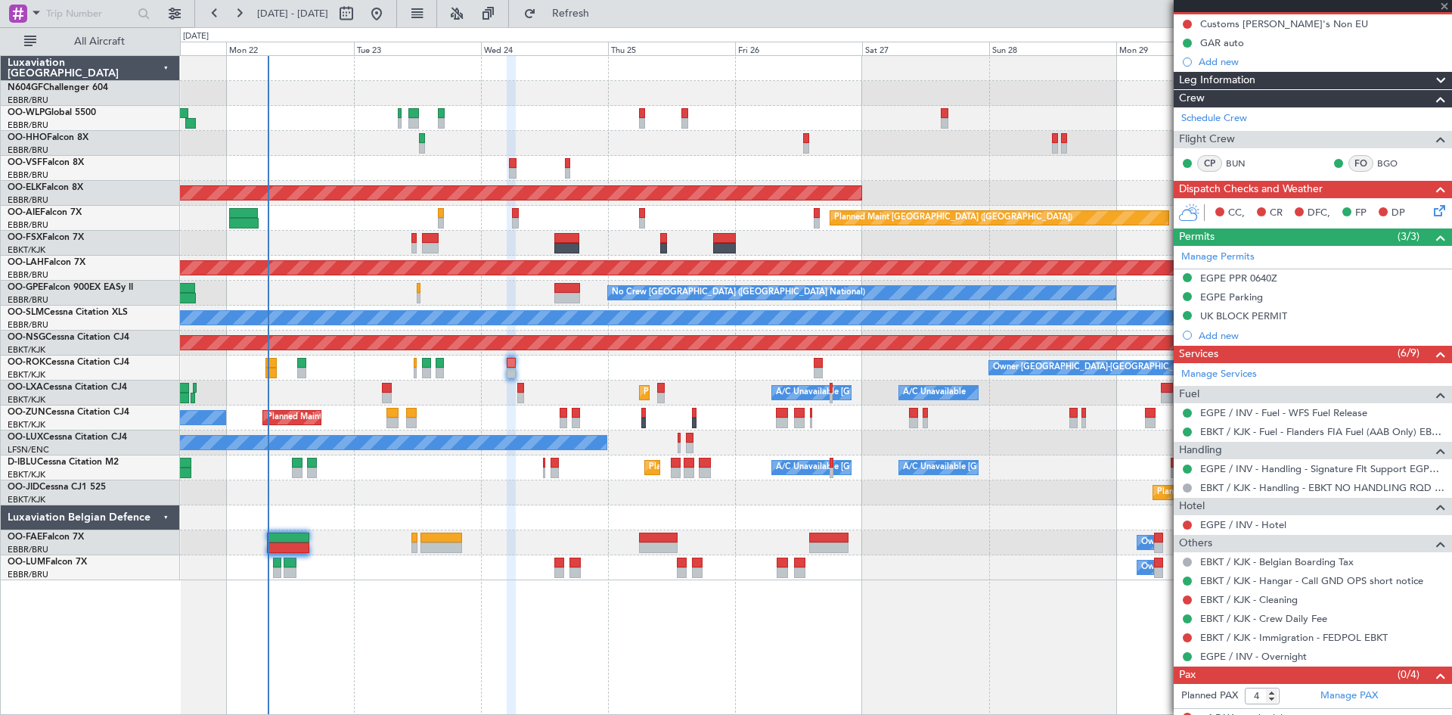
scroll to position [0, 0]
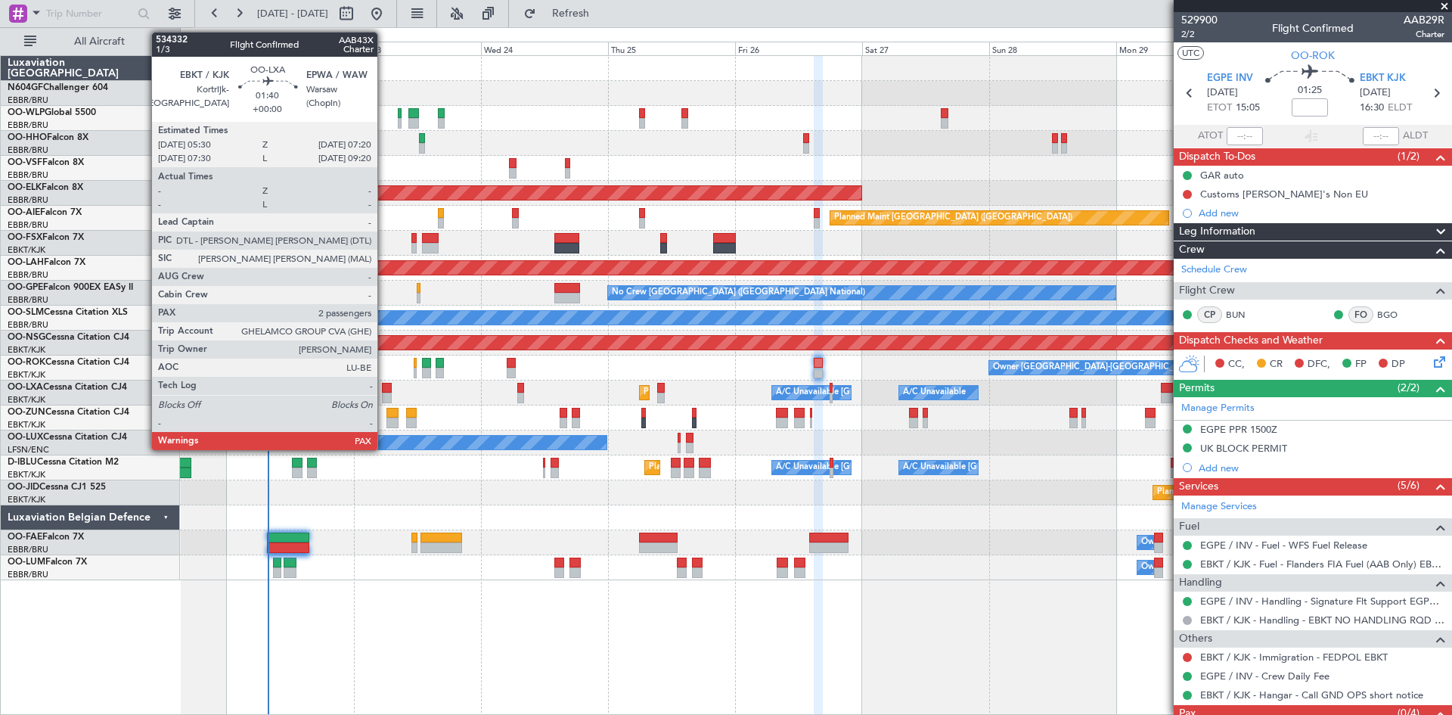
click at [384, 395] on div at bounding box center [387, 398] width 10 height 11
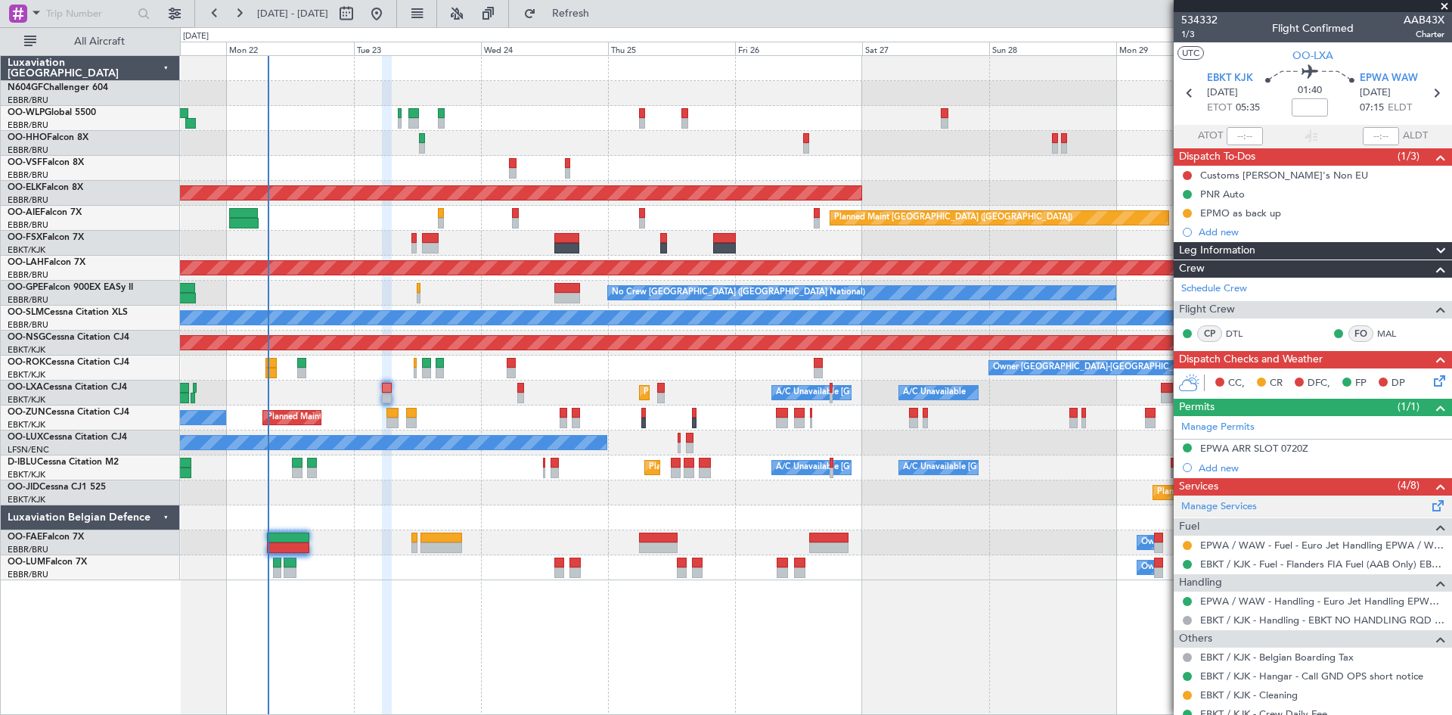
scroll to position [76, 0]
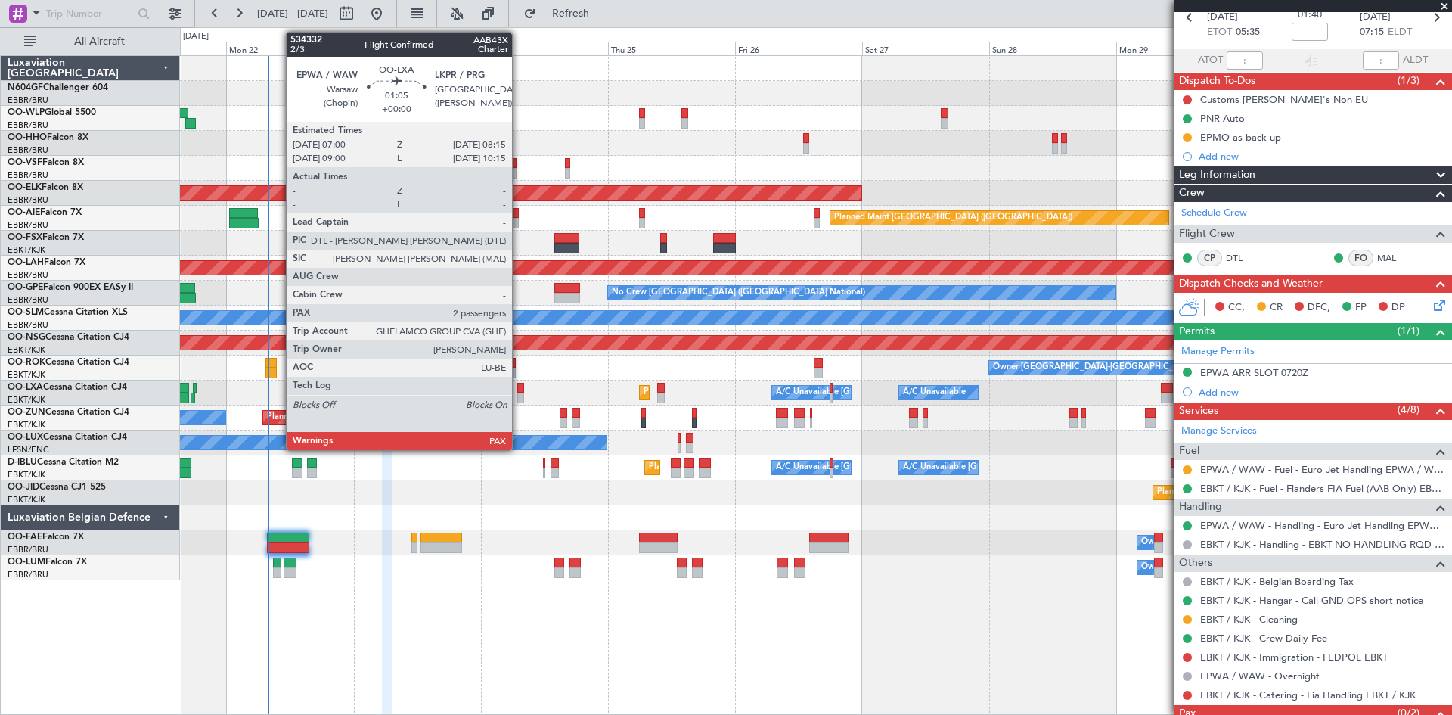
click at [519, 398] on div at bounding box center [520, 398] width 7 height 11
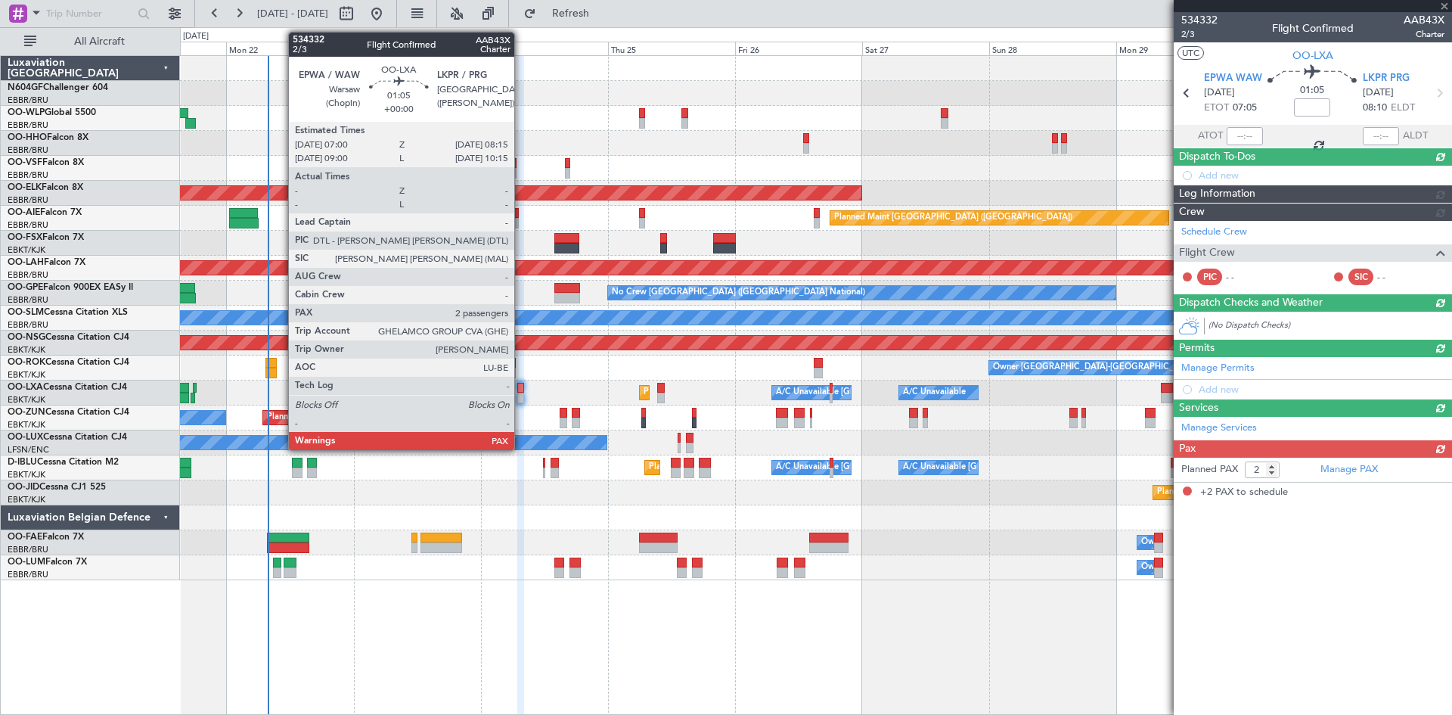
scroll to position [0, 0]
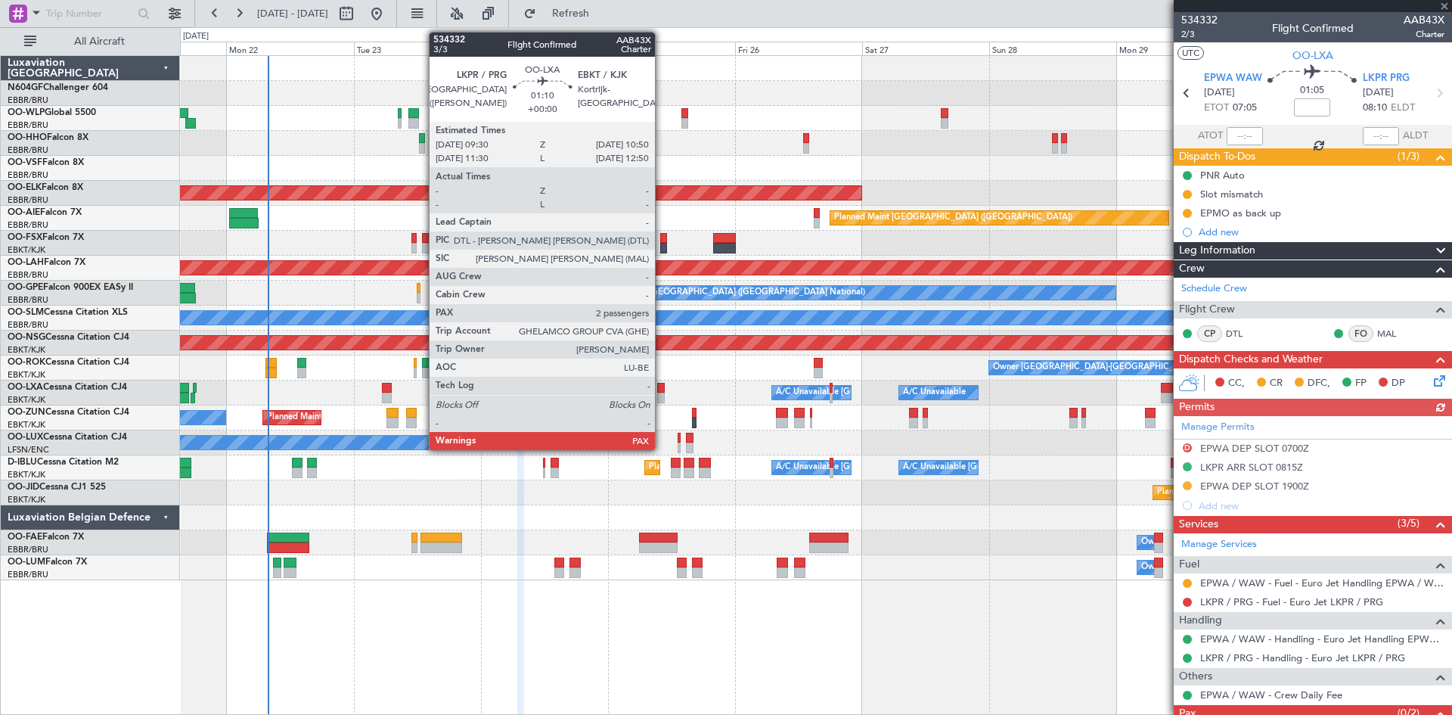
click at [662, 396] on div at bounding box center [661, 398] width 8 height 11
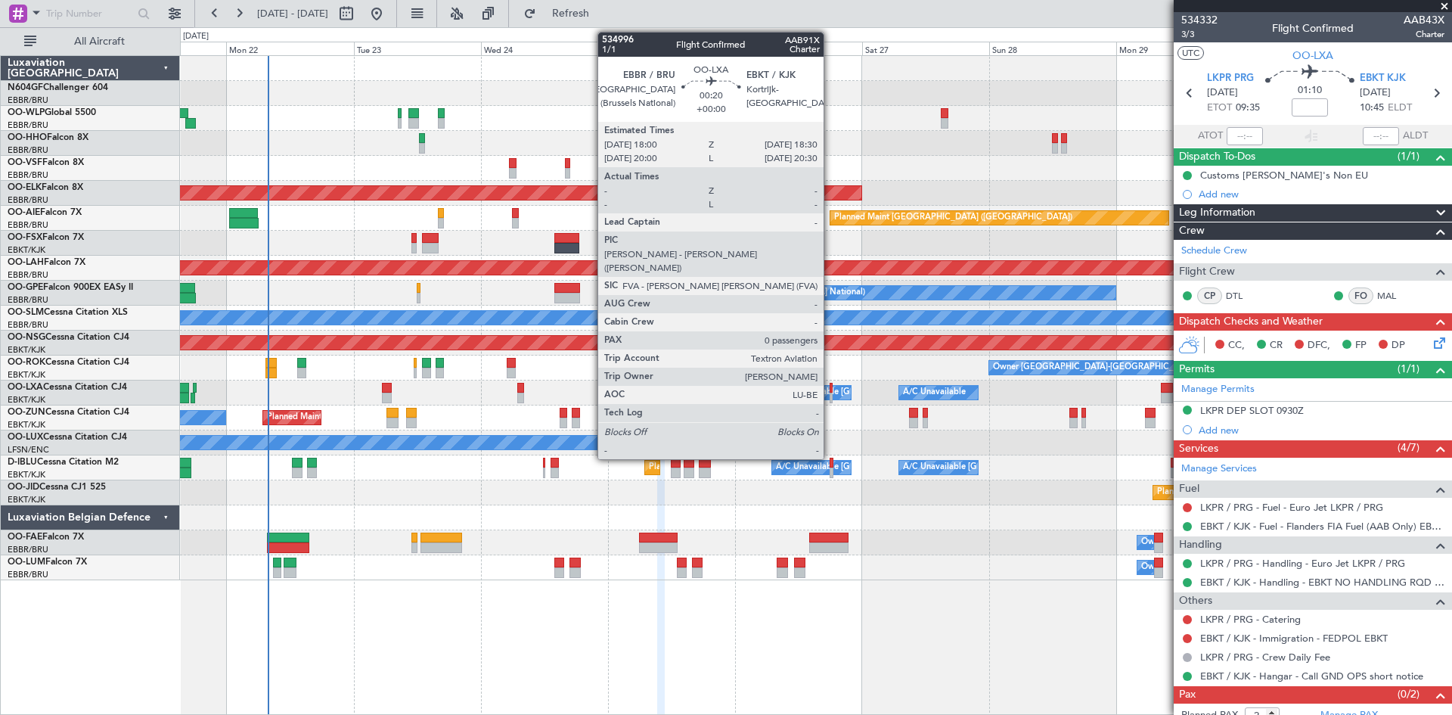
click at [831, 399] on div at bounding box center [831, 398] width 3 height 11
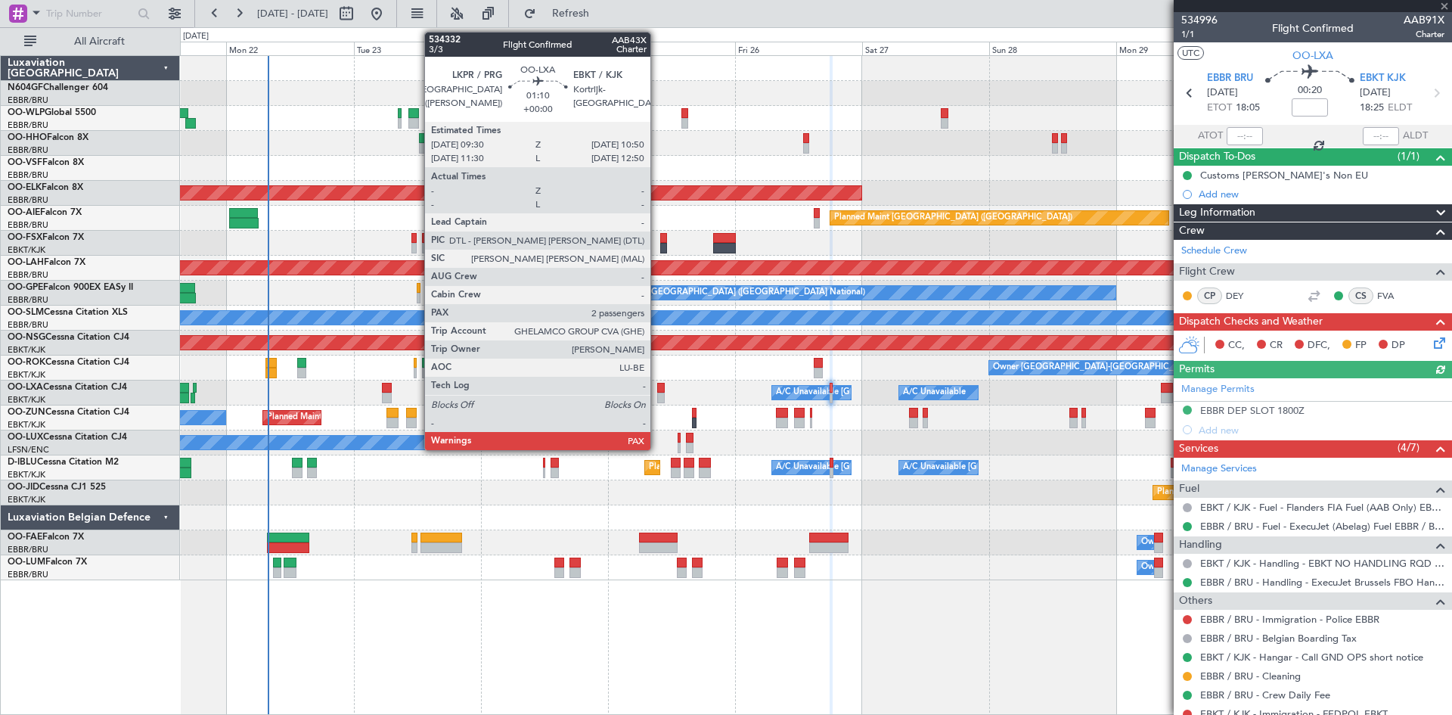
click at [657, 400] on div at bounding box center [661, 398] width 8 height 11
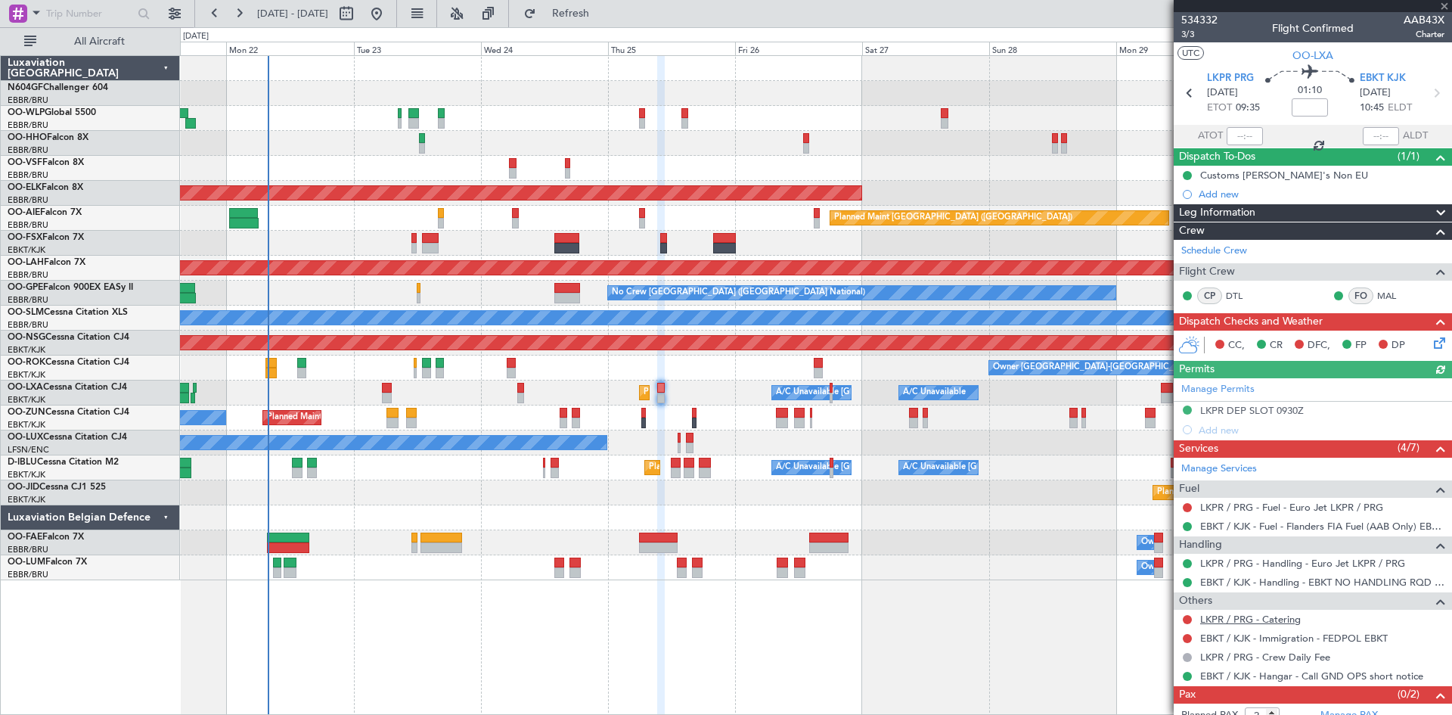
click at [1262, 623] on link "LKPR / PRG - Catering" at bounding box center [1250, 619] width 101 height 13
click at [1235, 626] on div "LKPR / PRG - Catering" at bounding box center [1313, 619] width 278 height 19
click at [1241, 614] on link "LKPR / PRG - Catering" at bounding box center [1250, 619] width 101 height 13
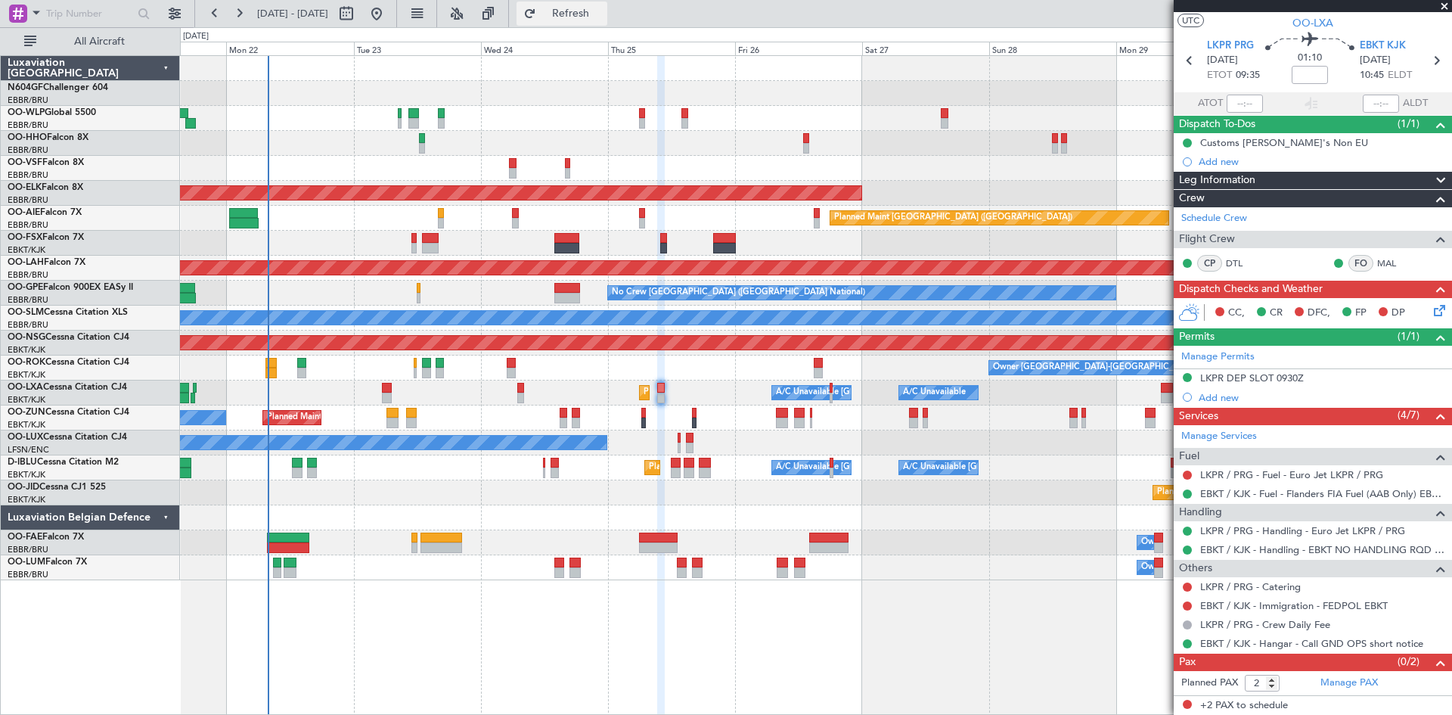
click at [565, 11] on button "Refresh" at bounding box center [562, 14] width 91 height 24
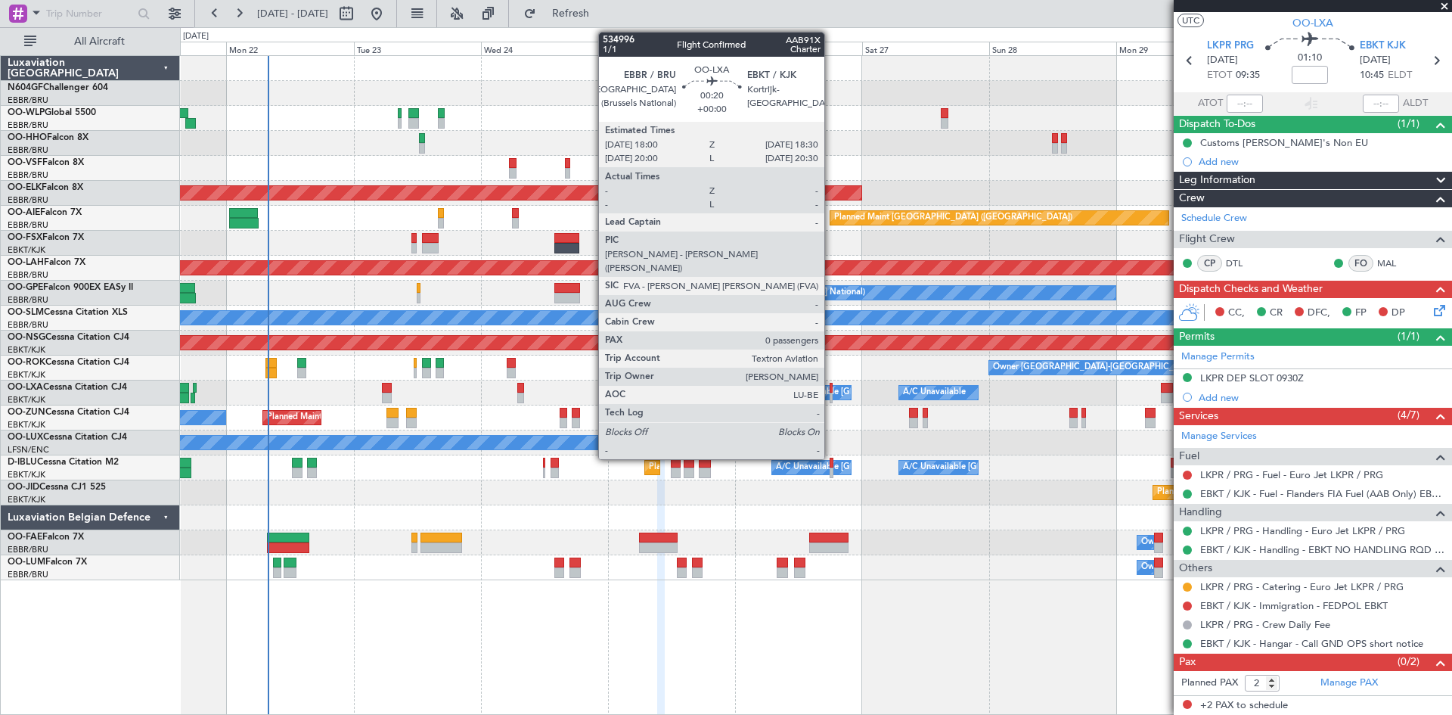
click at [831, 393] on div at bounding box center [831, 398] width 3 height 11
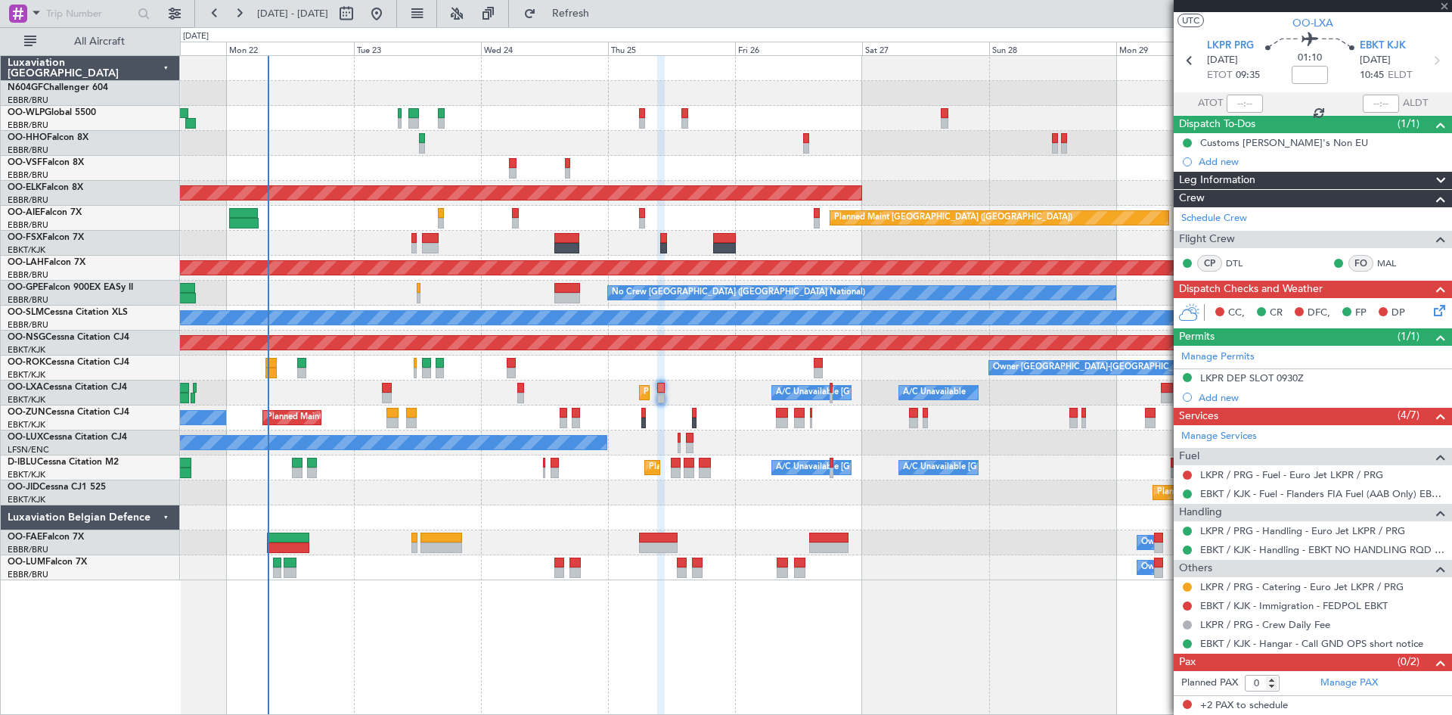
scroll to position [0, 0]
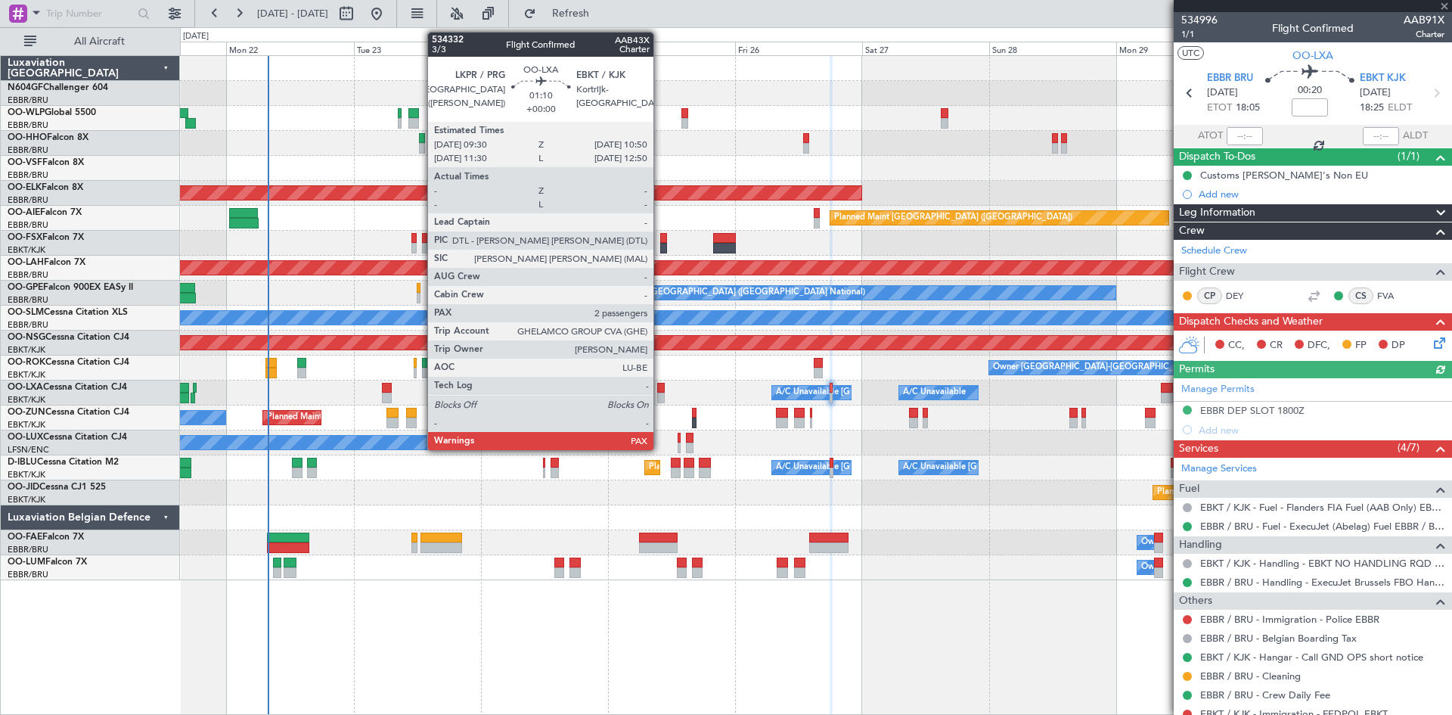
click at [660, 392] on div at bounding box center [661, 388] width 8 height 11
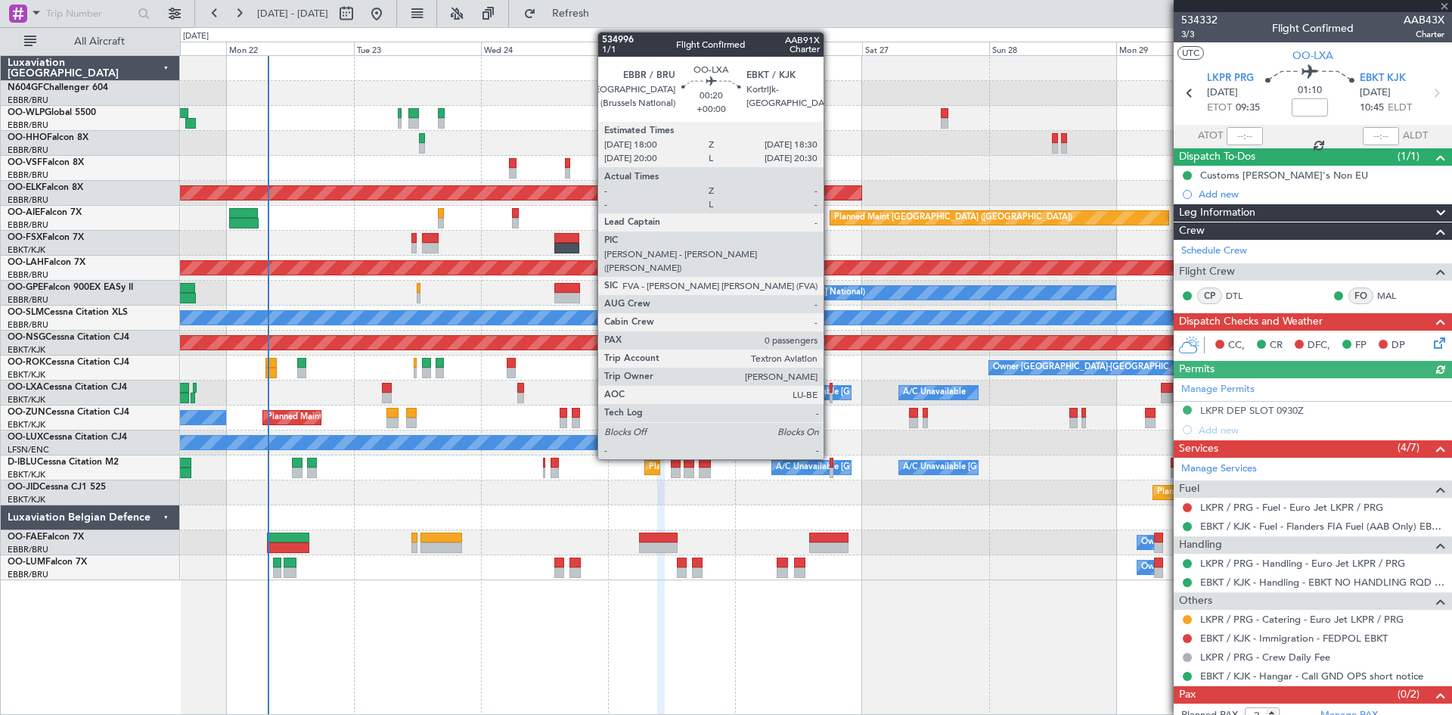
click at [831, 392] on div at bounding box center [831, 388] width 3 height 11
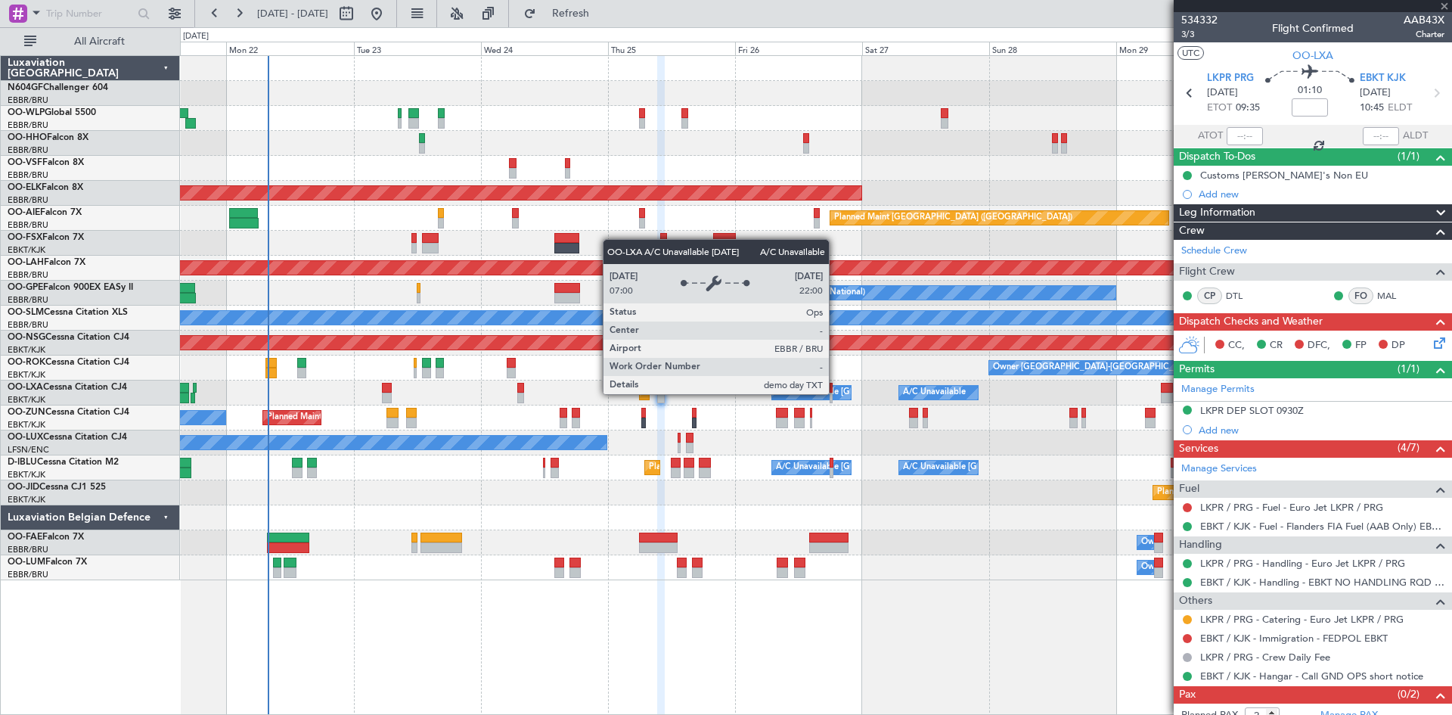
type input "0"
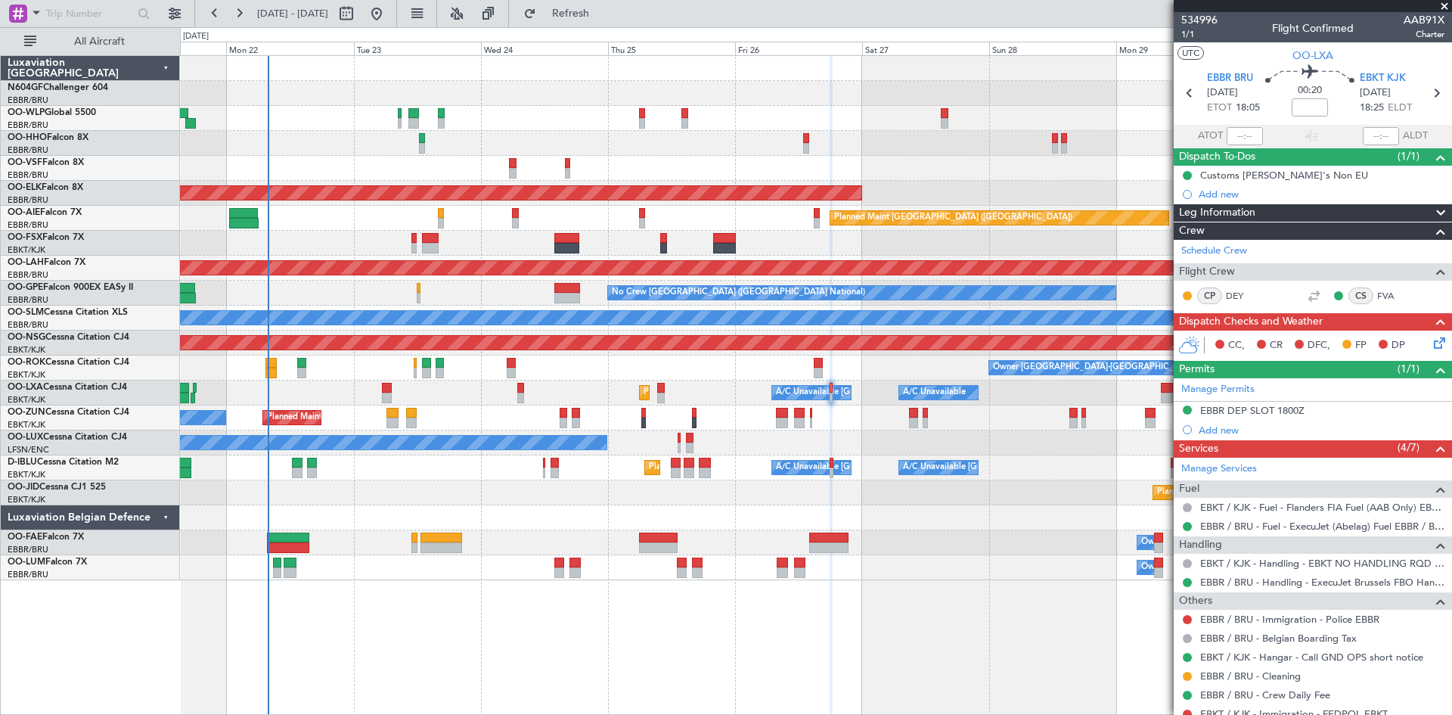
scroll to position [51, 0]
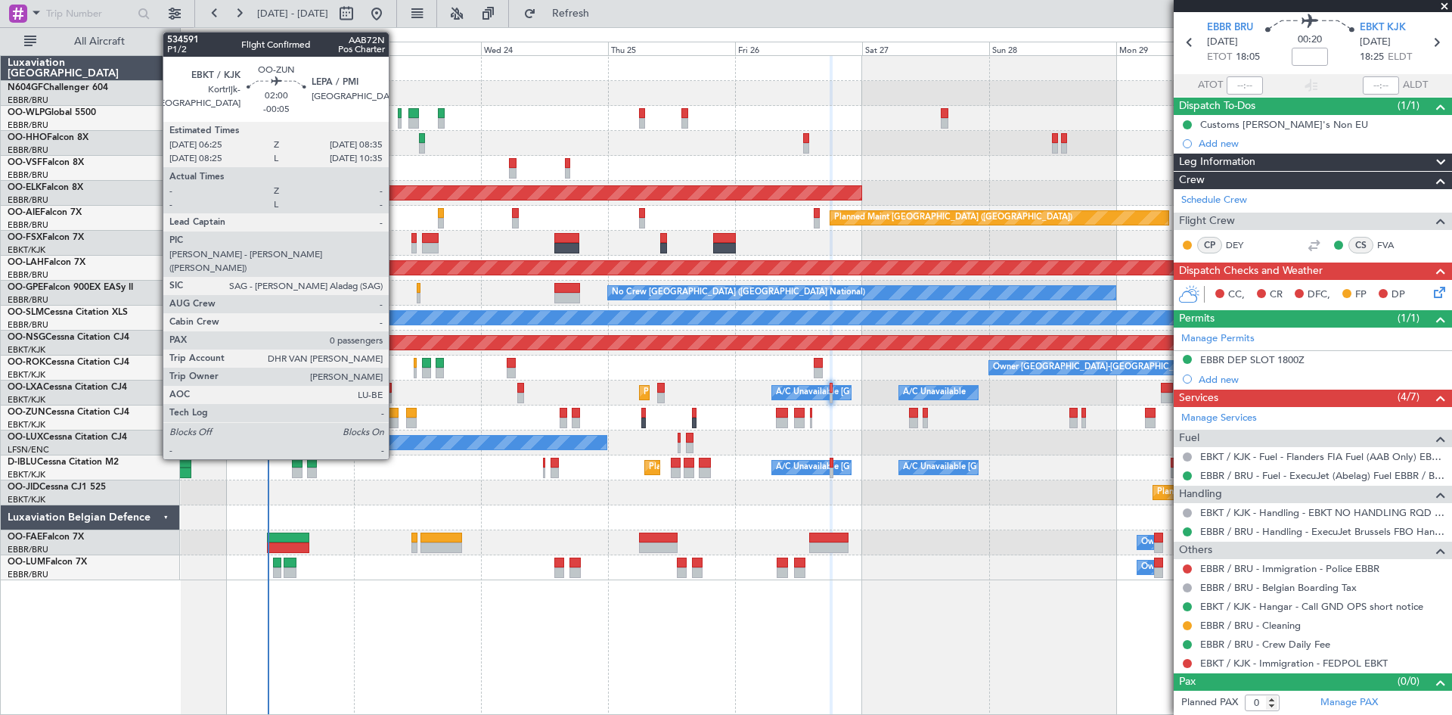
click at [396, 415] on div at bounding box center [393, 413] width 12 height 11
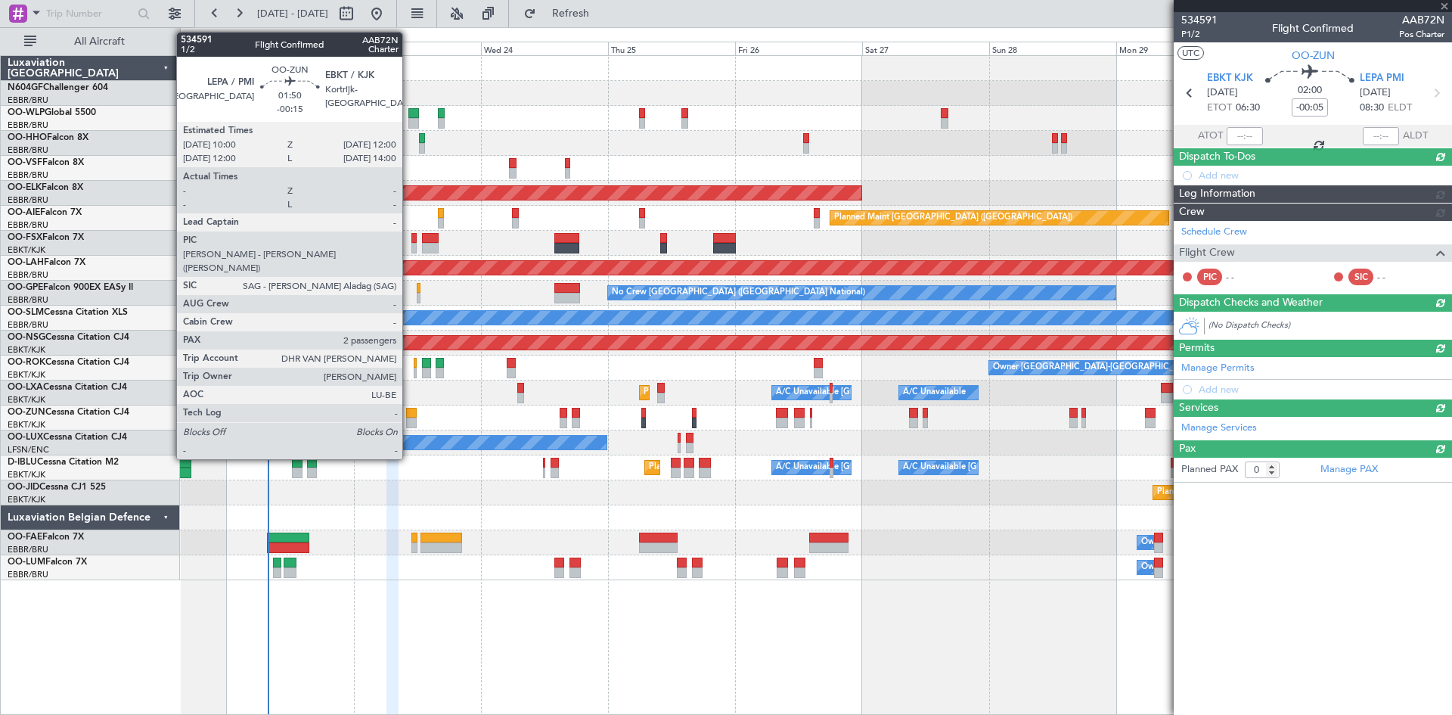
scroll to position [0, 0]
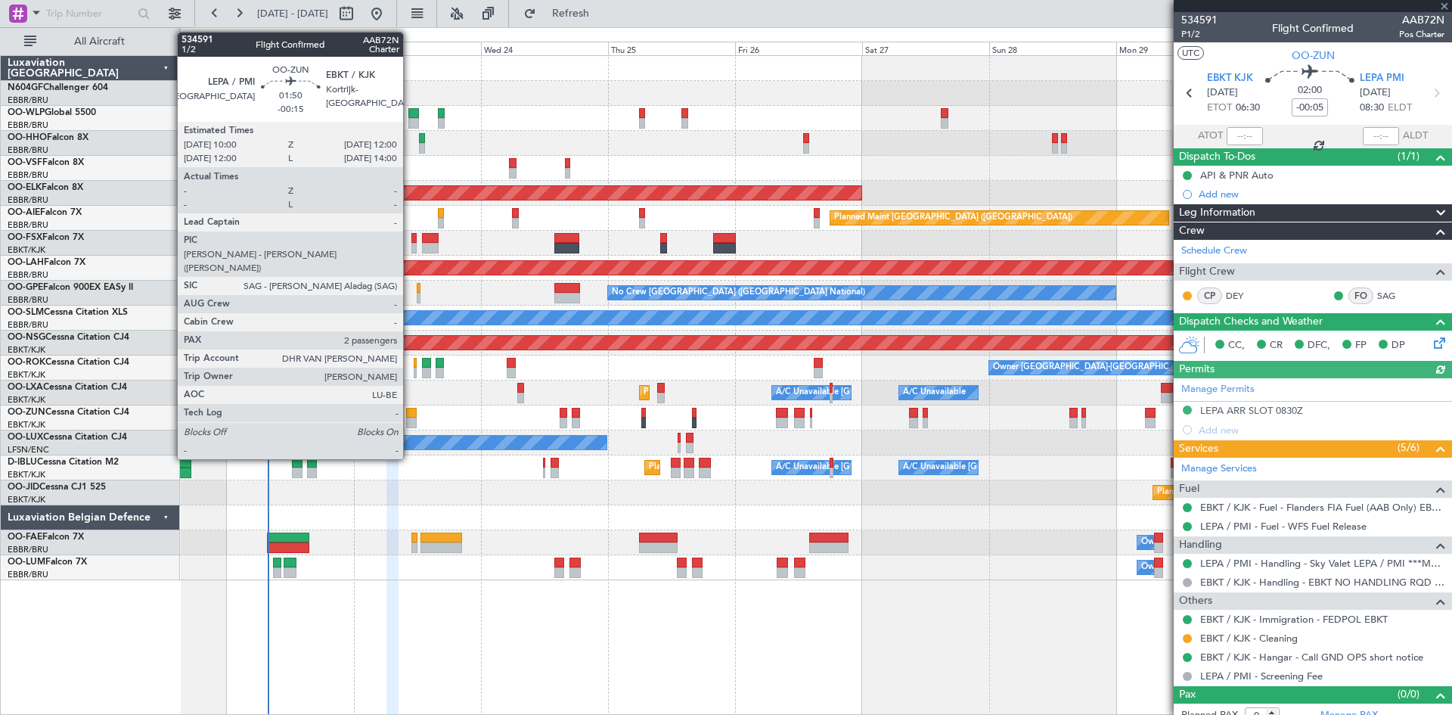
click at [410, 418] on div at bounding box center [411, 423] width 11 height 11
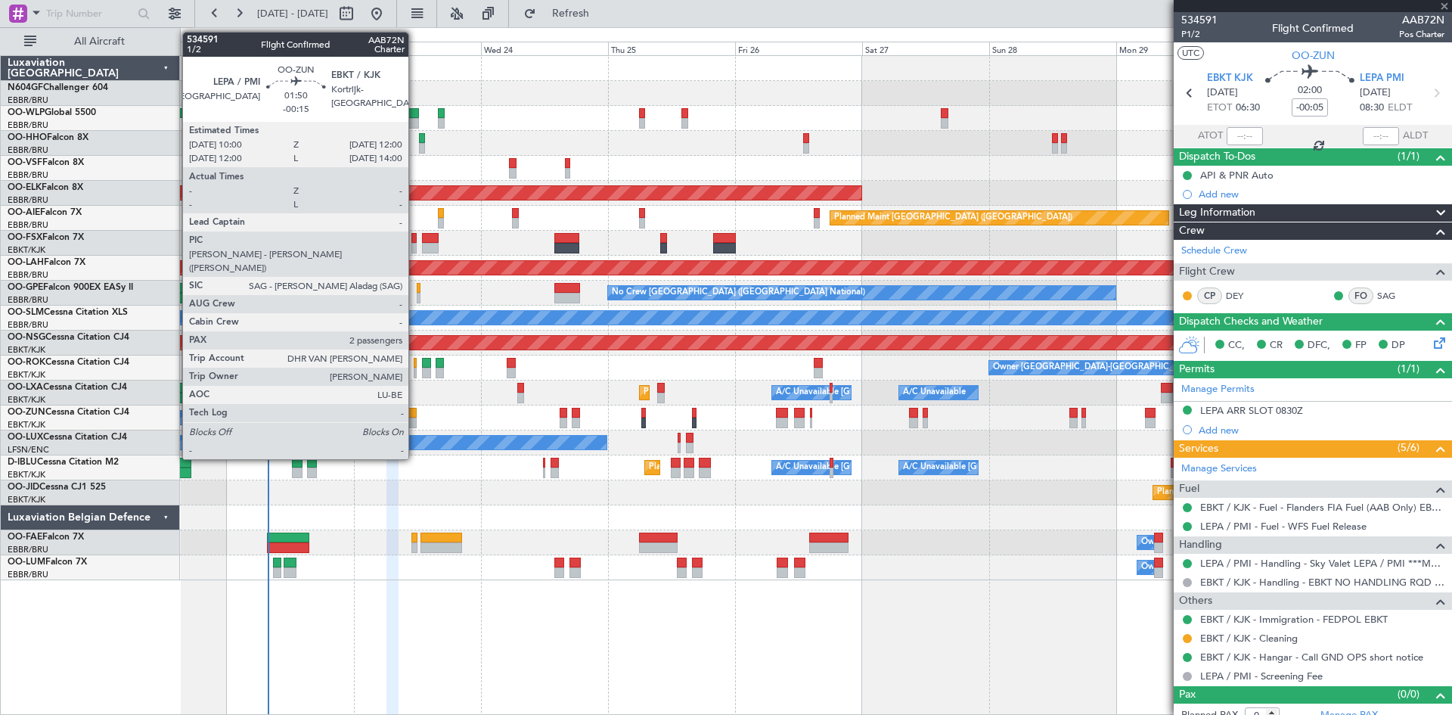
type input "-00:15"
type input "2"
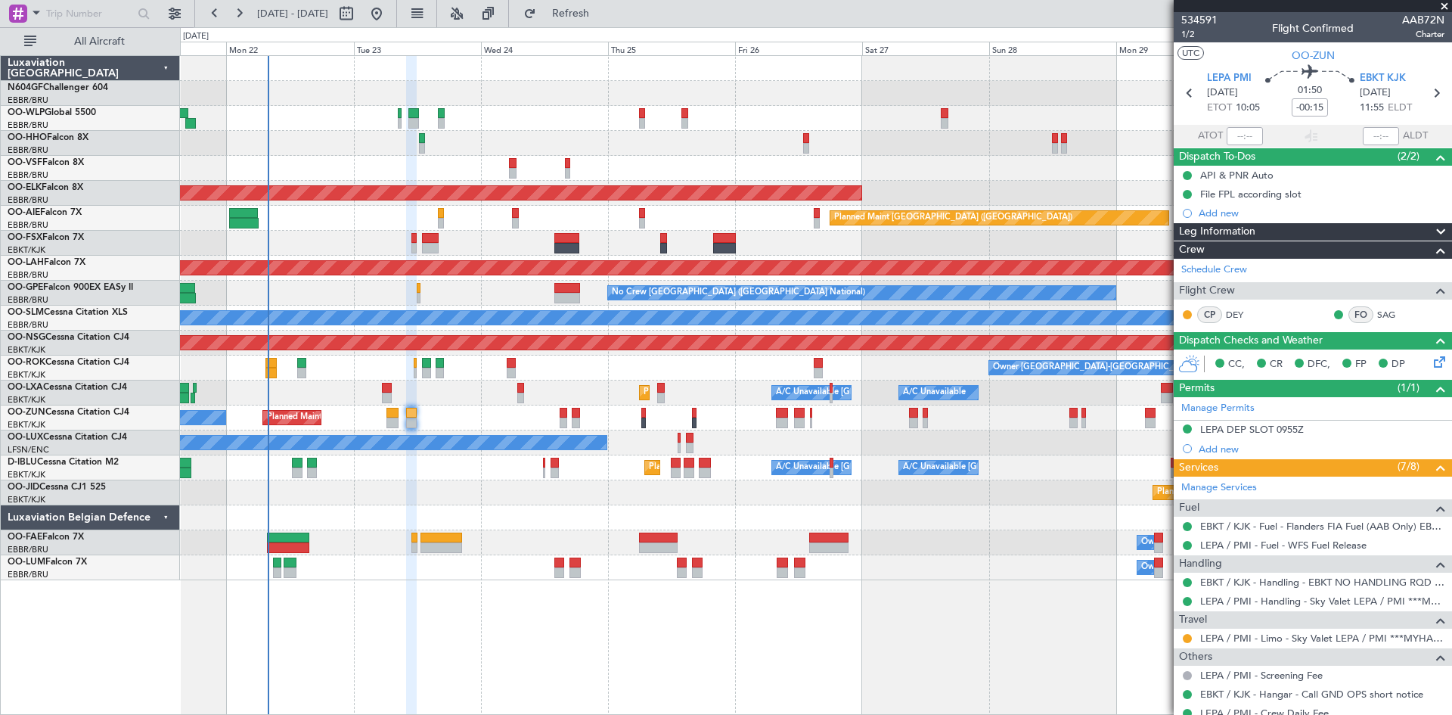
scroll to position [76, 0]
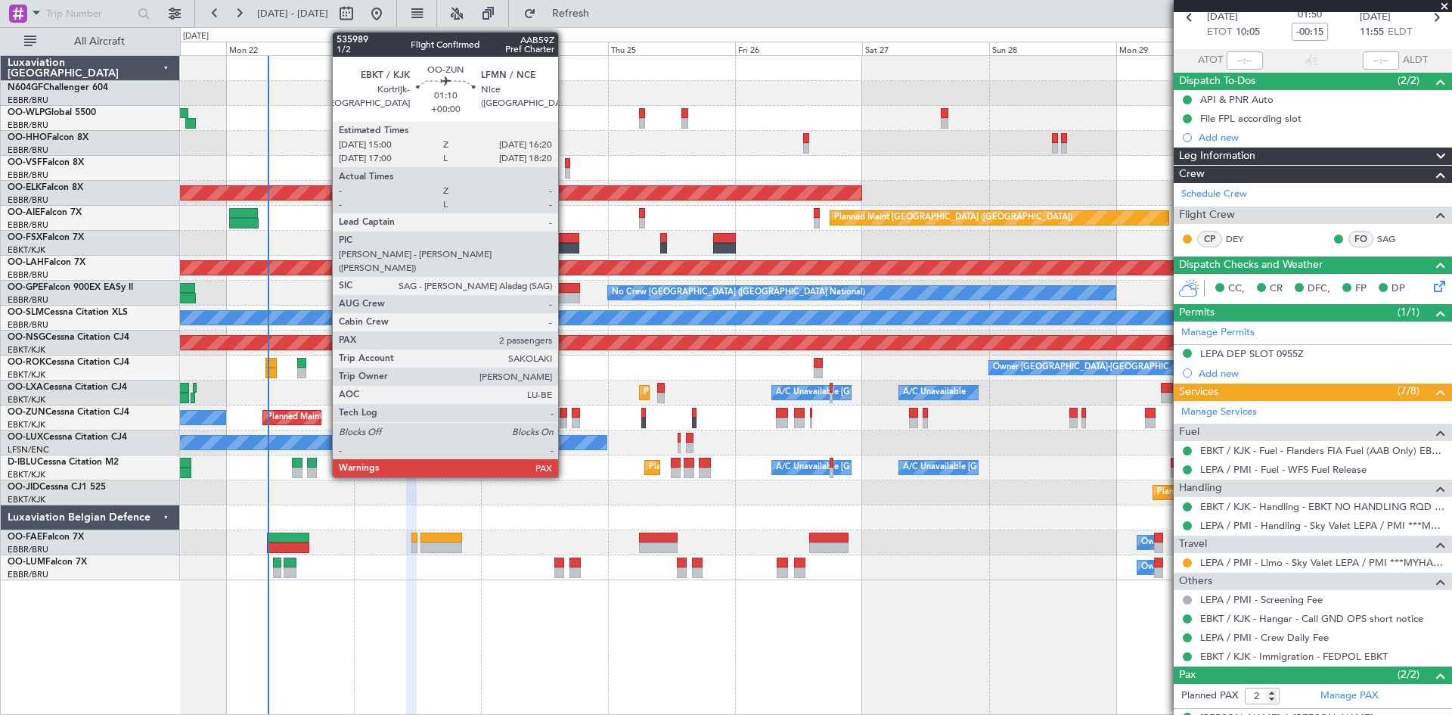
click at [565, 420] on div at bounding box center [564, 423] width 8 height 11
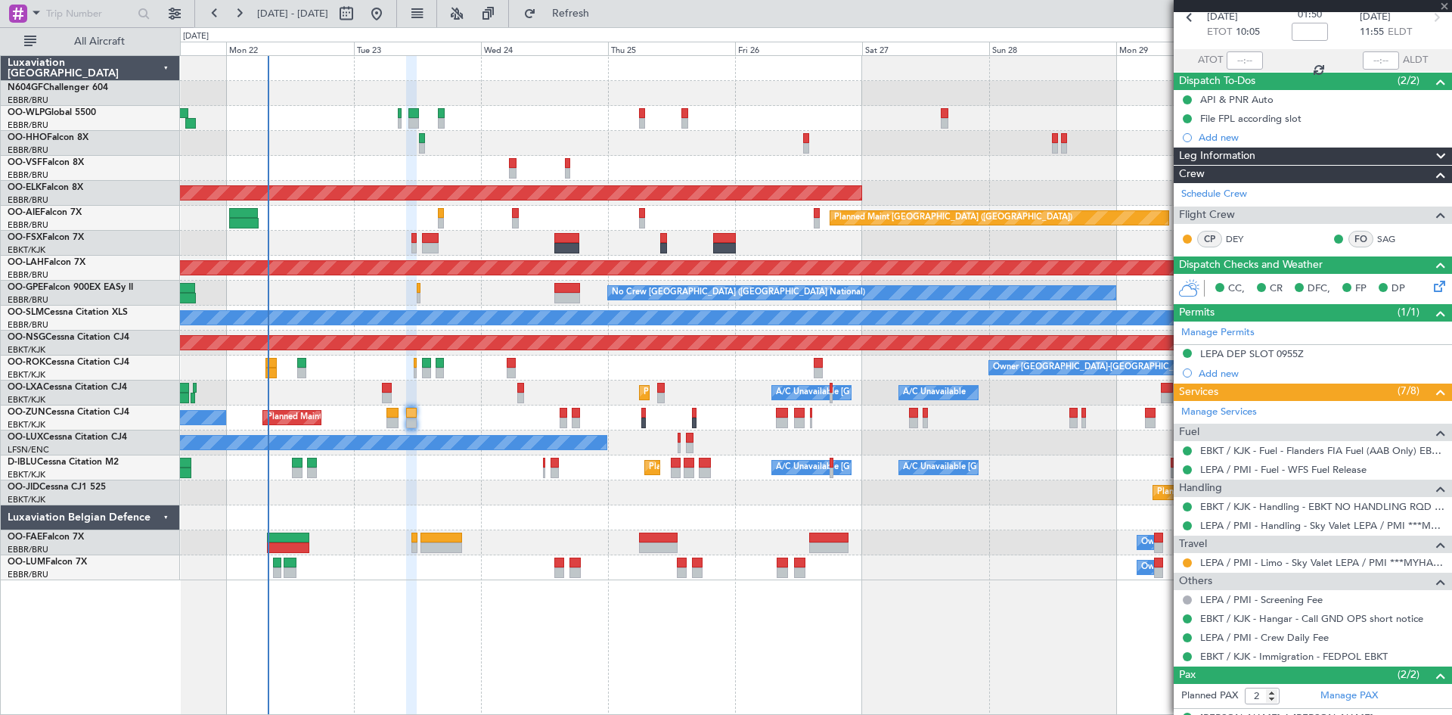
scroll to position [0, 0]
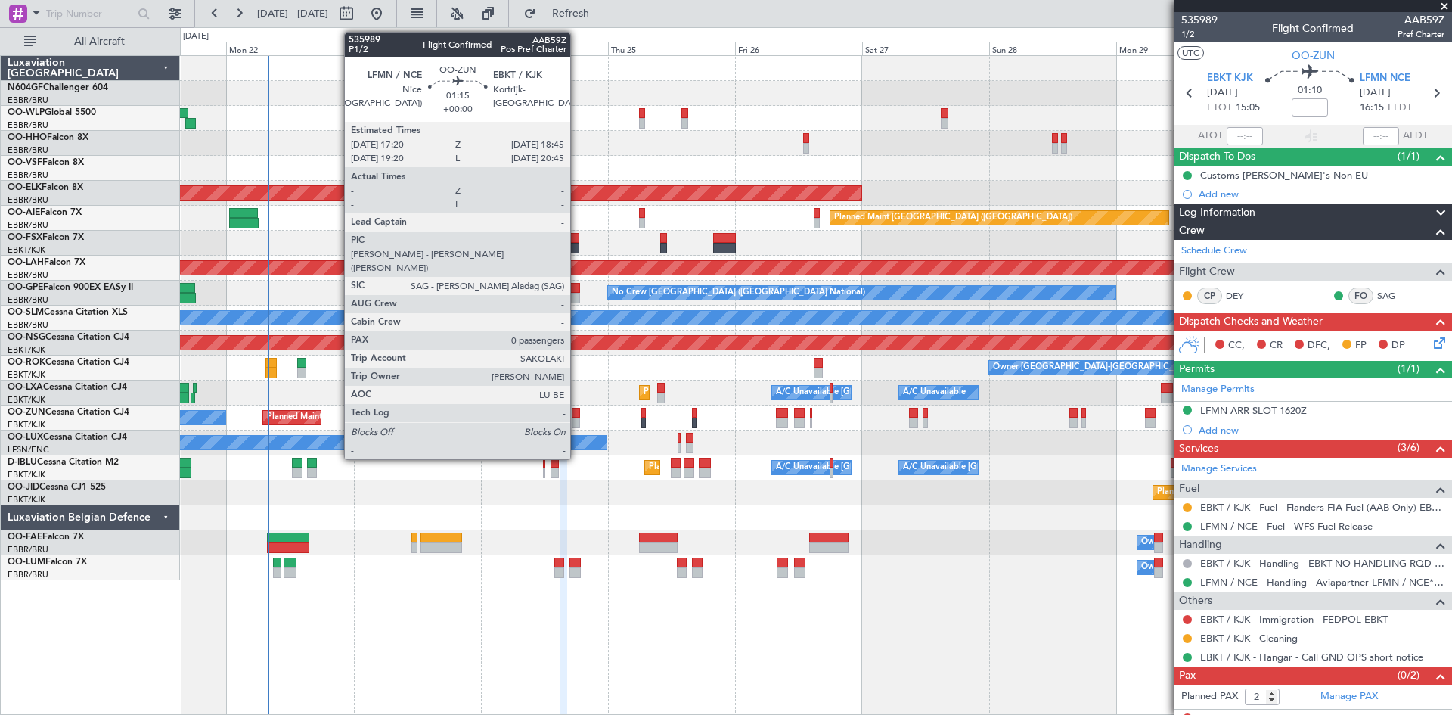
click at [577, 422] on div at bounding box center [576, 423] width 8 height 11
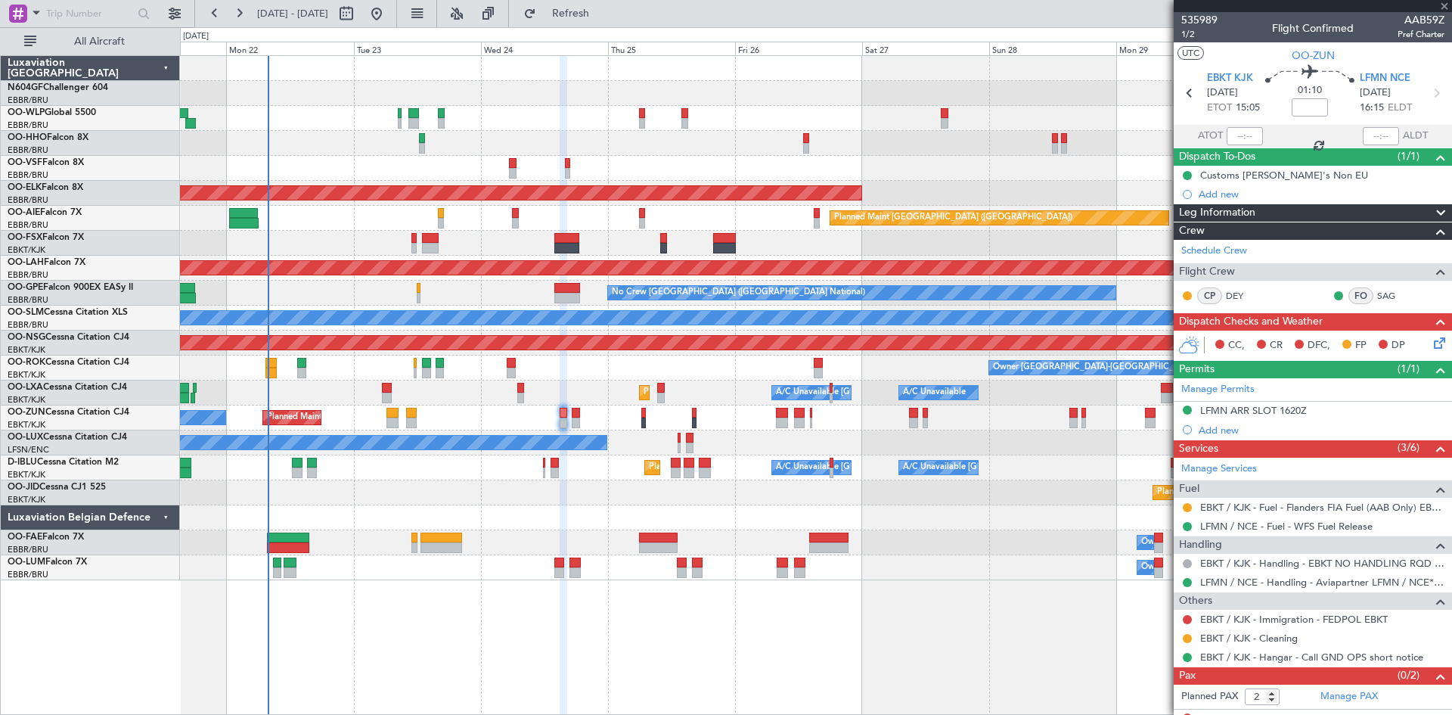
type input "0"
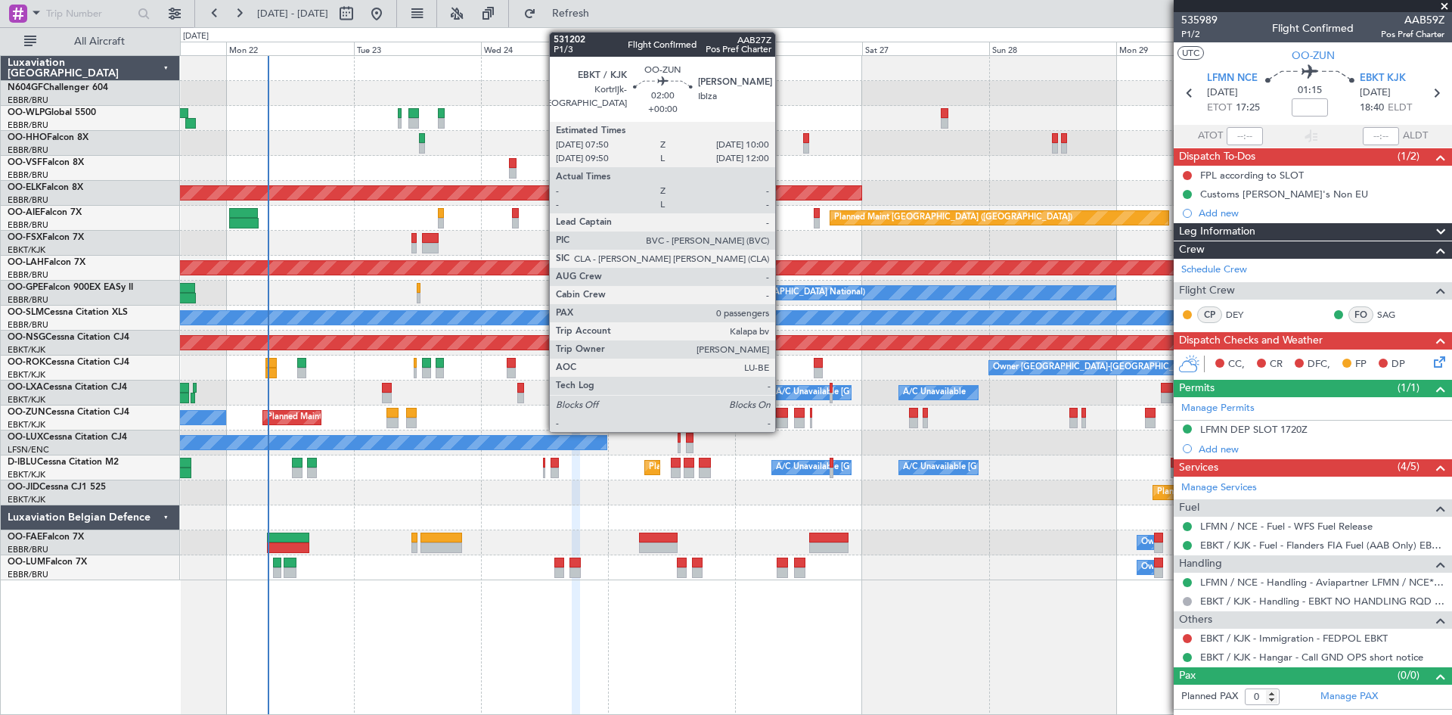
click at [782, 418] on div at bounding box center [782, 423] width 12 height 11
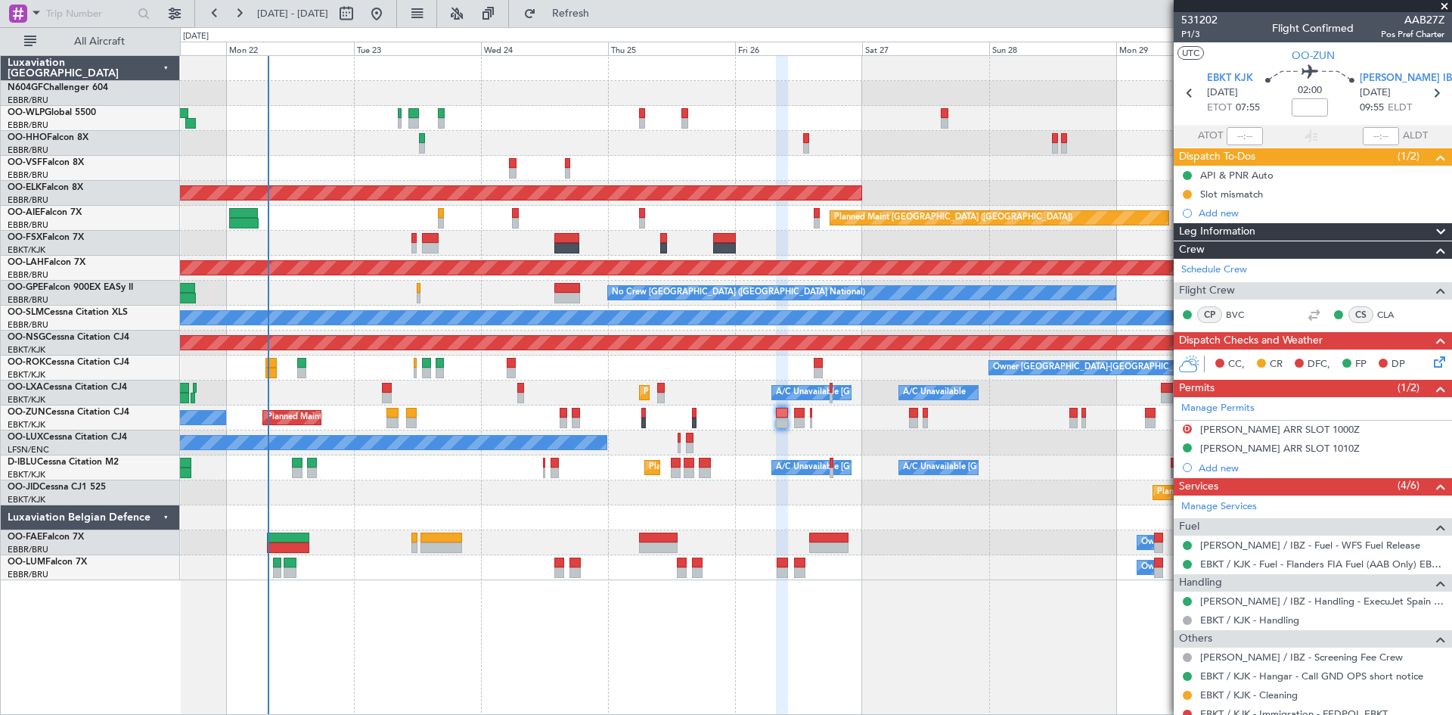
scroll to position [51, 0]
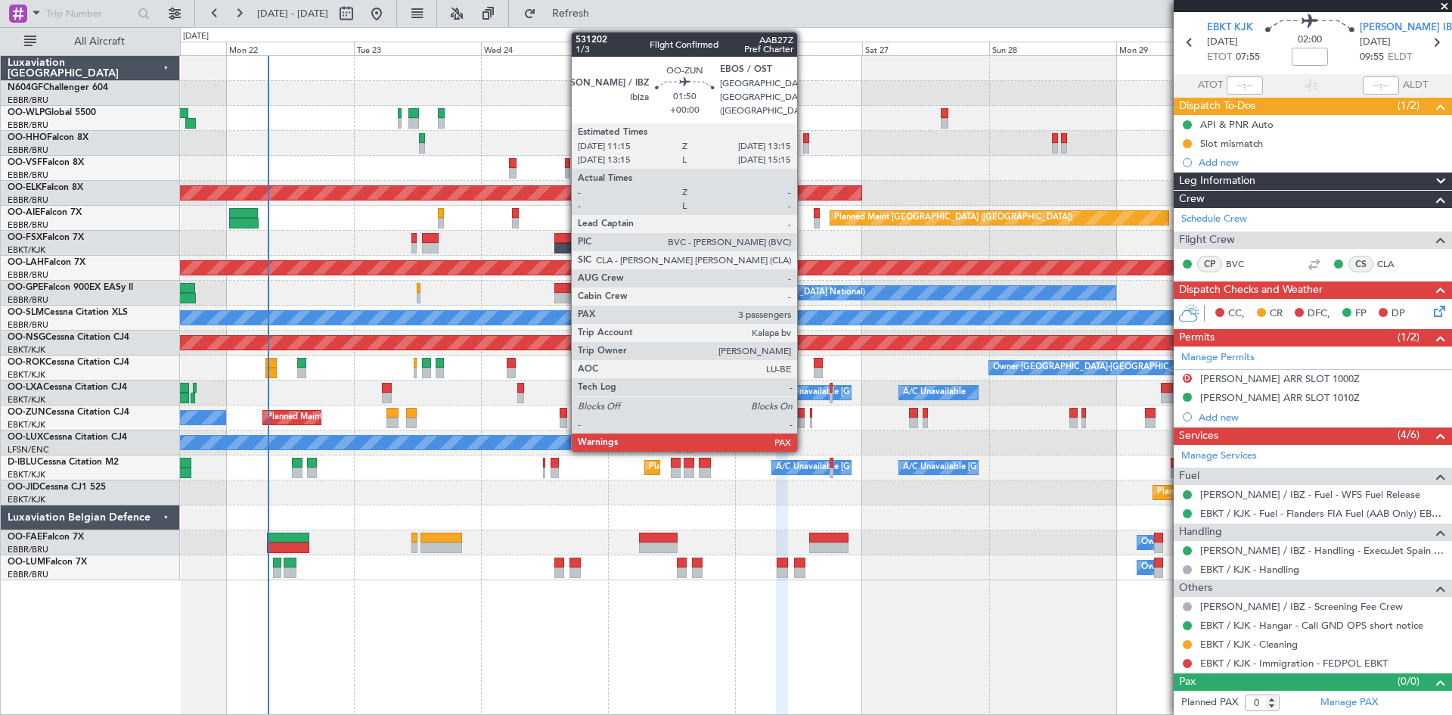
click at [804, 420] on div at bounding box center [799, 423] width 11 height 11
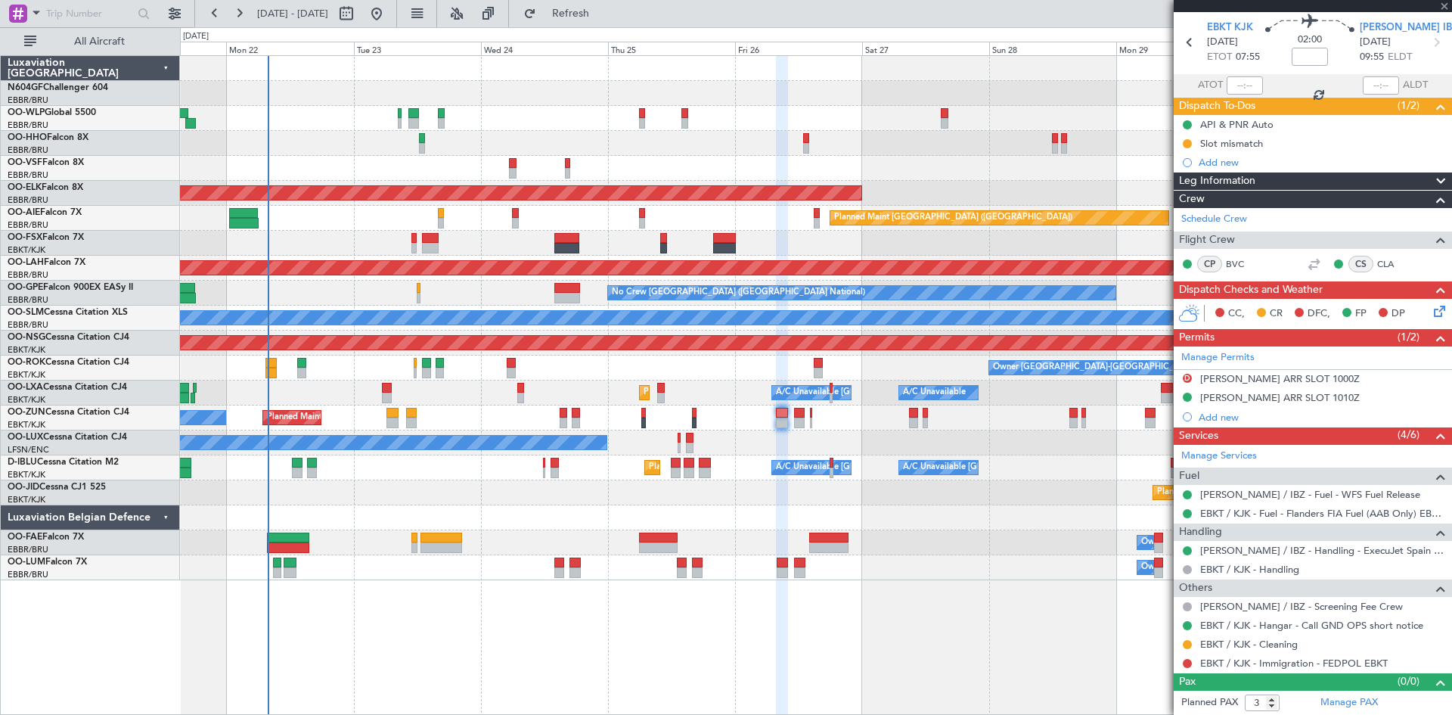
scroll to position [0, 0]
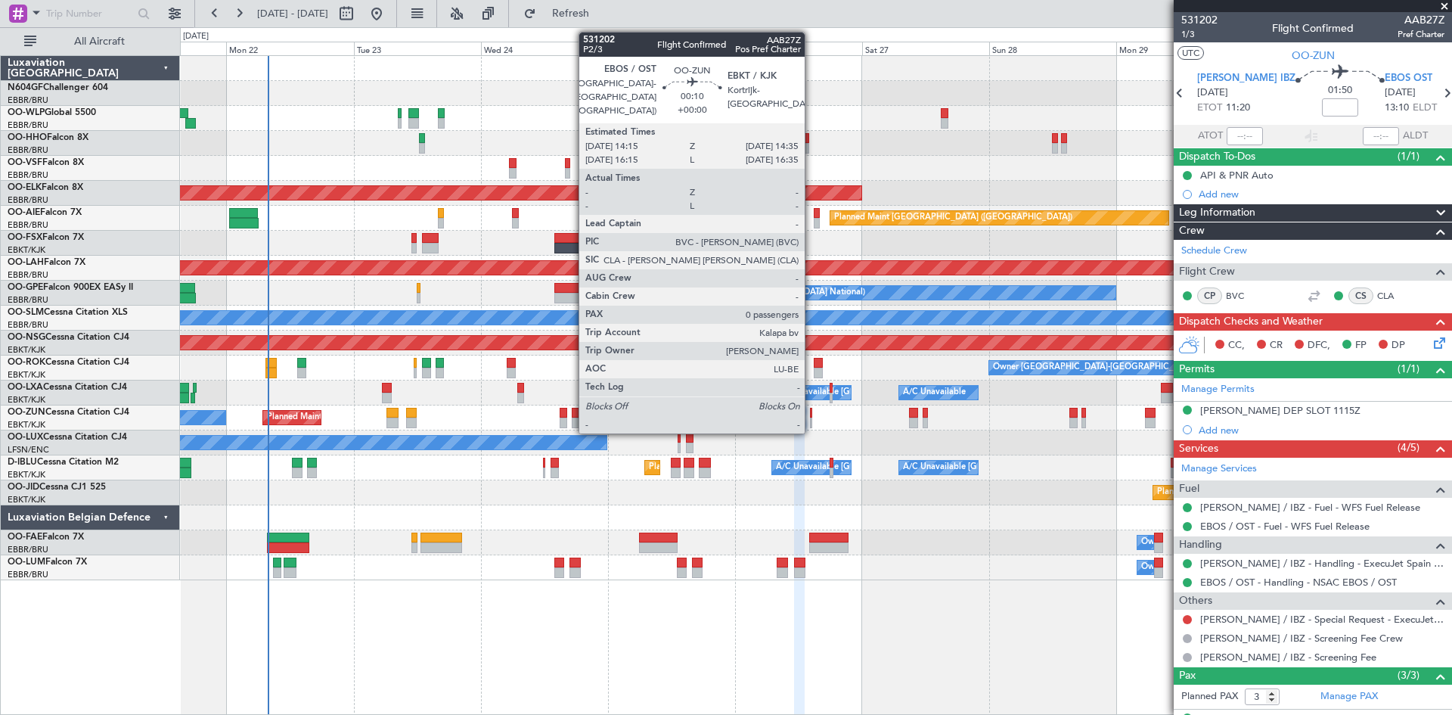
click at [812, 423] on div at bounding box center [811, 423] width 2 height 11
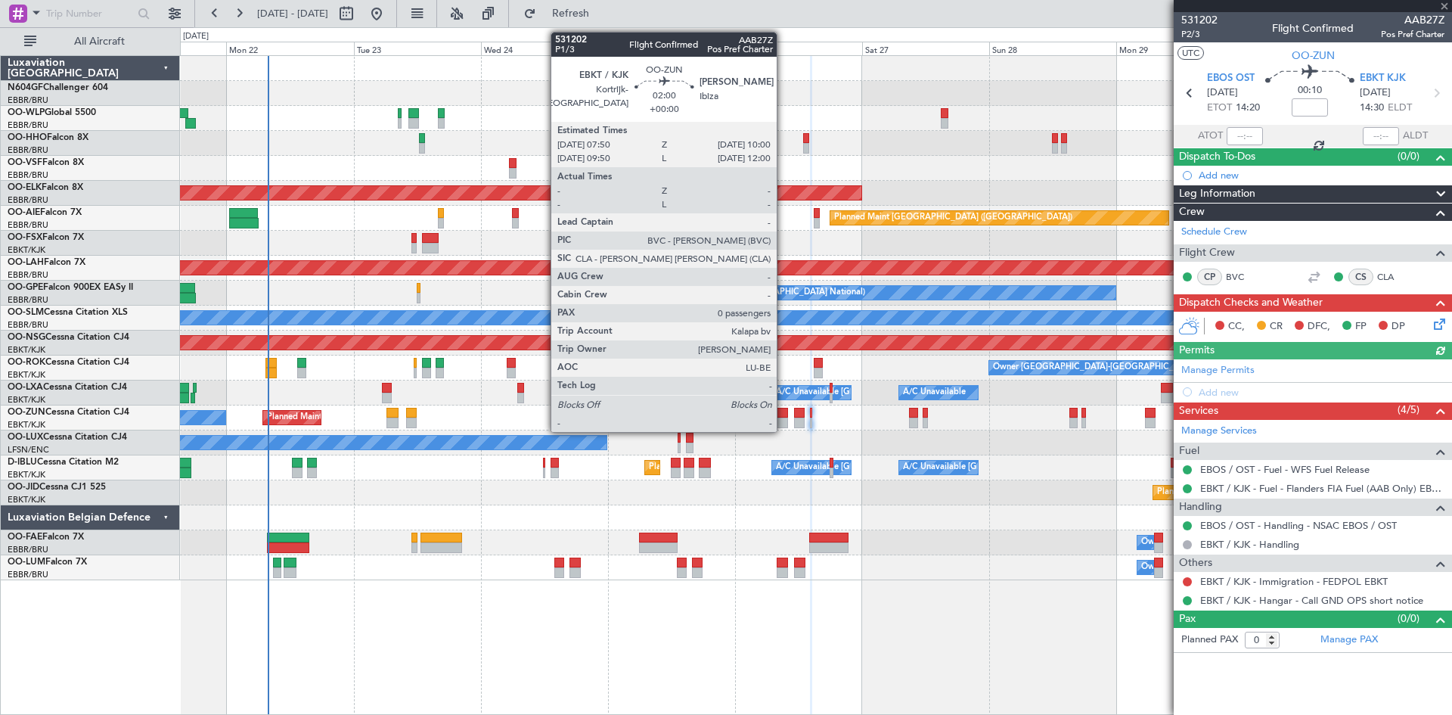
click at [784, 424] on div at bounding box center [782, 423] width 12 height 11
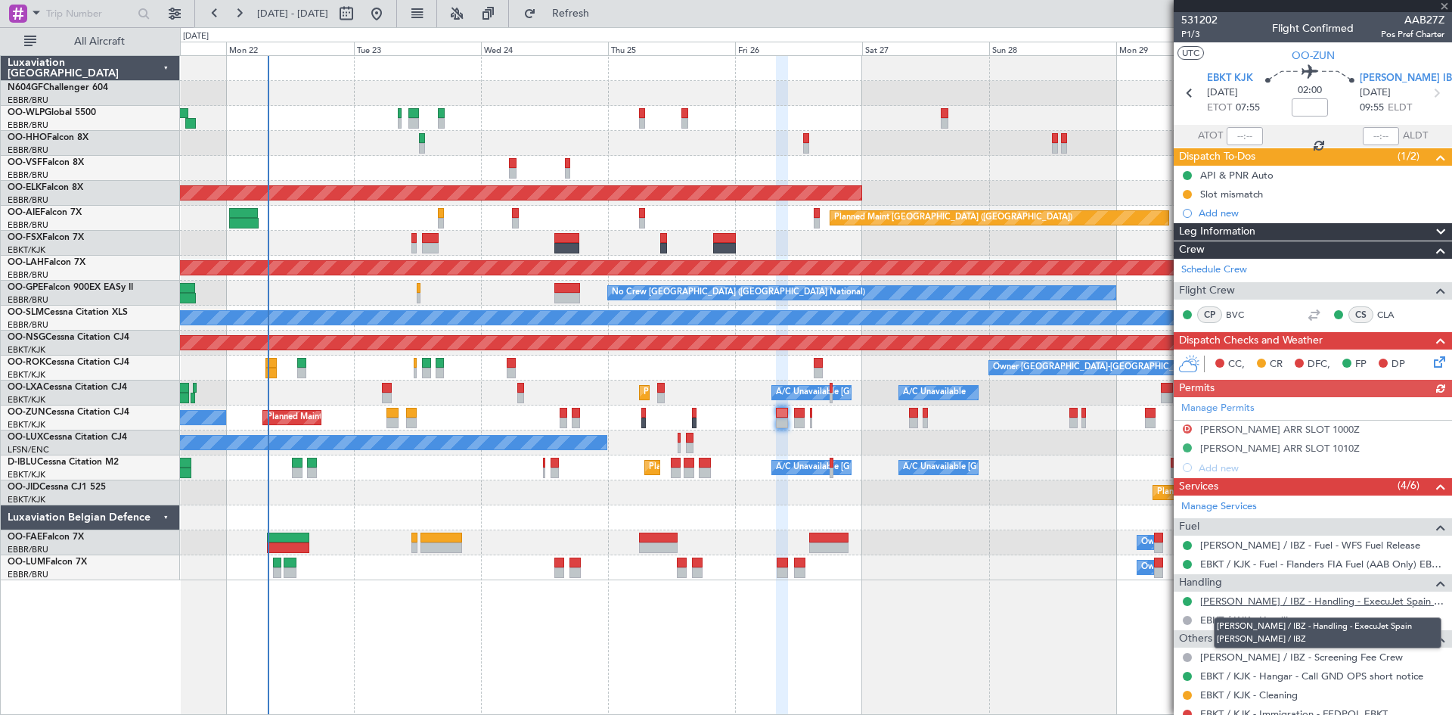
click at [1264, 601] on link "[PERSON_NAME] / IBZ - Handling - ExecuJet Spain [PERSON_NAME] / IBZ" at bounding box center [1322, 601] width 244 height 13
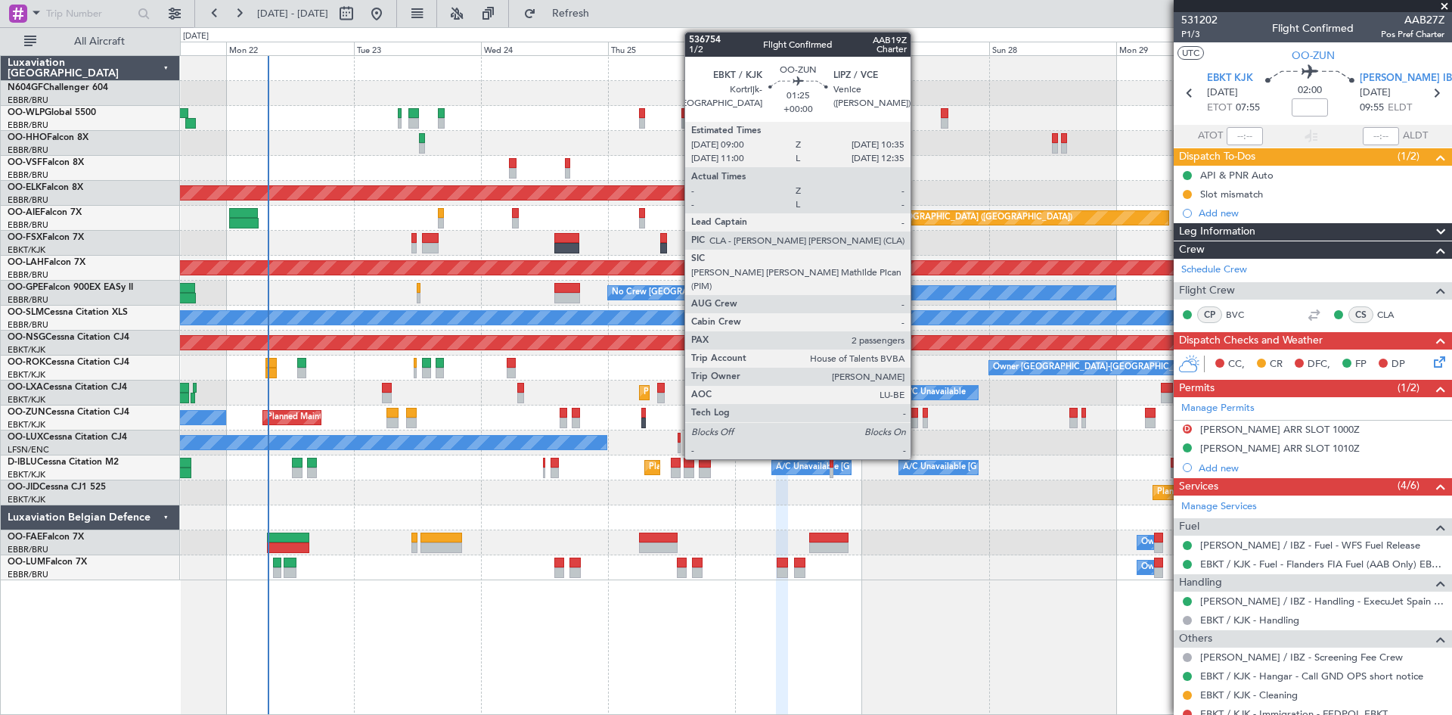
click at [918, 415] on div at bounding box center [913, 413] width 9 height 11
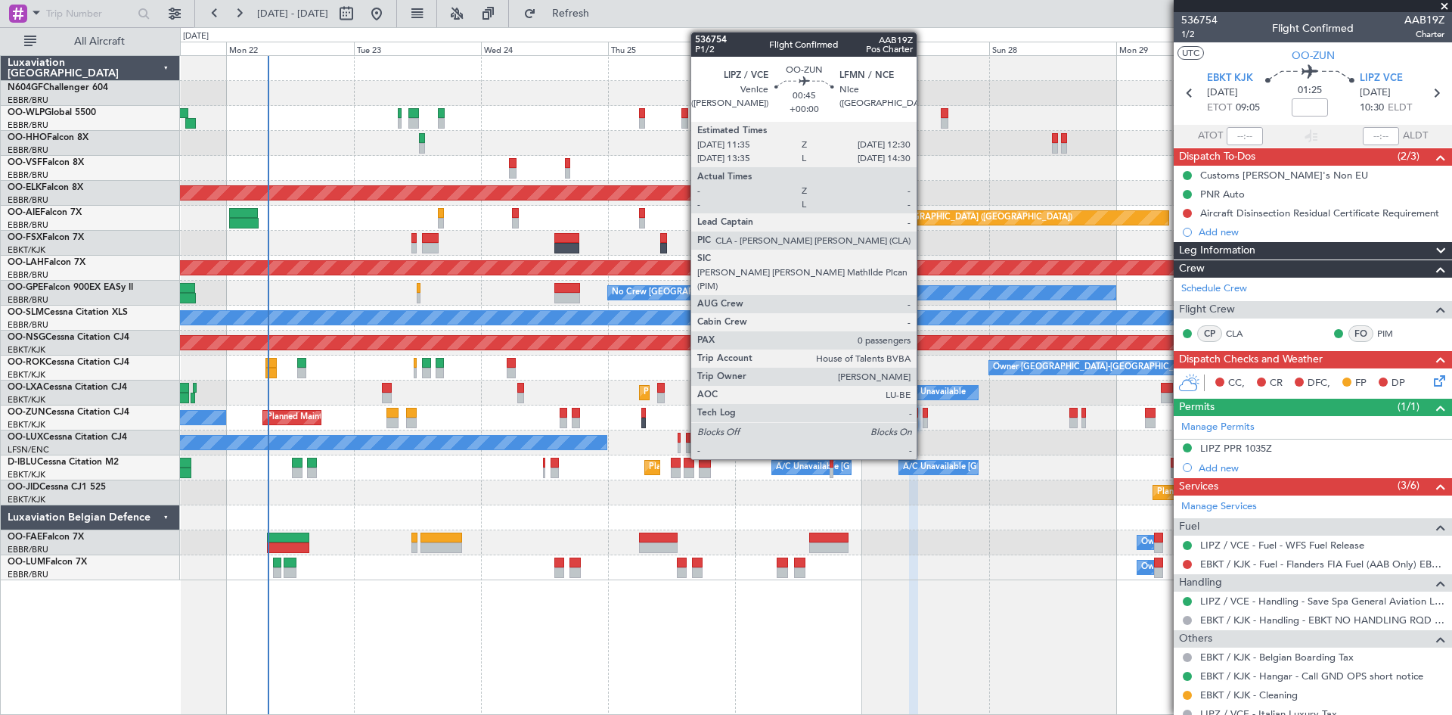
click at [924, 427] on div at bounding box center [925, 423] width 5 height 11
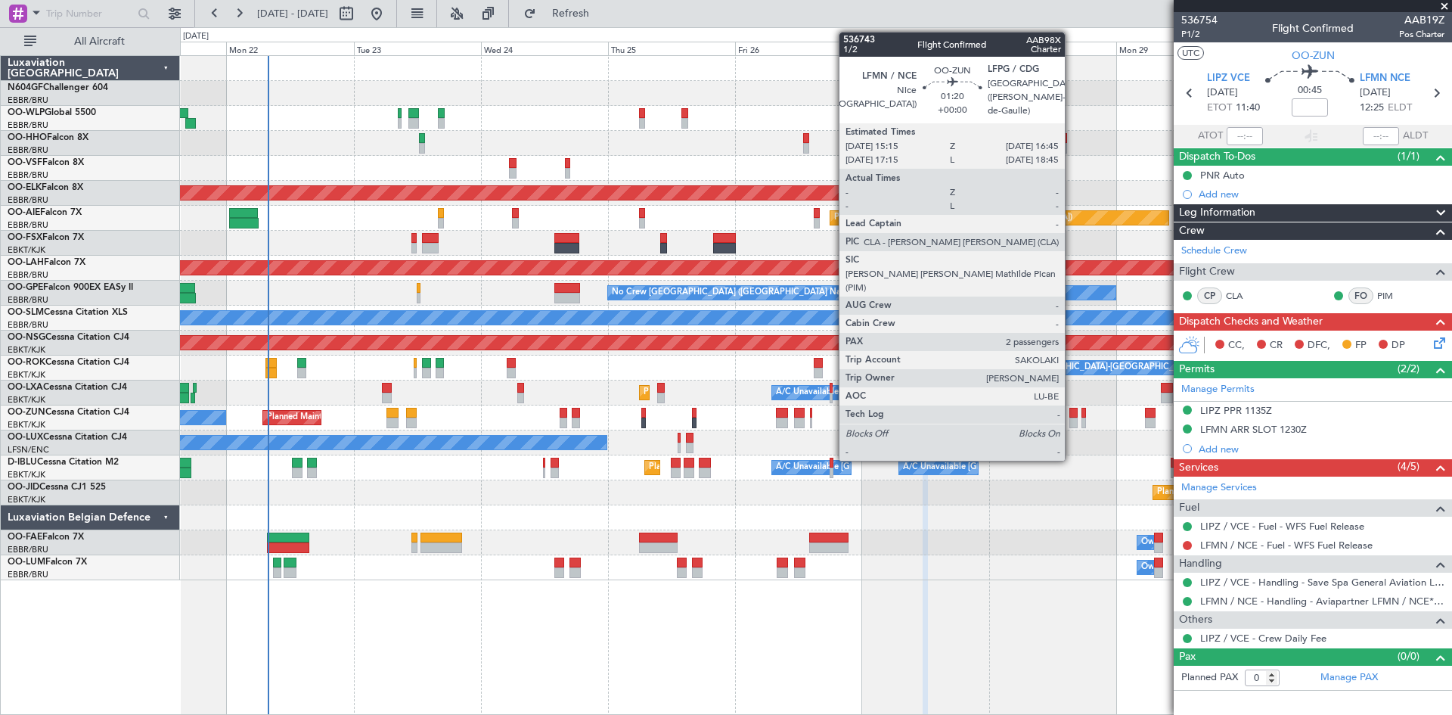
click at [1072, 415] on div at bounding box center [1074, 413] width 8 height 11
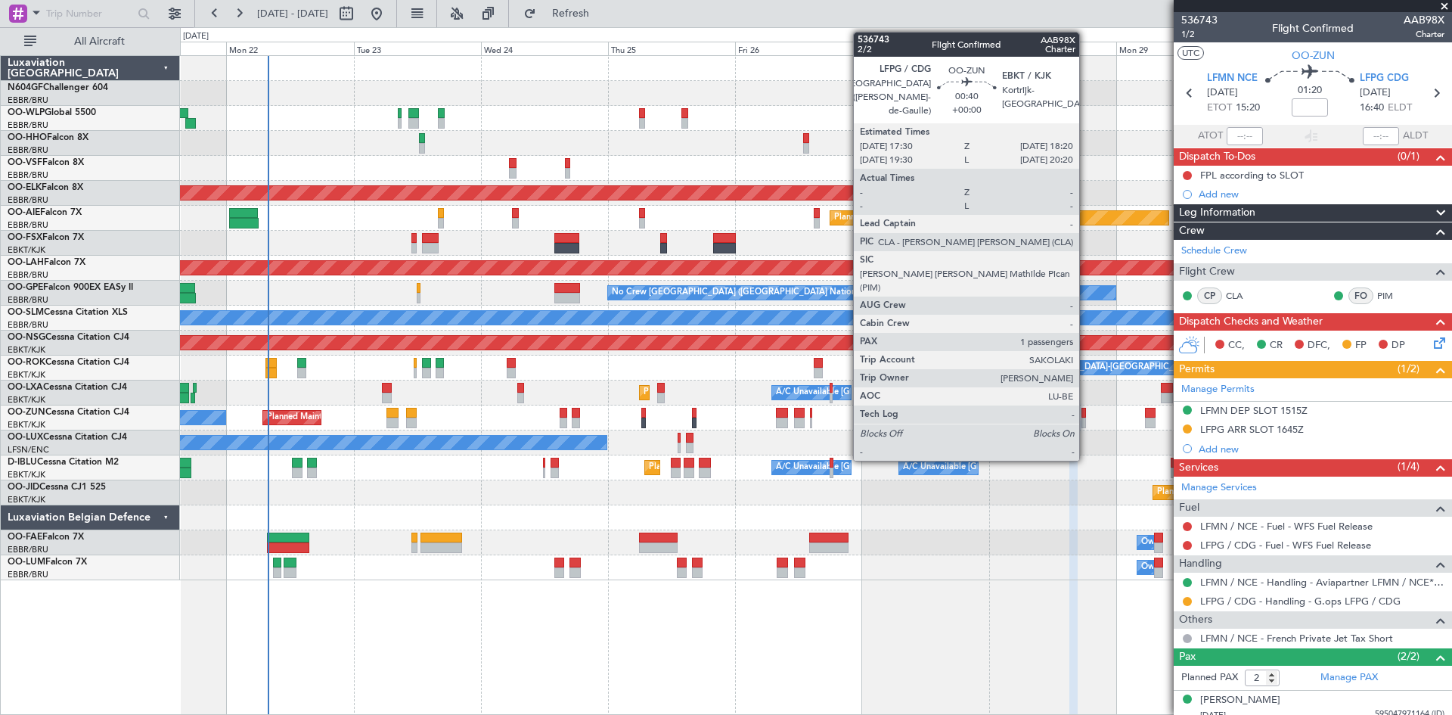
click at [1086, 419] on div at bounding box center [1084, 423] width 5 height 11
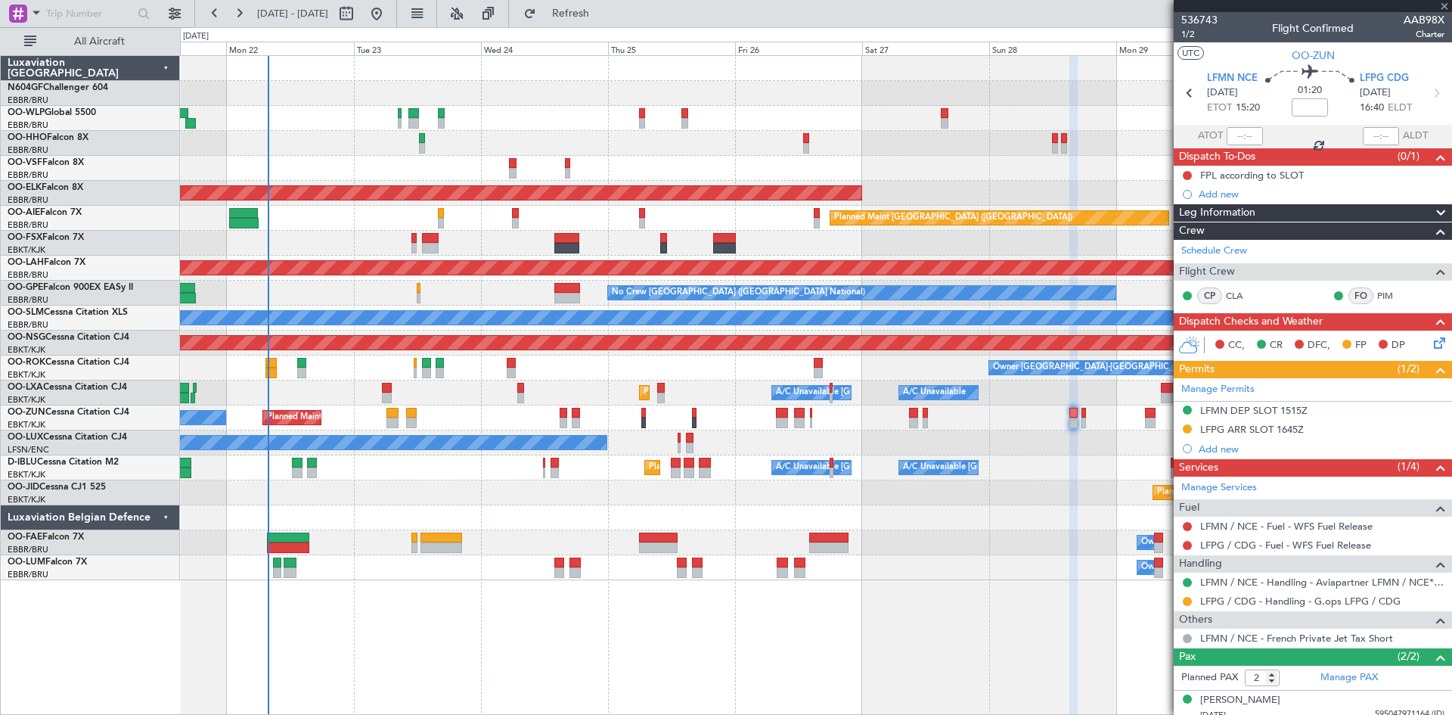
type input "1"
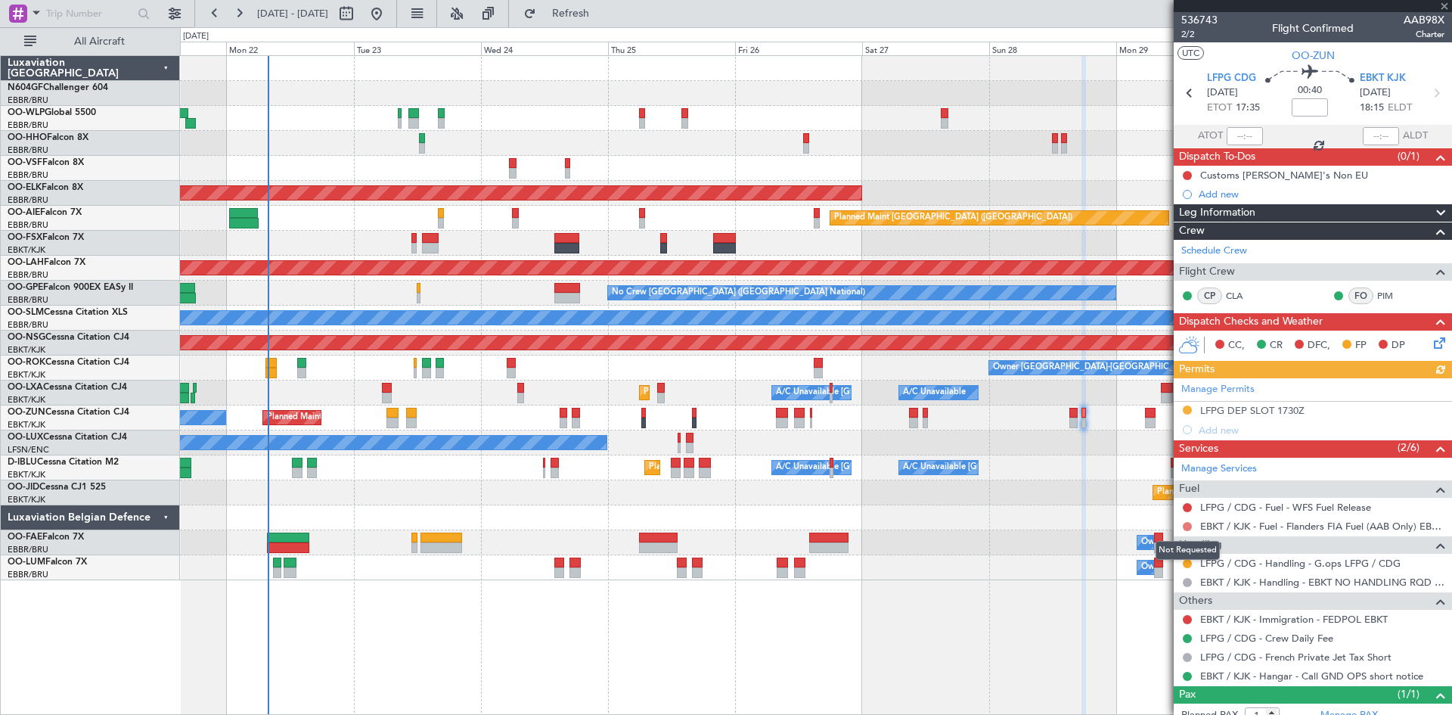
click at [1184, 528] on button at bounding box center [1187, 526] width 9 height 9
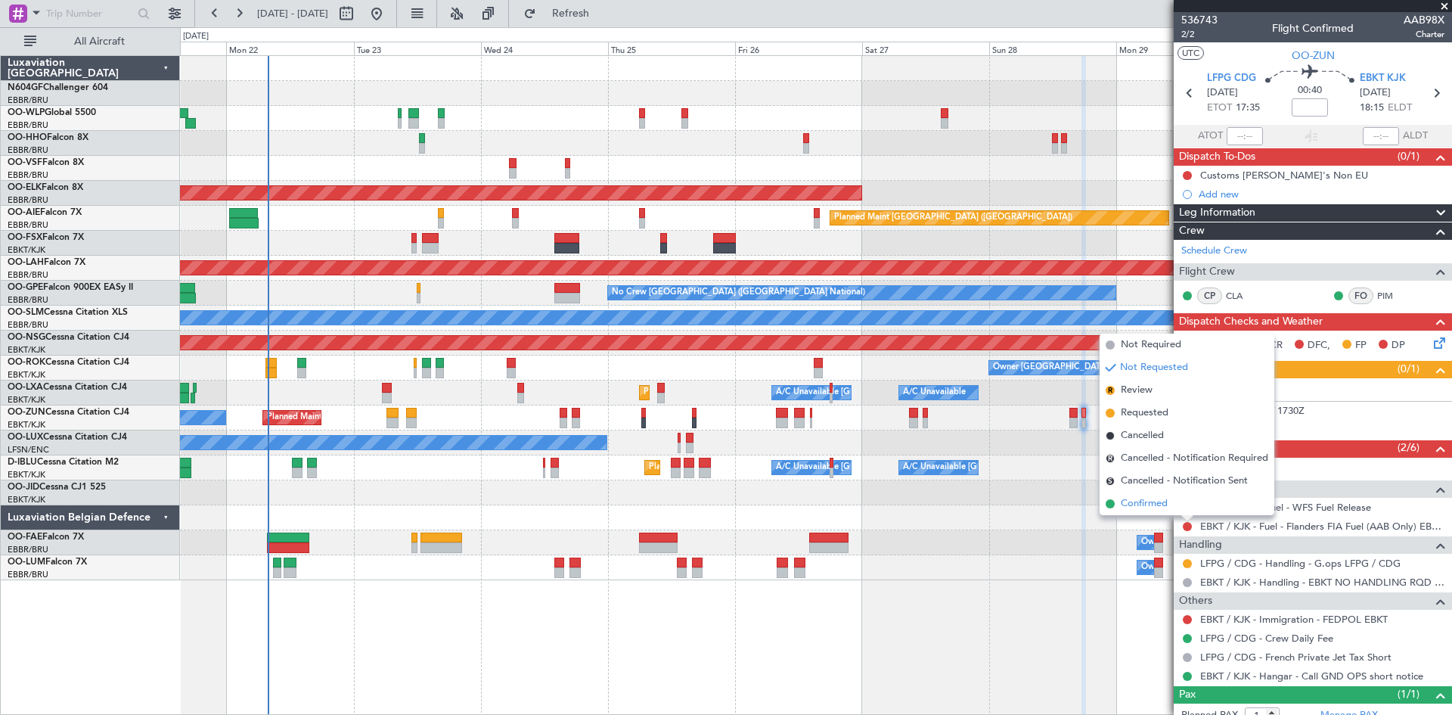
click at [1175, 506] on li "Confirmed" at bounding box center [1187, 503] width 175 height 23
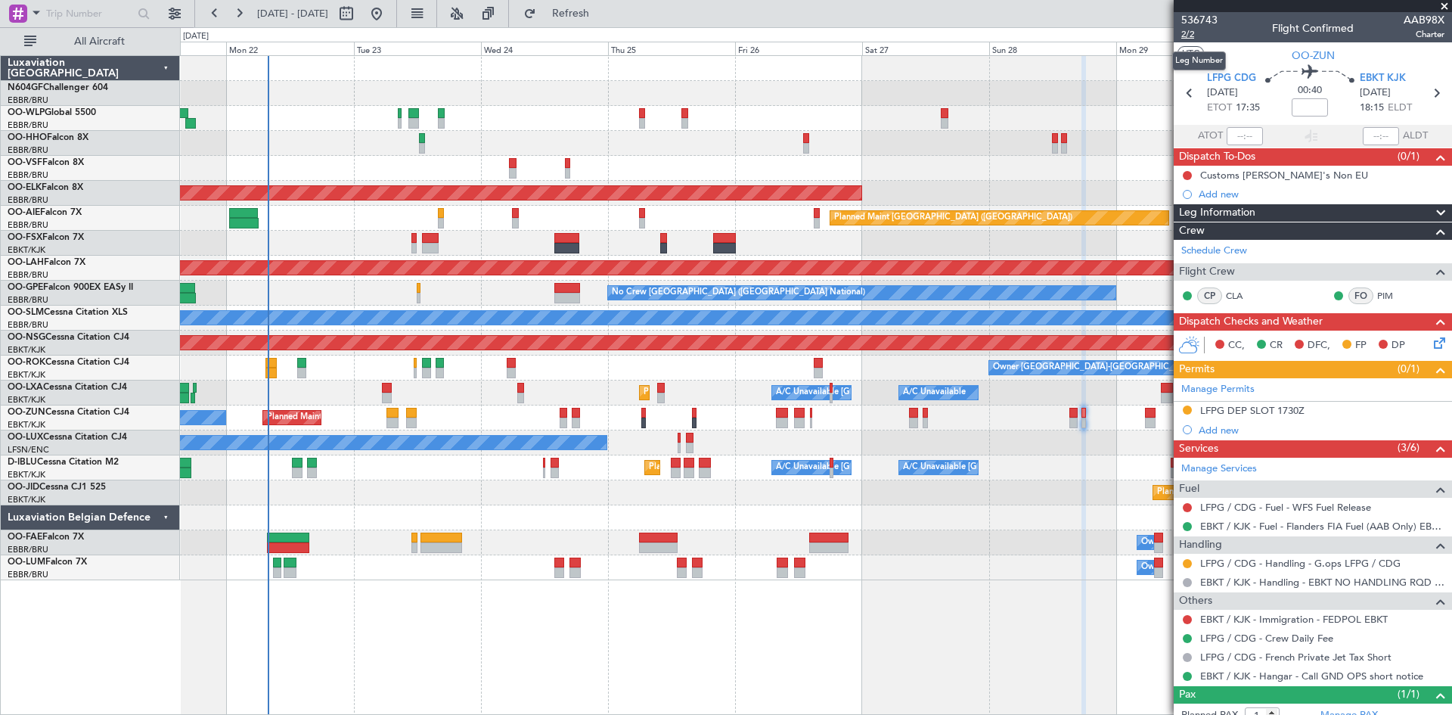
click at [1192, 28] on span "2/2" at bounding box center [1200, 34] width 36 height 13
click at [607, 5] on button "Refresh" at bounding box center [562, 14] width 91 height 24
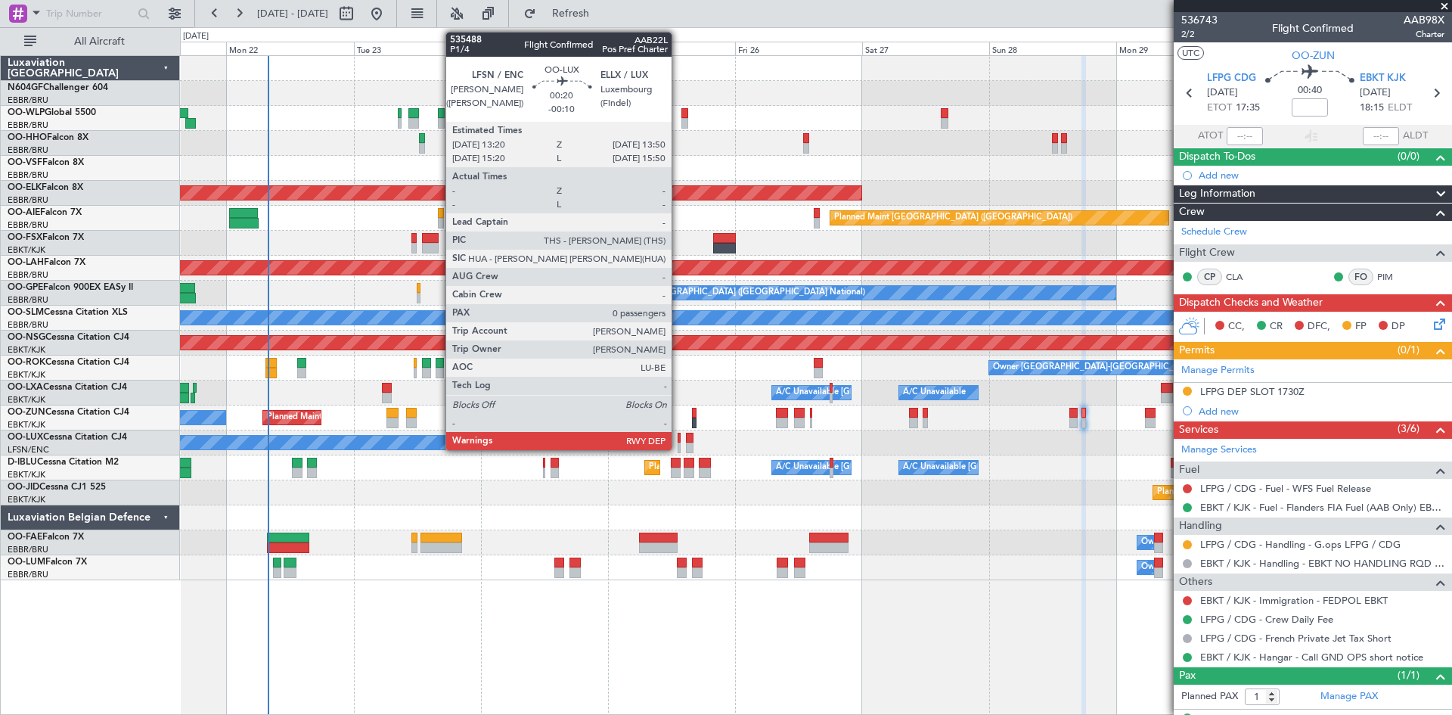
click at [679, 449] on div at bounding box center [679, 448] width 3 height 11
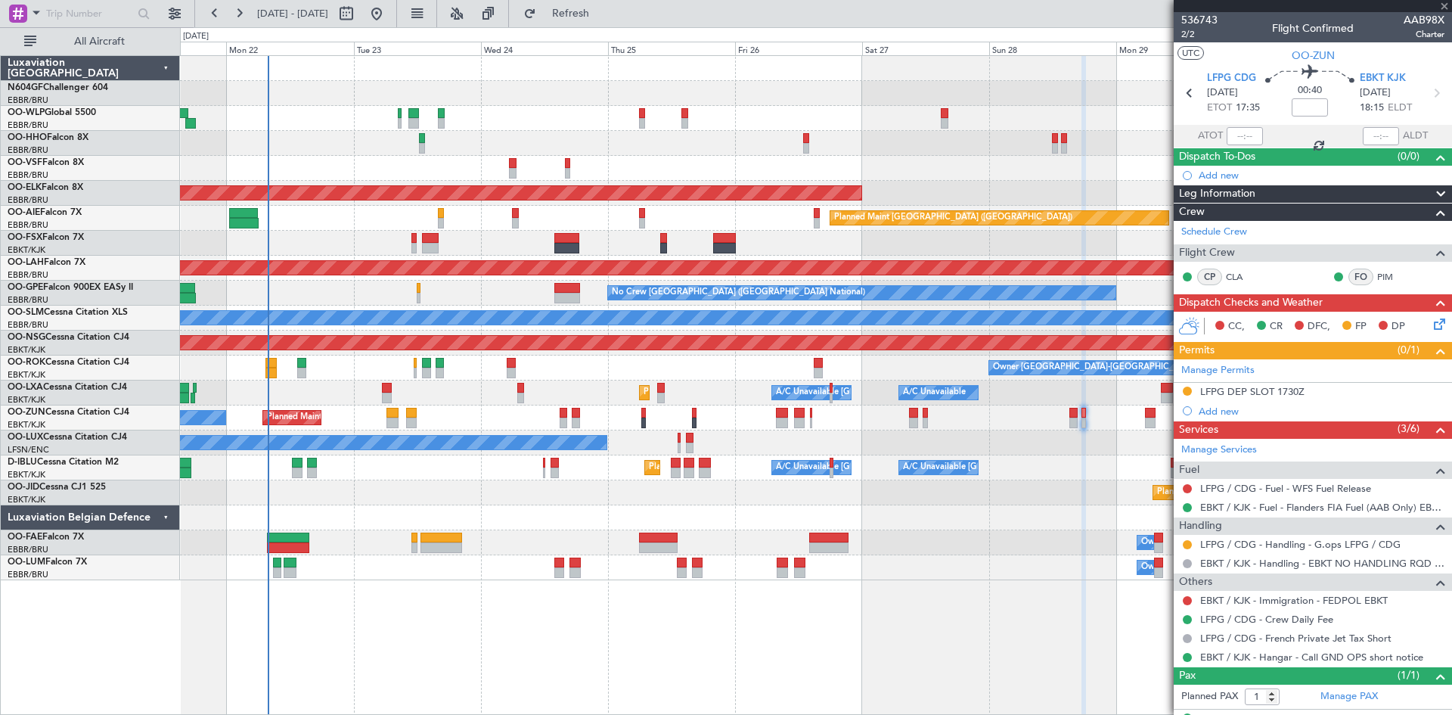
type input "-00:10"
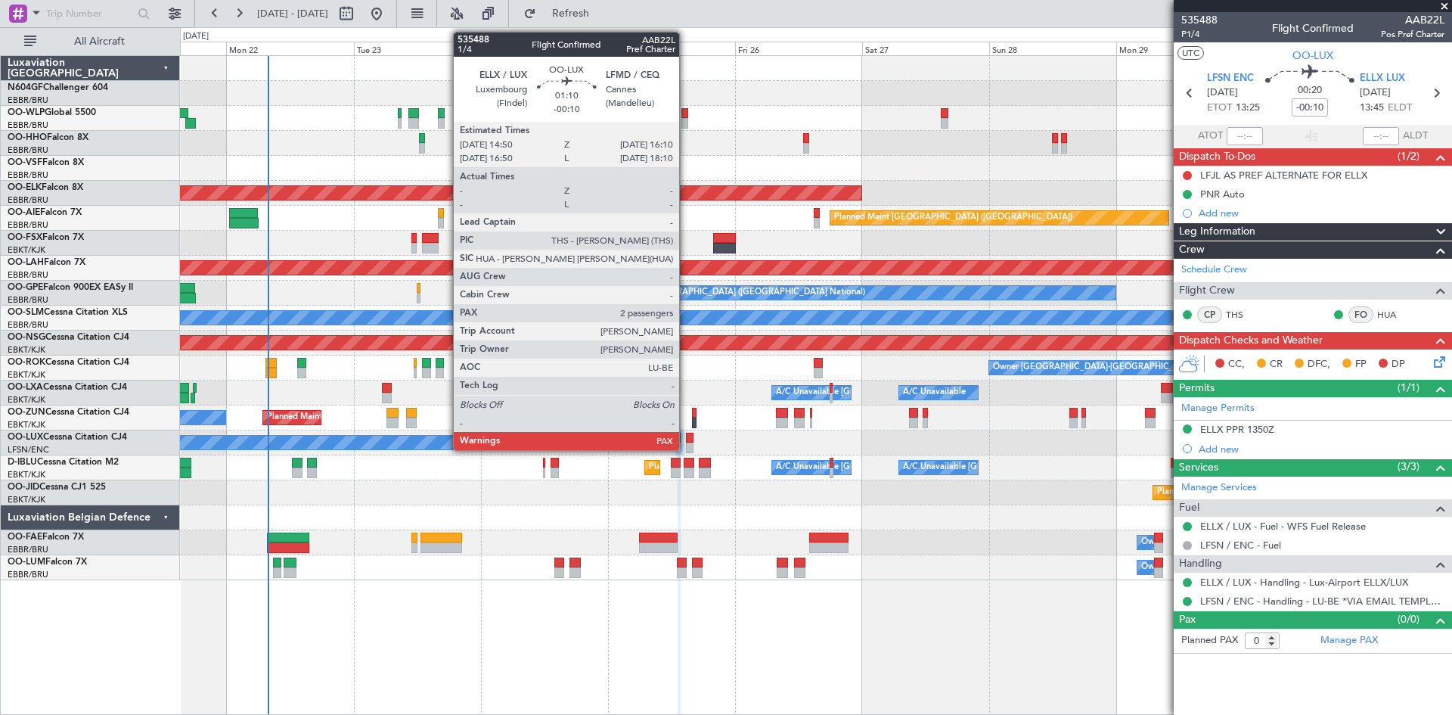
click at [686, 436] on div at bounding box center [690, 438] width 8 height 11
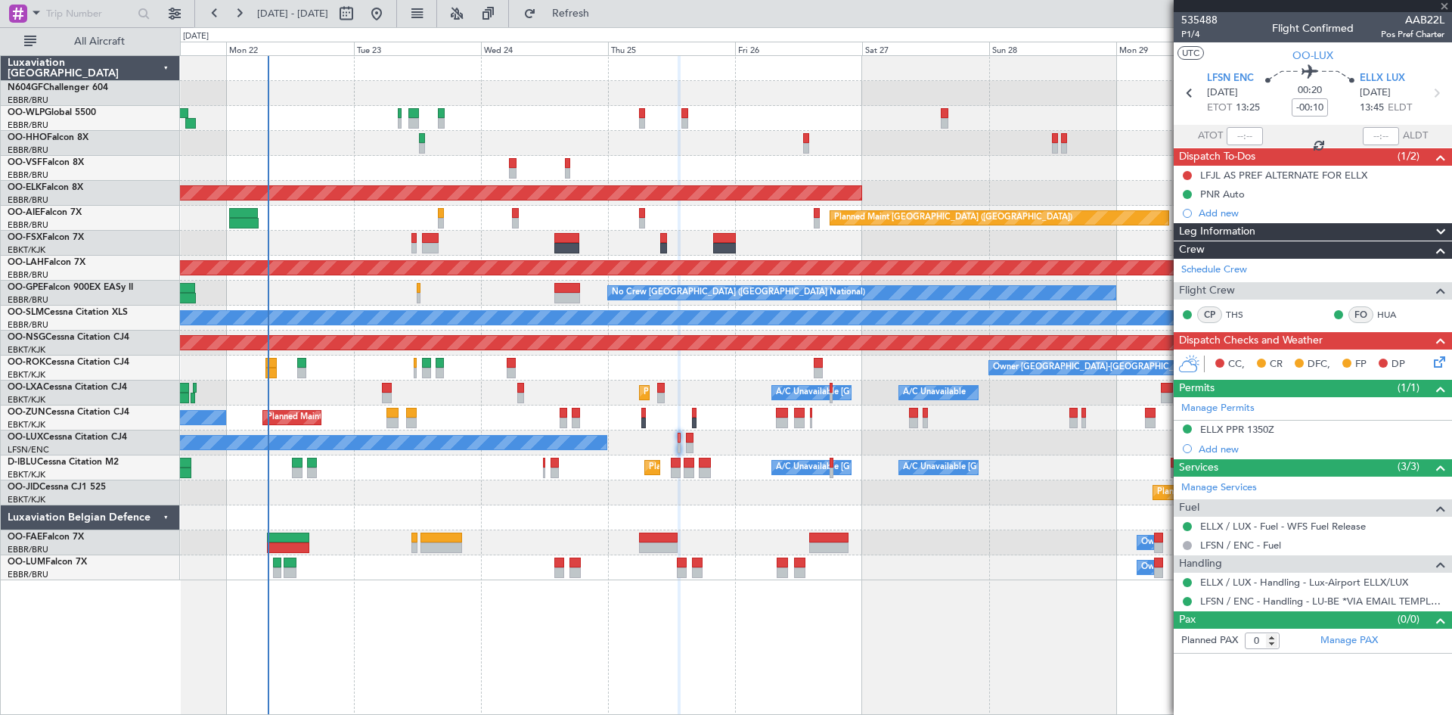
type input "2"
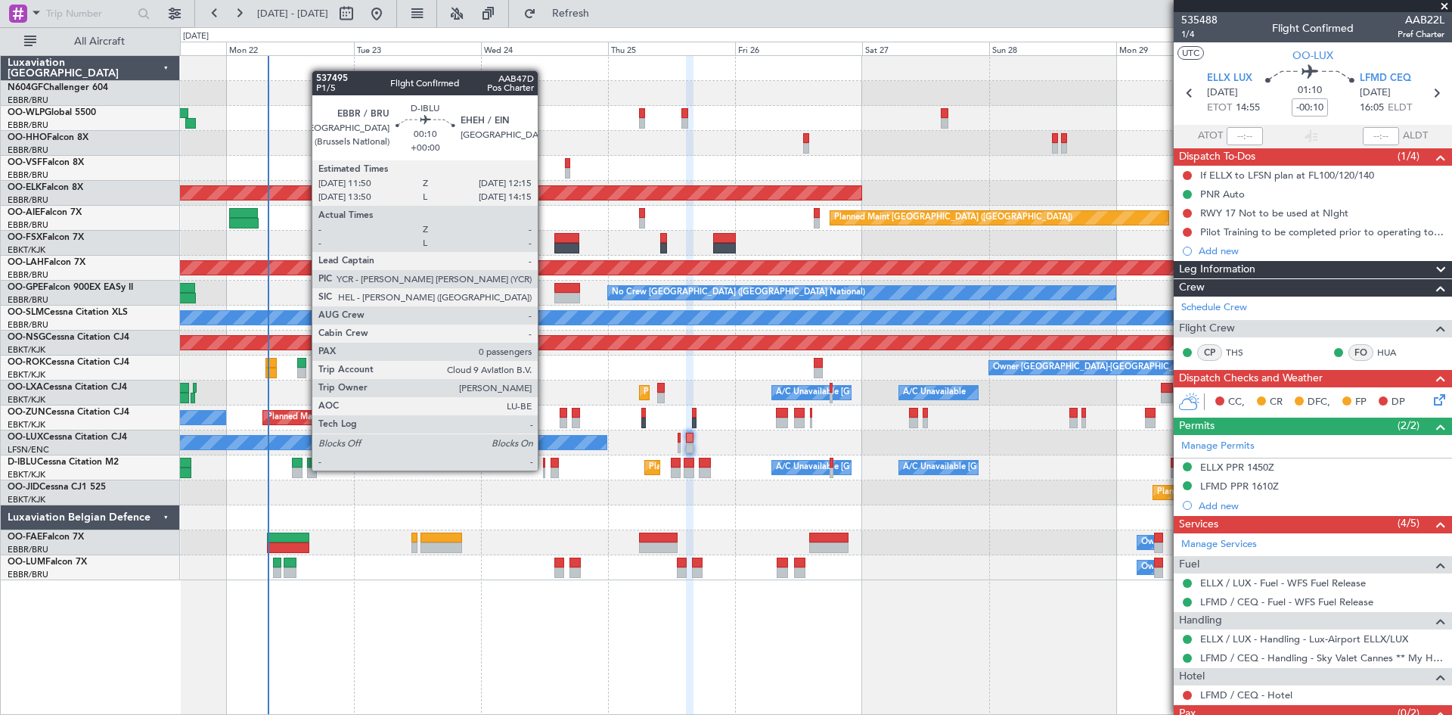
click at [547, 471] on div "Planned Maint Nice (Côte d'Azur Airport) A/C Unavailable Brussels (Brussels Nat…" at bounding box center [816, 467] width 1272 height 25
click at [544, 473] on div at bounding box center [544, 472] width 2 height 11
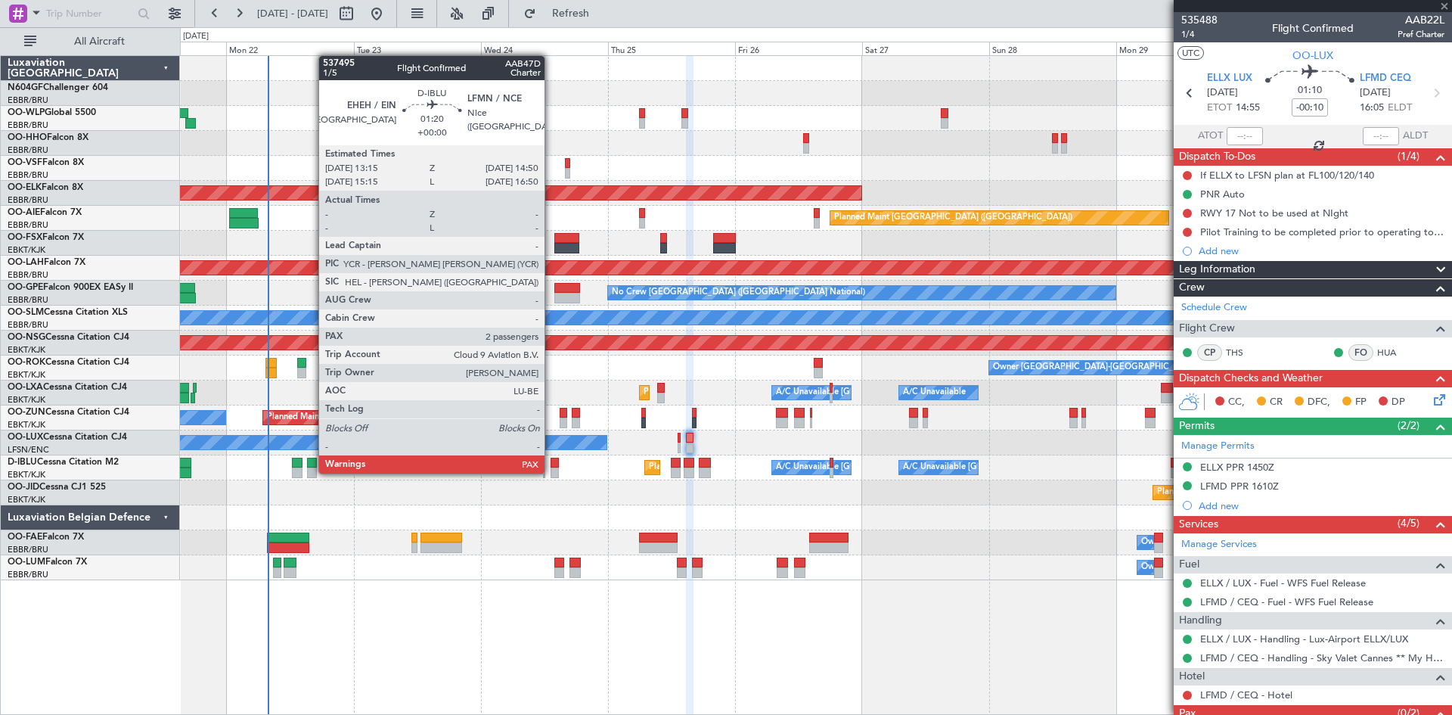
type input "0"
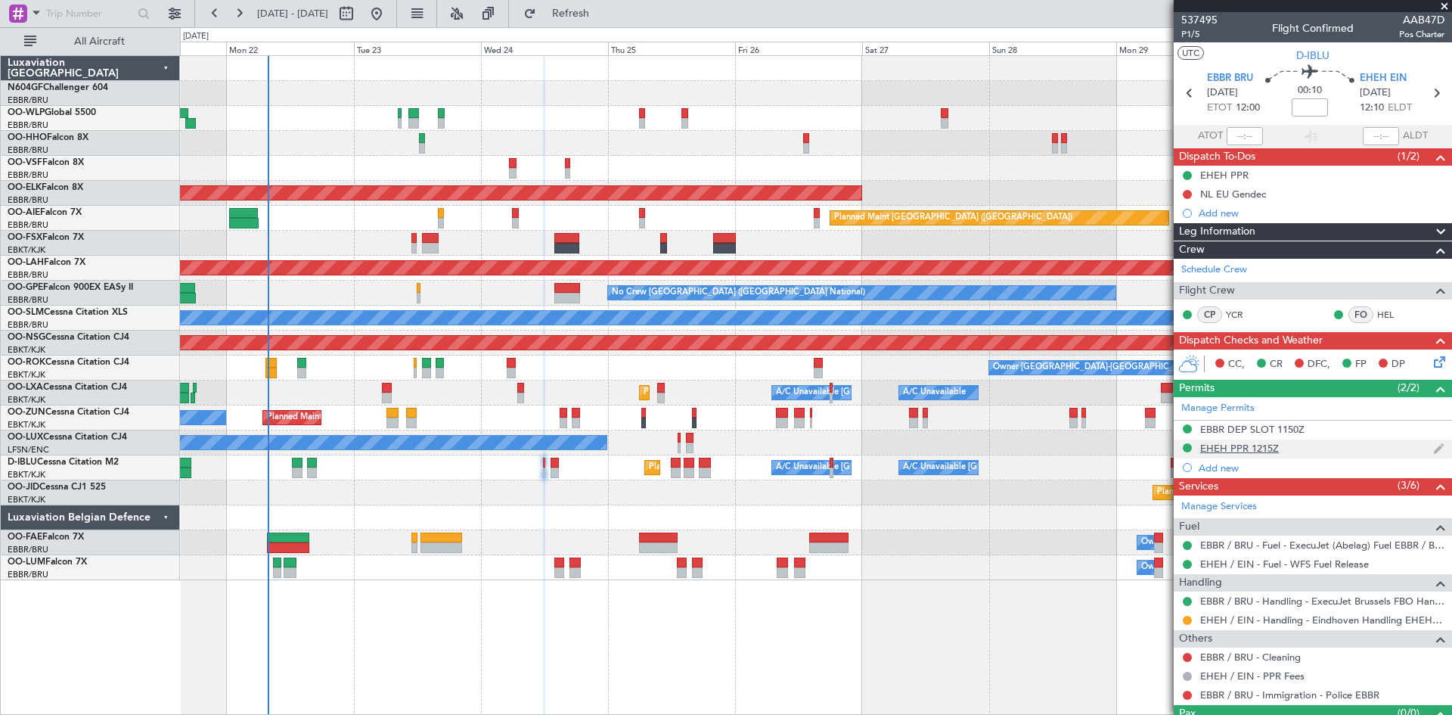
click at [1272, 443] on div "EHEH PPR 1215Z" at bounding box center [1239, 448] width 79 height 13
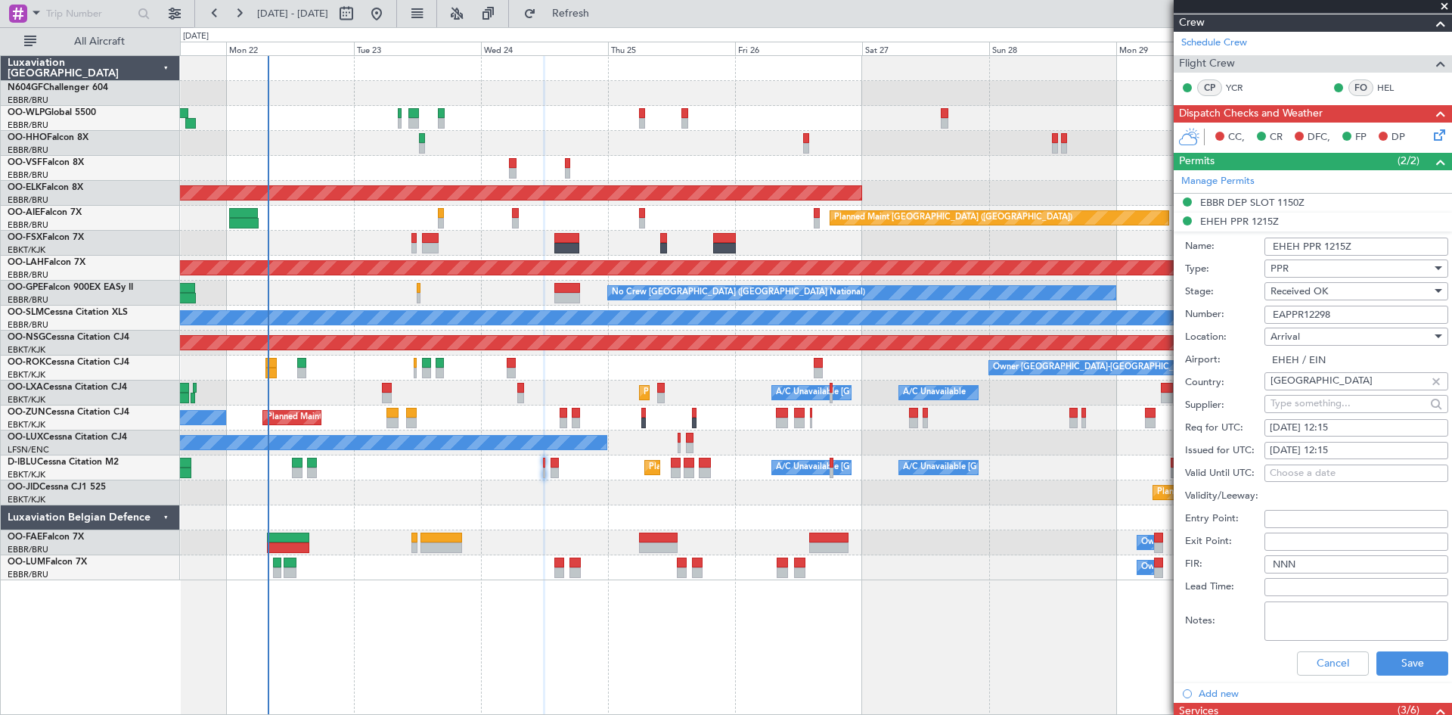
scroll to position [303, 0]
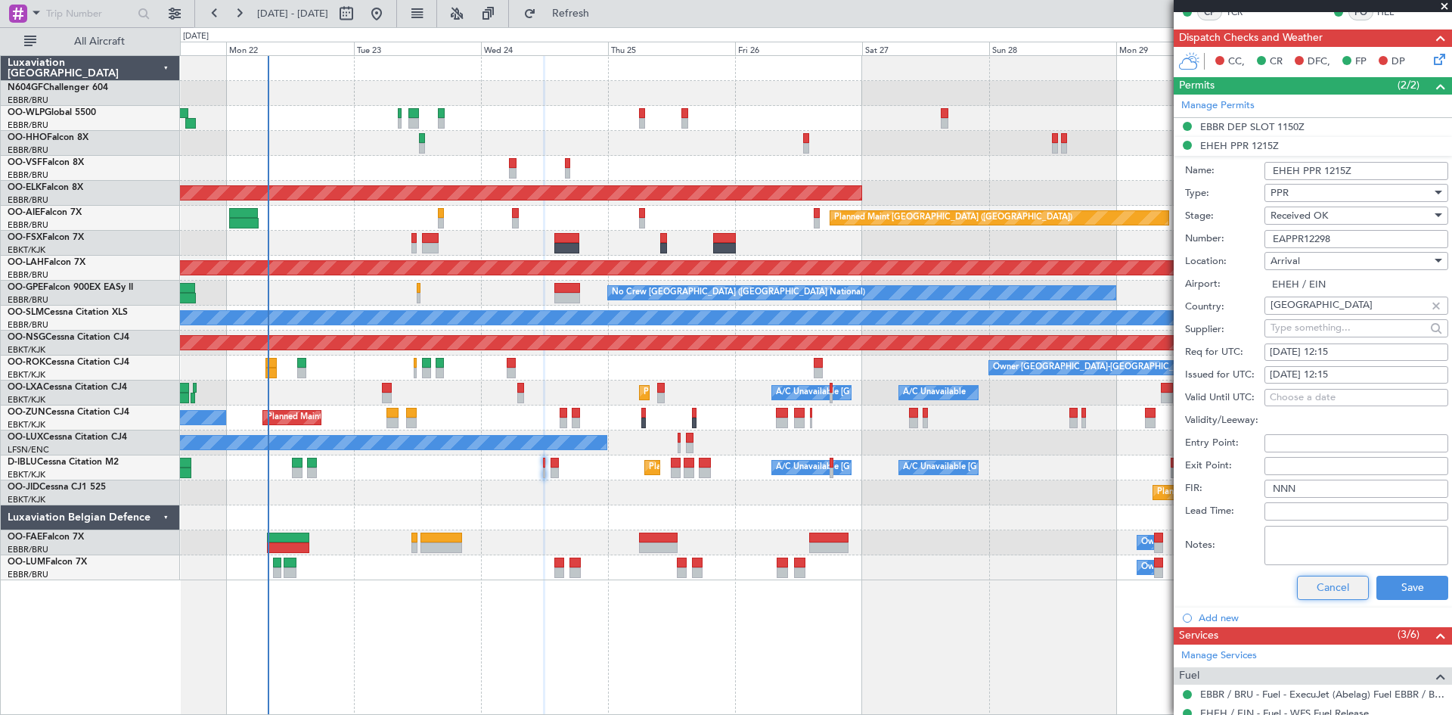
click at [1320, 592] on button "Cancel" at bounding box center [1333, 588] width 72 height 24
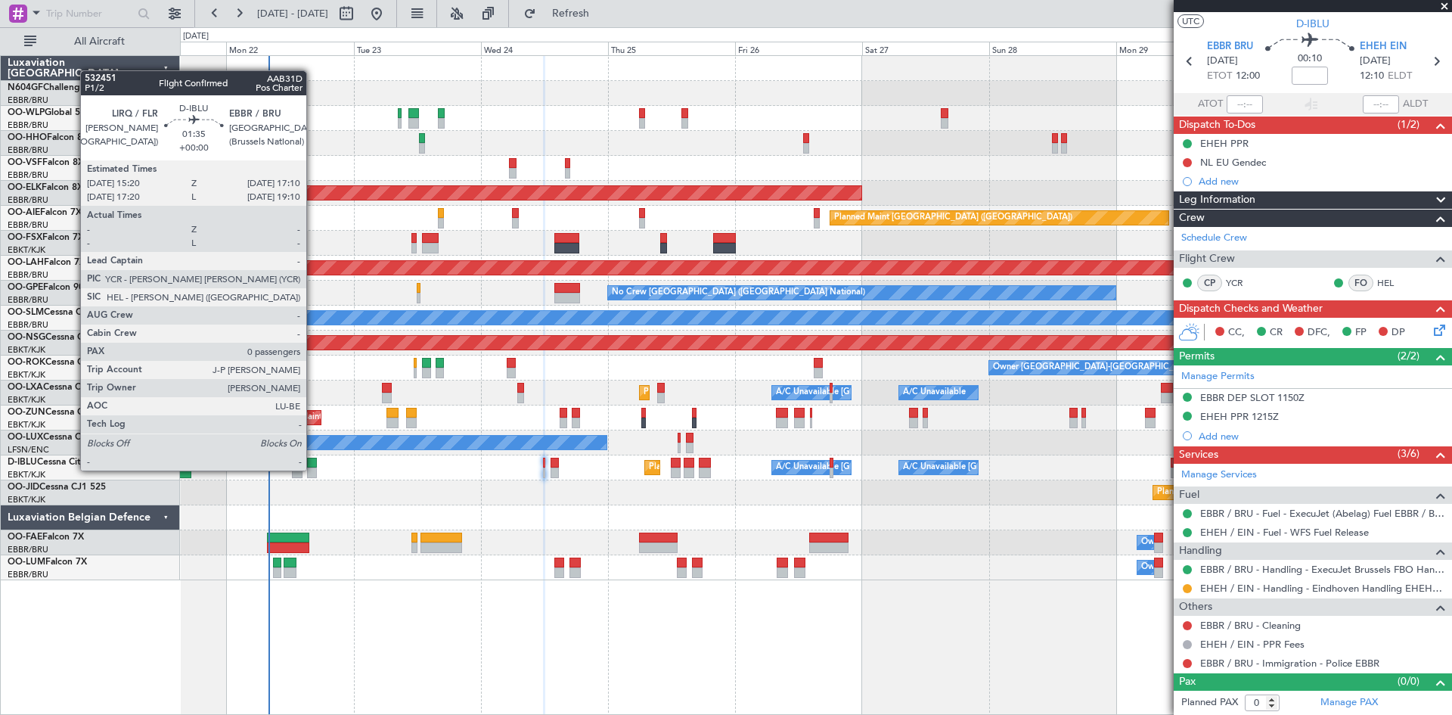
click at [313, 471] on div at bounding box center [312, 472] width 10 height 11
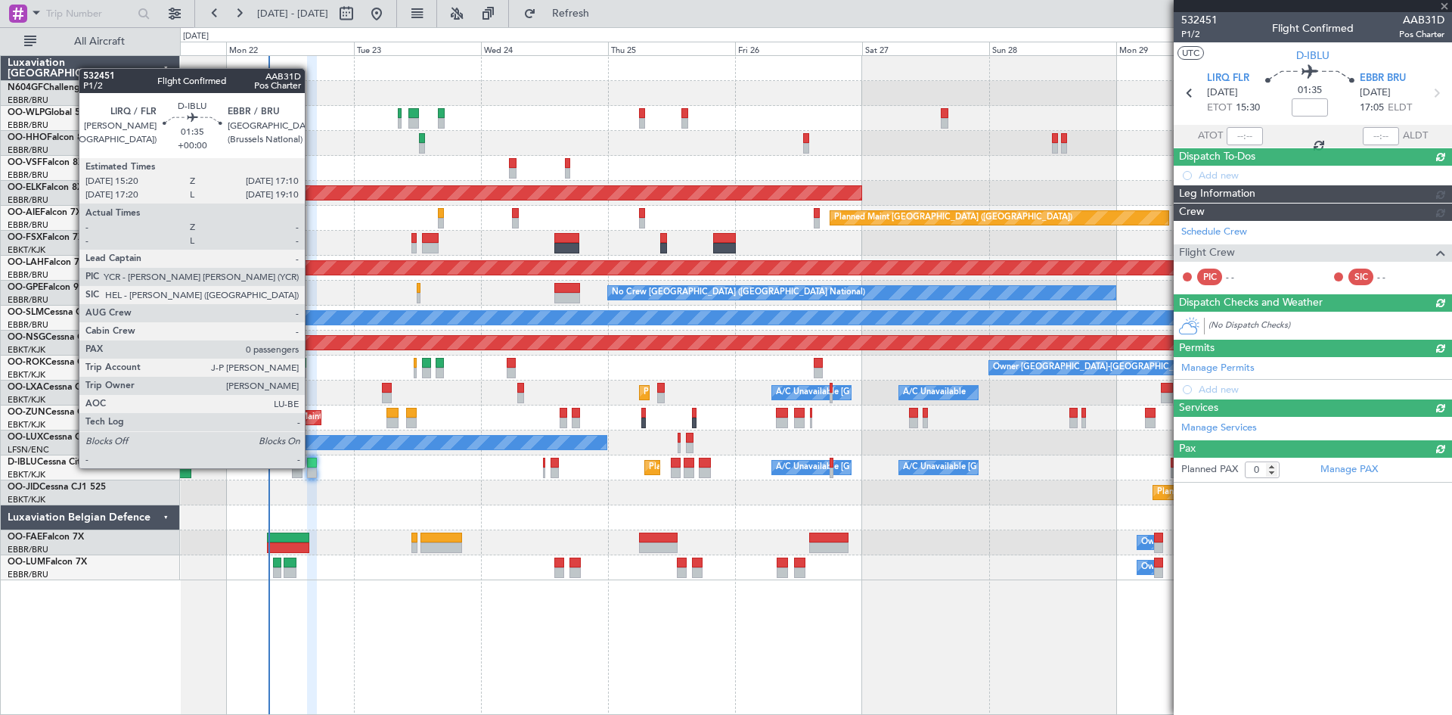
scroll to position [0, 0]
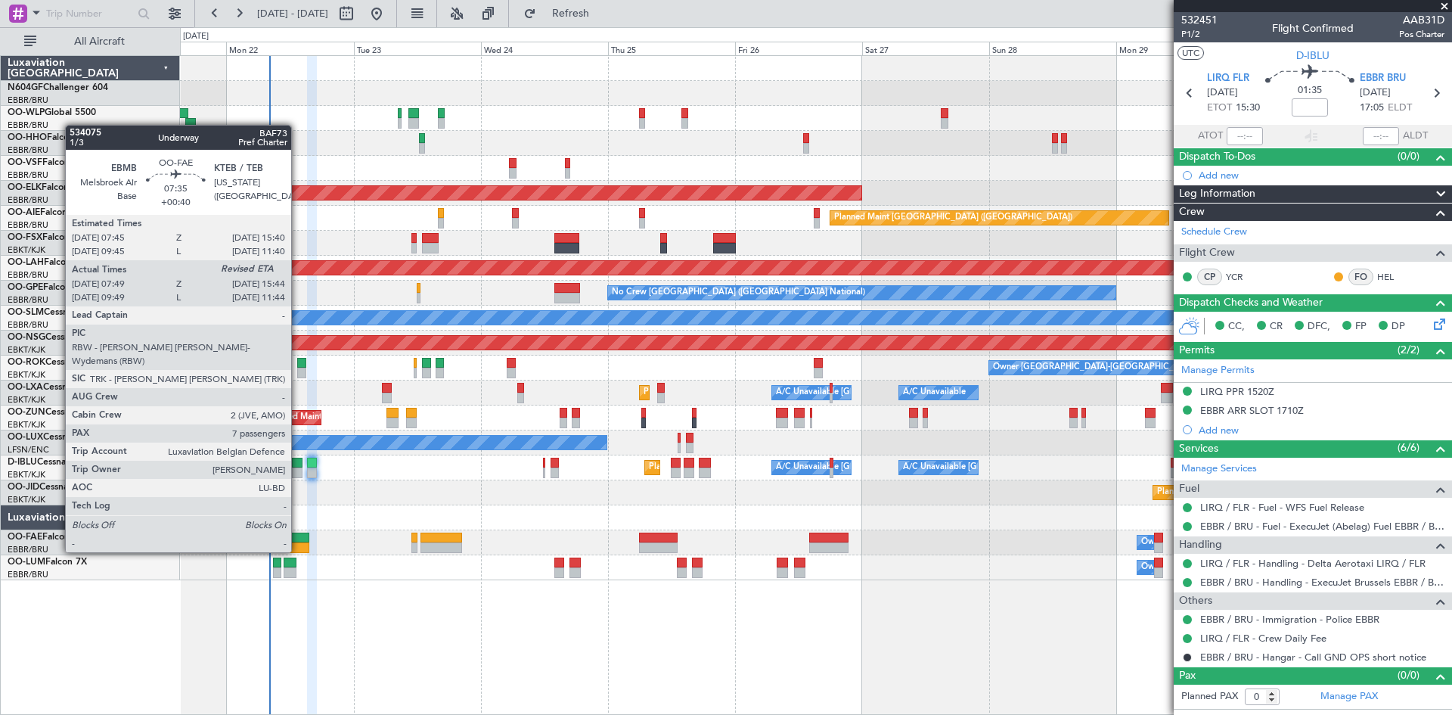
click at [298, 551] on div at bounding box center [288, 547] width 42 height 11
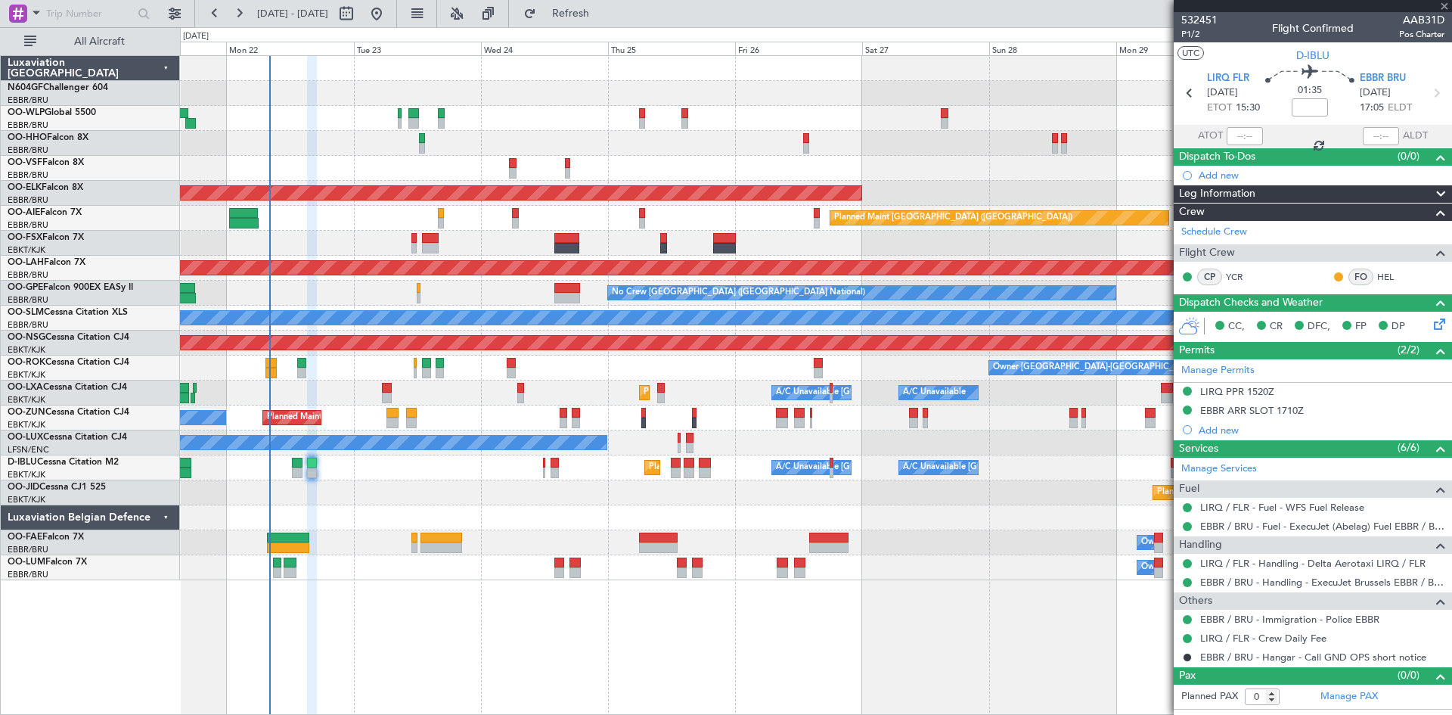
type input "+00:40"
type input "07:59"
type input "7"
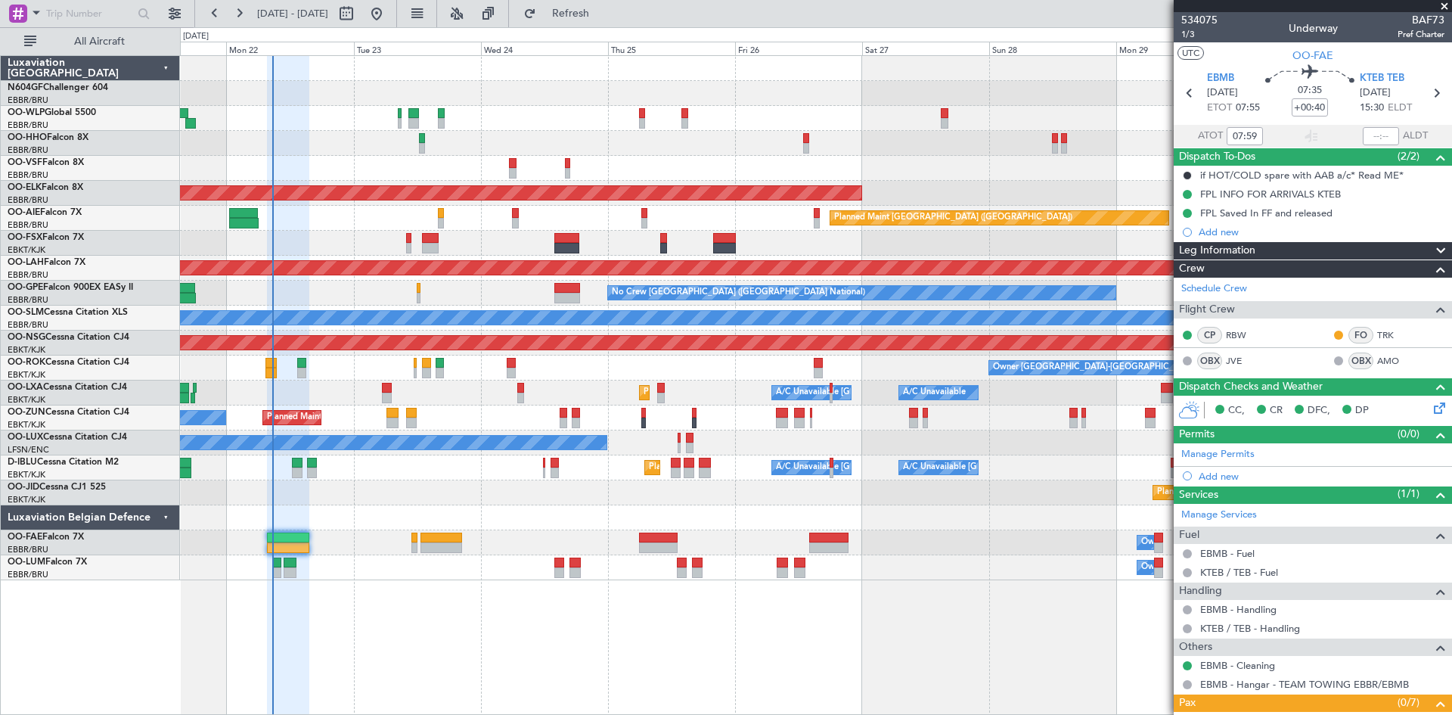
click at [1429, 325] on div "CP RBW FO TRK OBX JVE OBX AMO" at bounding box center [1313, 348] width 272 height 51
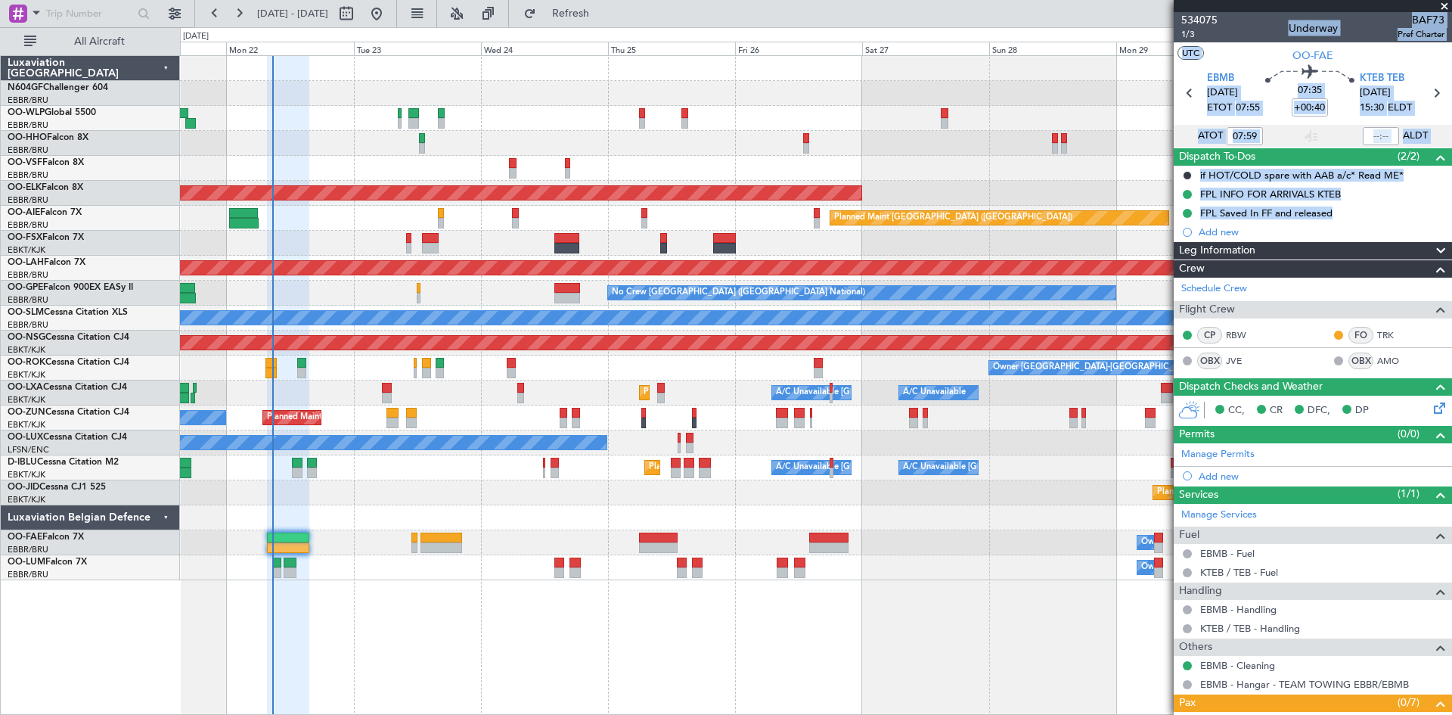
drag, startPoint x: 1430, startPoint y: 368, endPoint x: 1160, endPoint y: 303, distance: 277.9
click at [1160, 303] on fb-app "21 Sep 2025 - 01 Oct 2025 Refresh Quick Links All Aircraft AOG Maint Brussels (…" at bounding box center [726, 362] width 1452 height 703
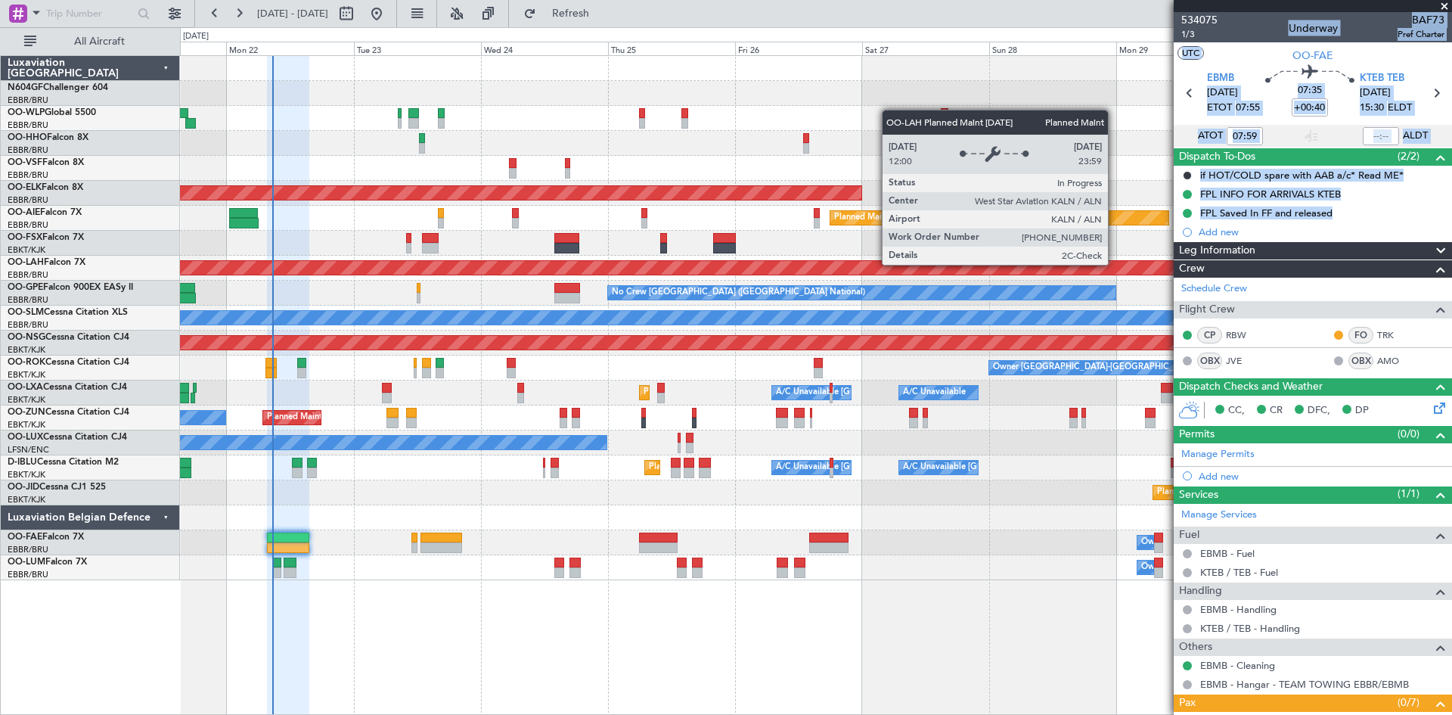
click at [1115, 264] on div "Planned Maint [PERSON_NAME]-[GEOGRAPHIC_DATA][PERSON_NAME] ([GEOGRAPHIC_DATA][P…" at bounding box center [816, 268] width 3814 height 14
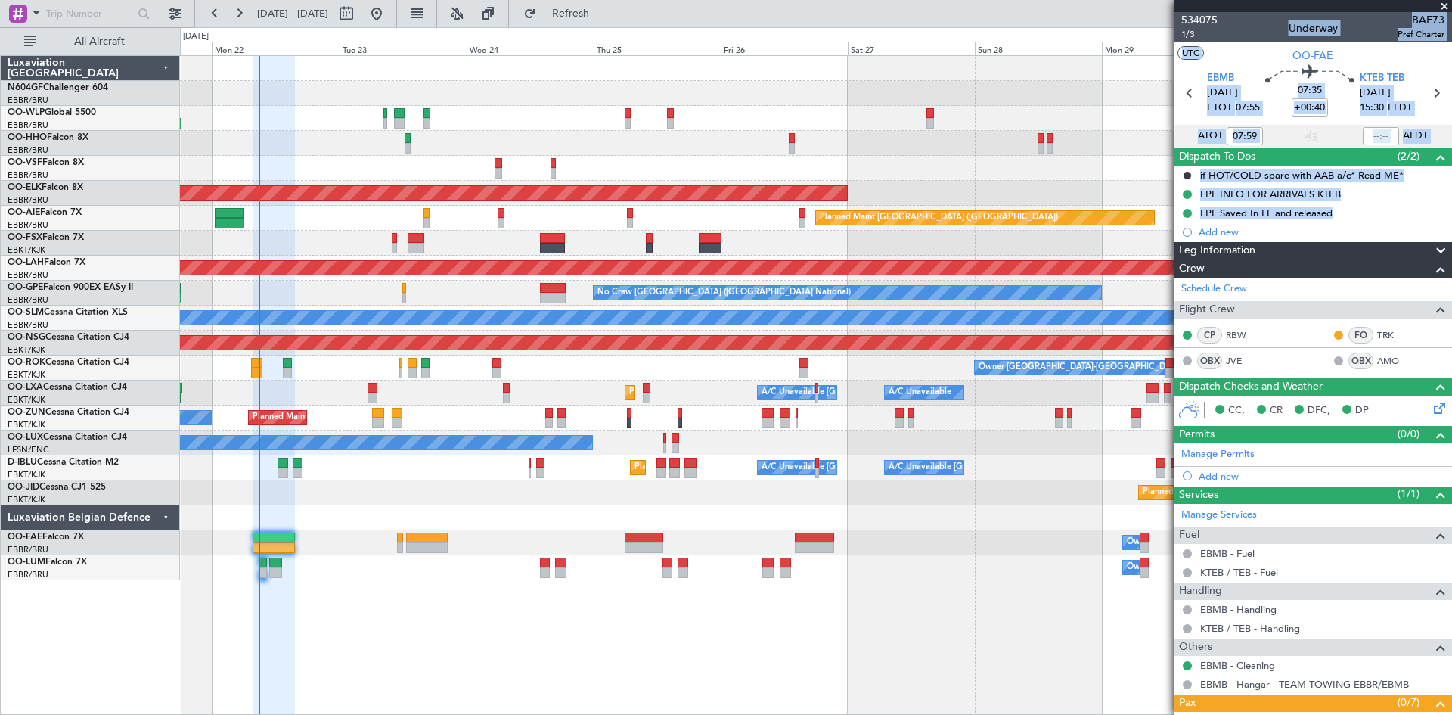
click at [461, 576] on div "AOG Maint Brussels (Brussels National) Planned Maint Kortrijk-Wevelgem Planned …" at bounding box center [816, 318] width 1272 height 524
click at [1329, 713] on div "Manage PAX" at bounding box center [1382, 724] width 139 height 24
